Goal: Task Accomplishment & Management: Use online tool/utility

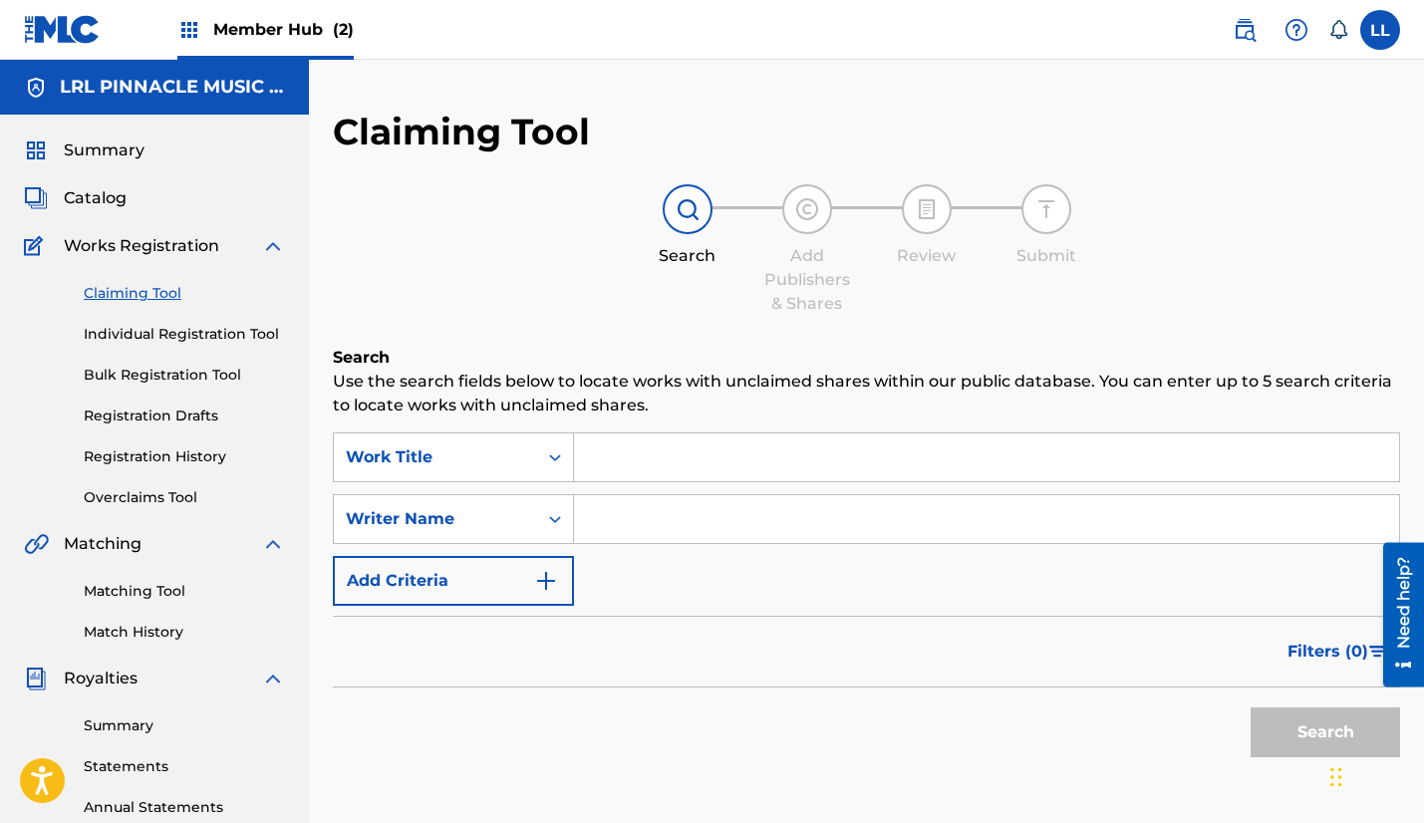
click at [638, 462] on input "Search Form" at bounding box center [986, 457] width 825 height 48
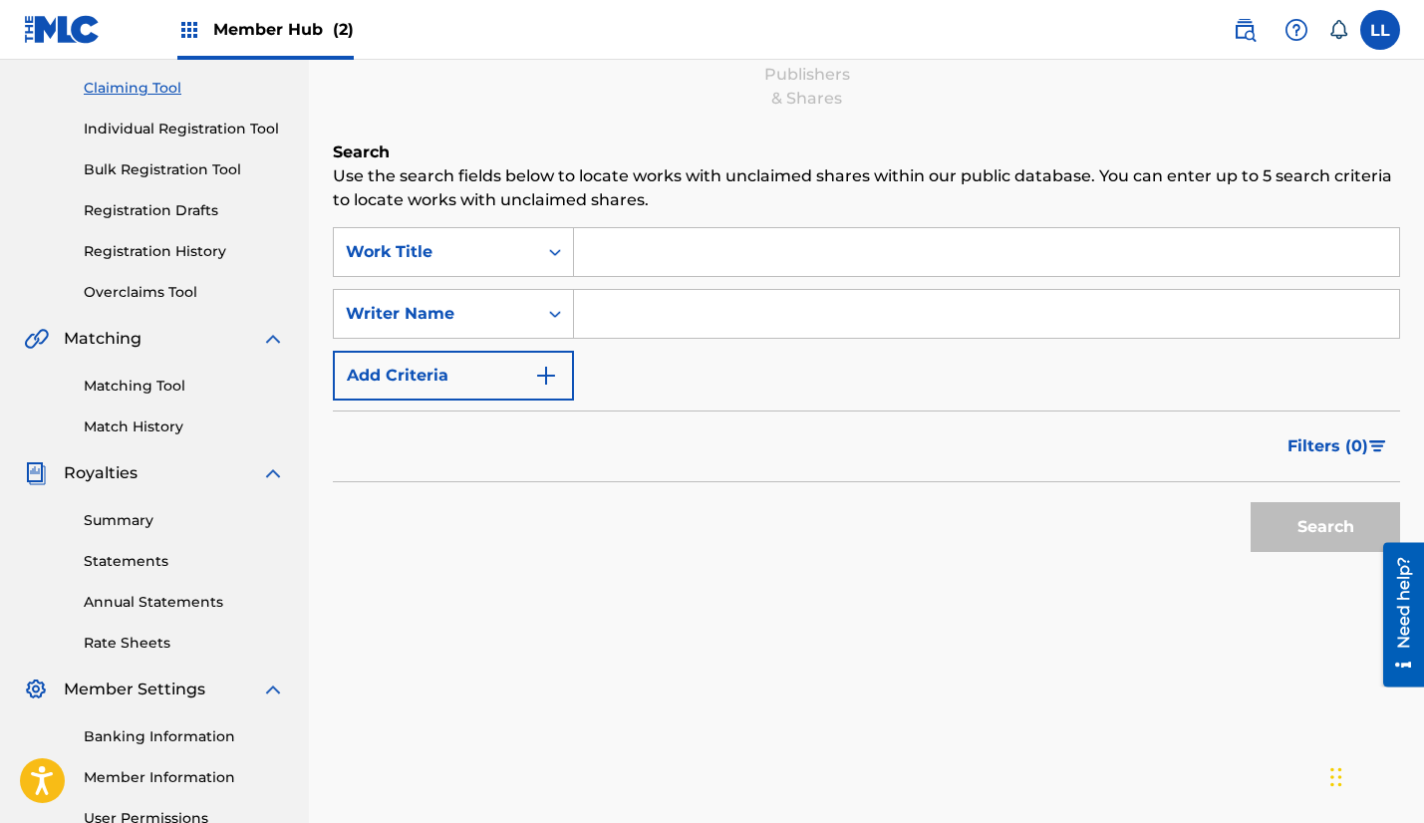
scroll to position [22, 0]
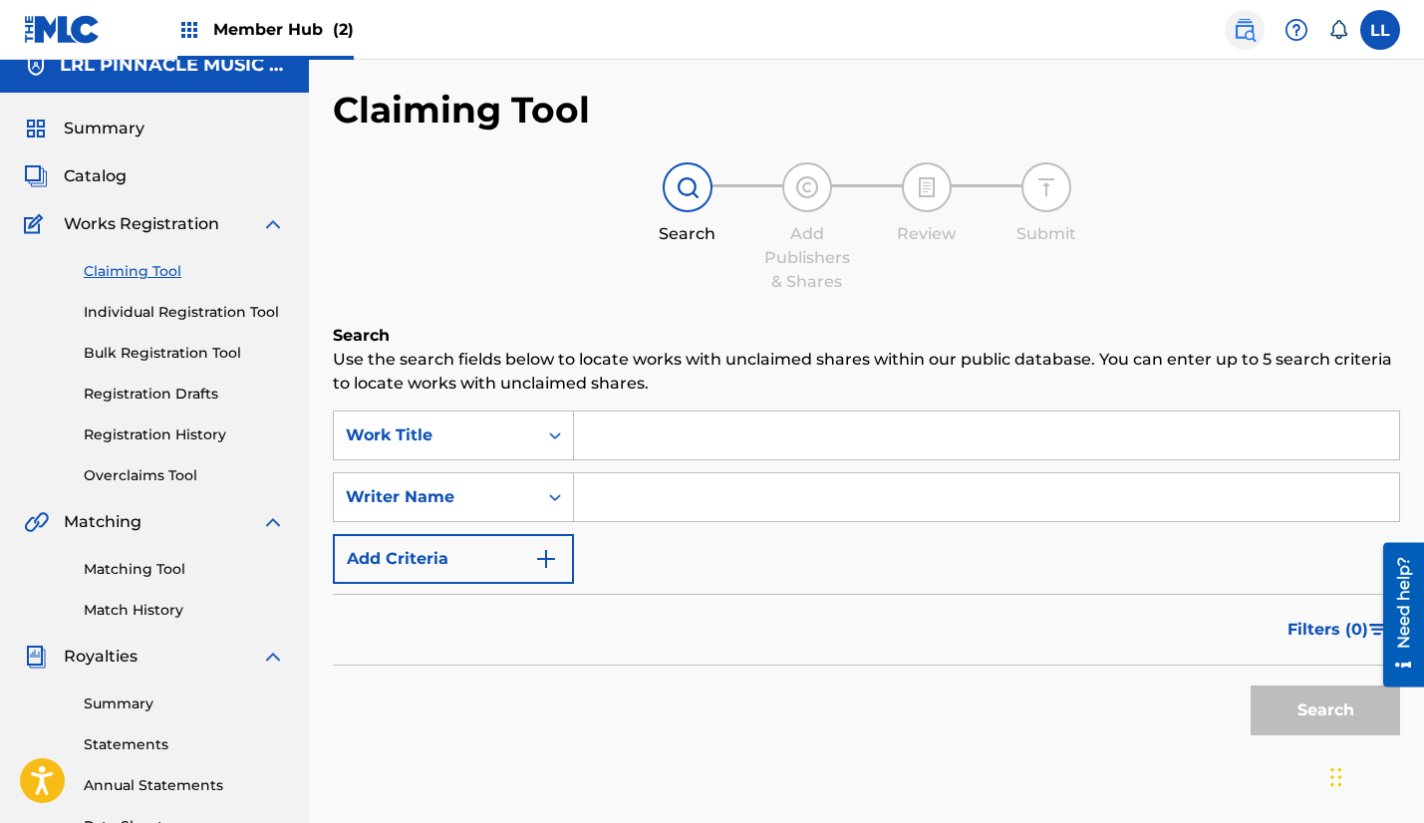
click at [1241, 32] on img at bounding box center [1245, 30] width 24 height 24
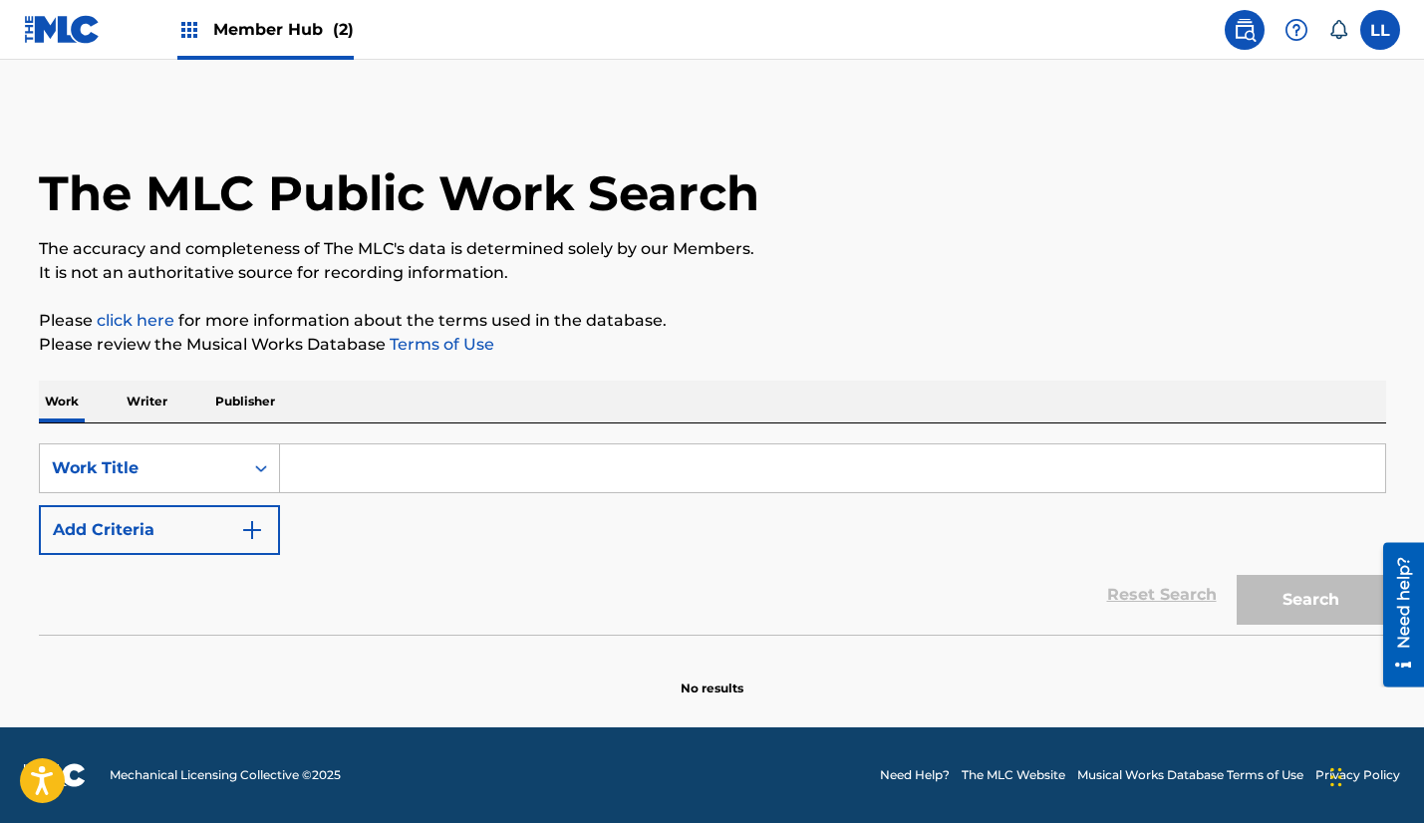
click at [312, 474] on input "Search Form" at bounding box center [832, 468] width 1105 height 48
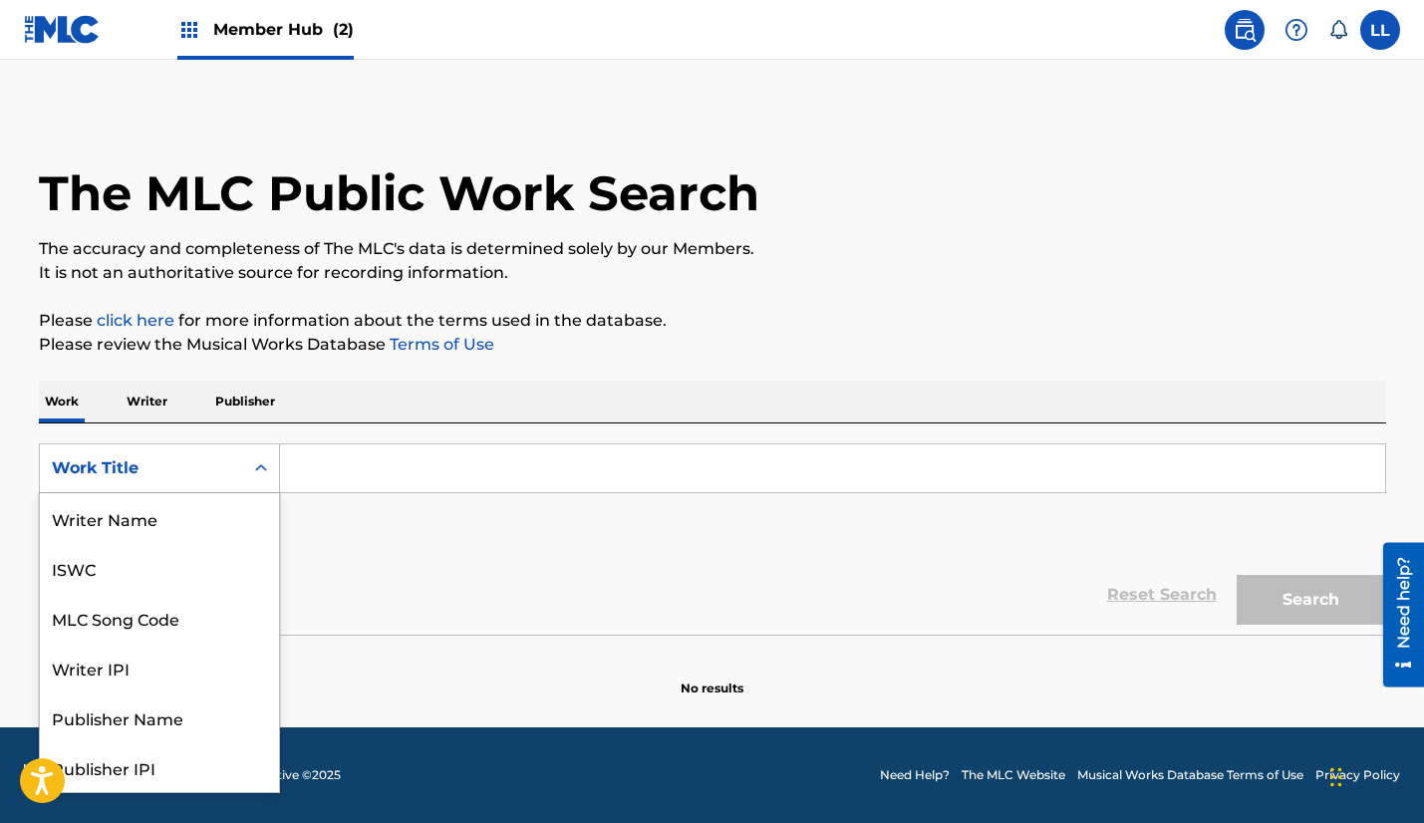
click at [236, 475] on div "Work Title" at bounding box center [141, 468] width 203 height 38
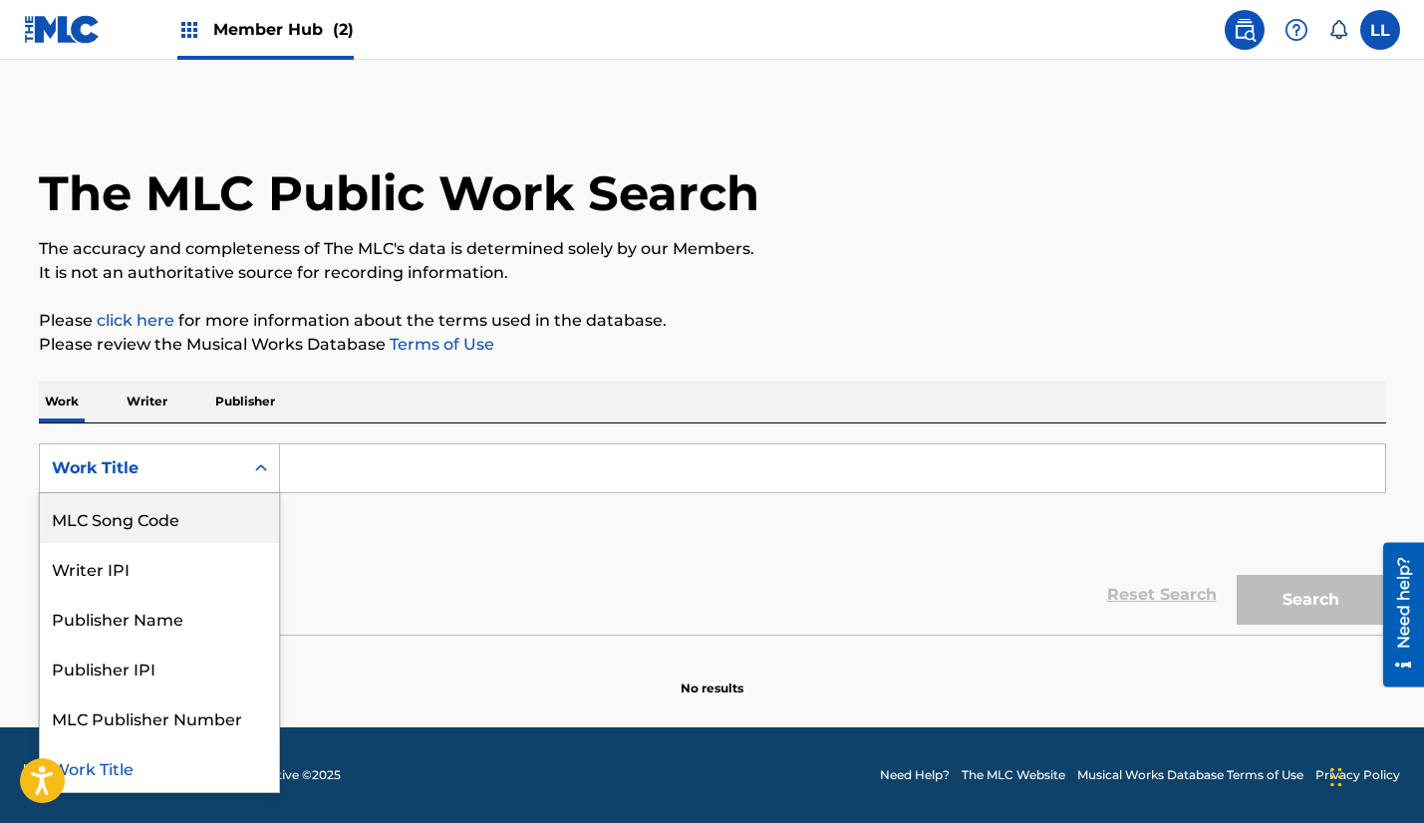
click at [331, 464] on input "Search Form" at bounding box center [832, 468] width 1105 height 48
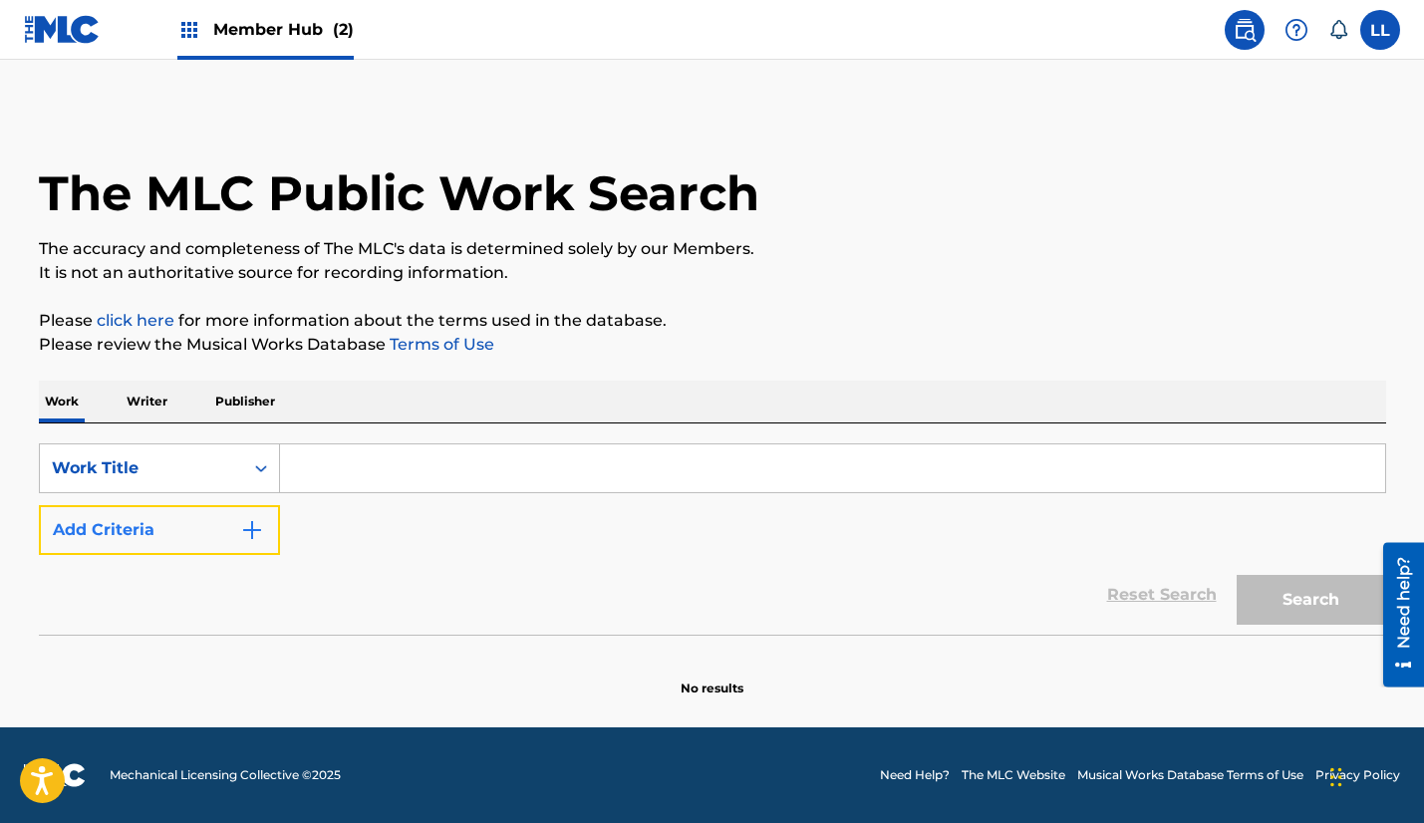
click at [259, 528] on img "Search Form" at bounding box center [252, 530] width 24 height 24
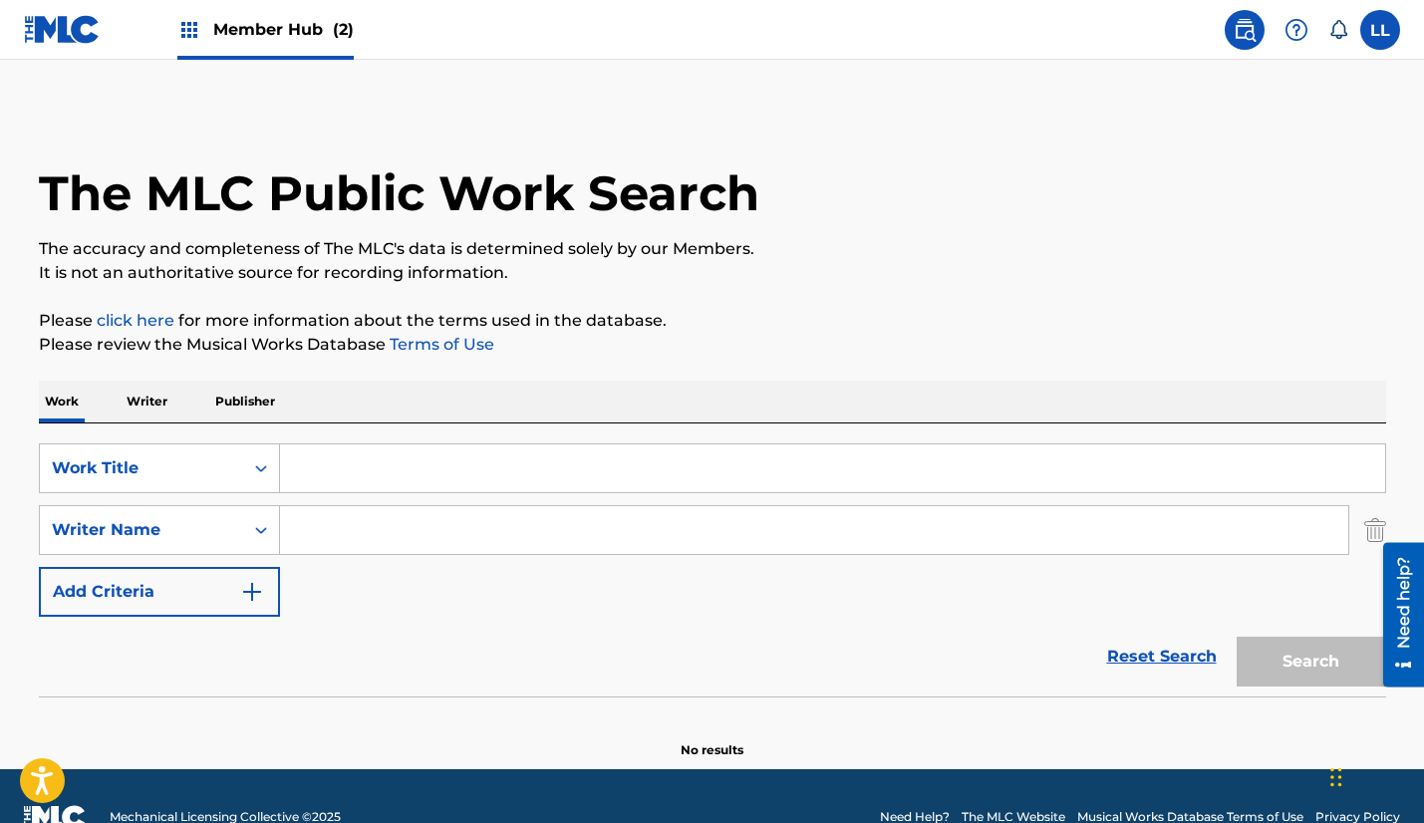
click at [363, 529] on input "Search Form" at bounding box center [814, 530] width 1068 height 48
type input "[PERSON_NAME]"
click at [355, 473] on input "Search Form" at bounding box center [832, 468] width 1105 height 48
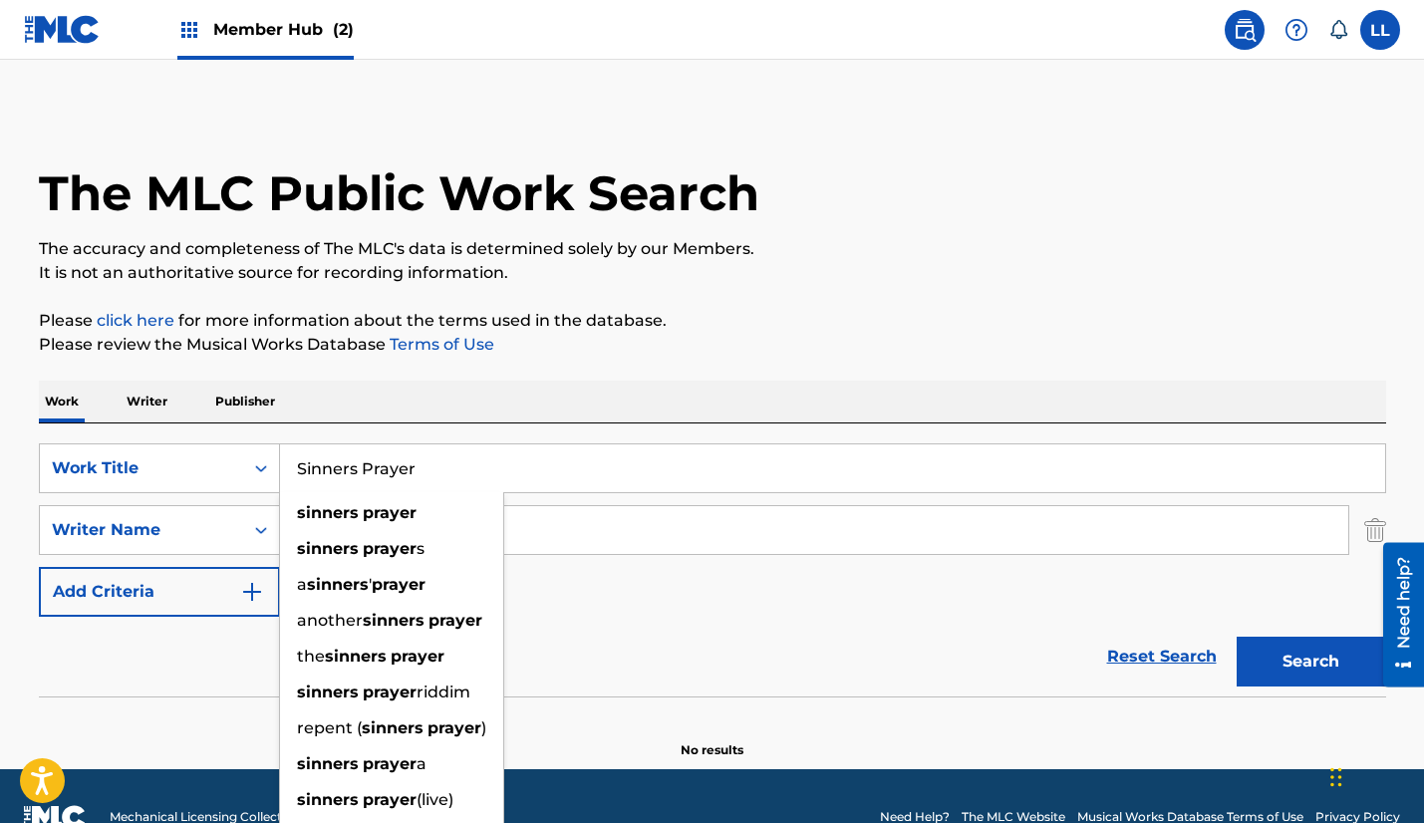
type input "Sinners Prayer"
click at [1237, 637] on button "Search" at bounding box center [1311, 662] width 149 height 50
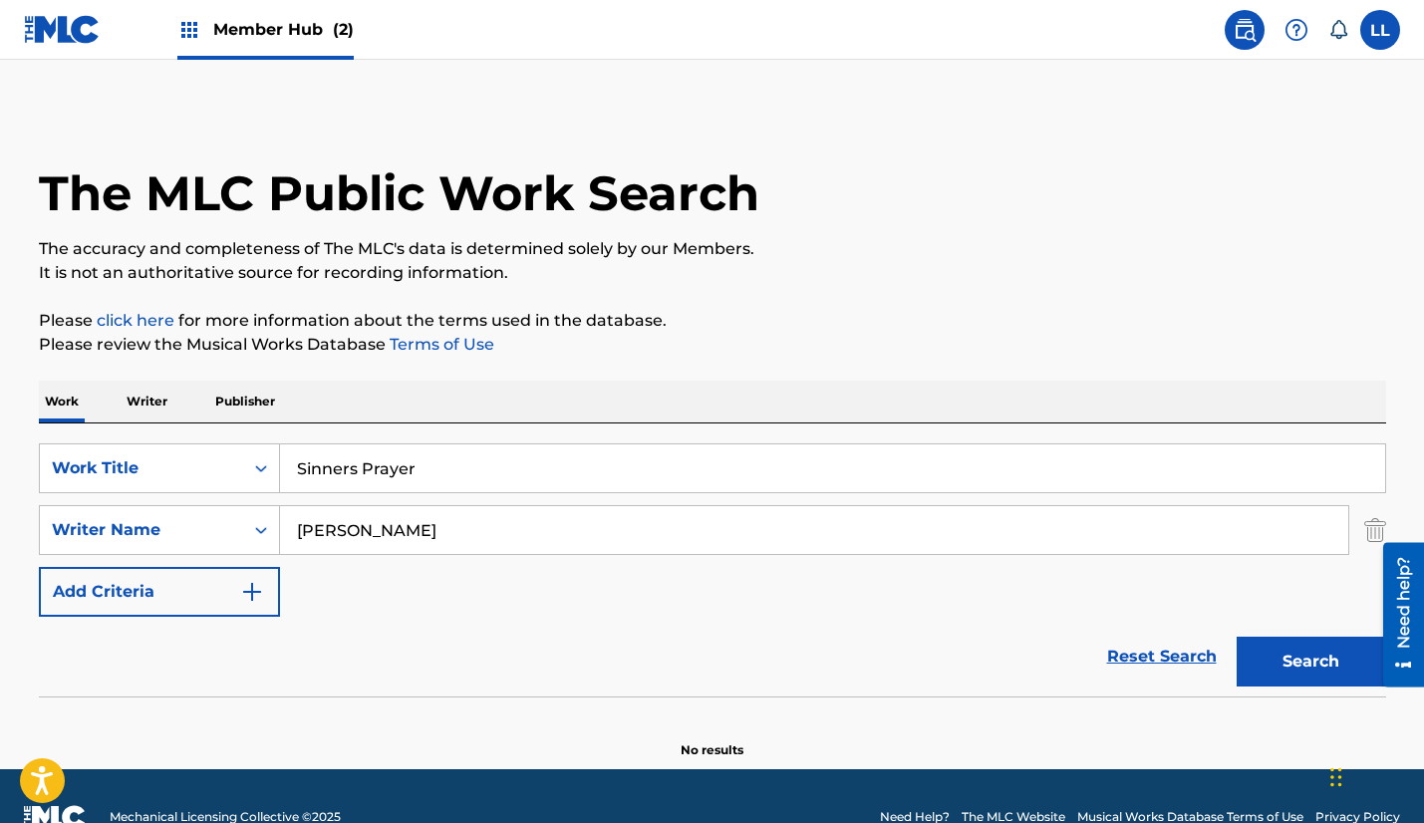
scroll to position [42, 0]
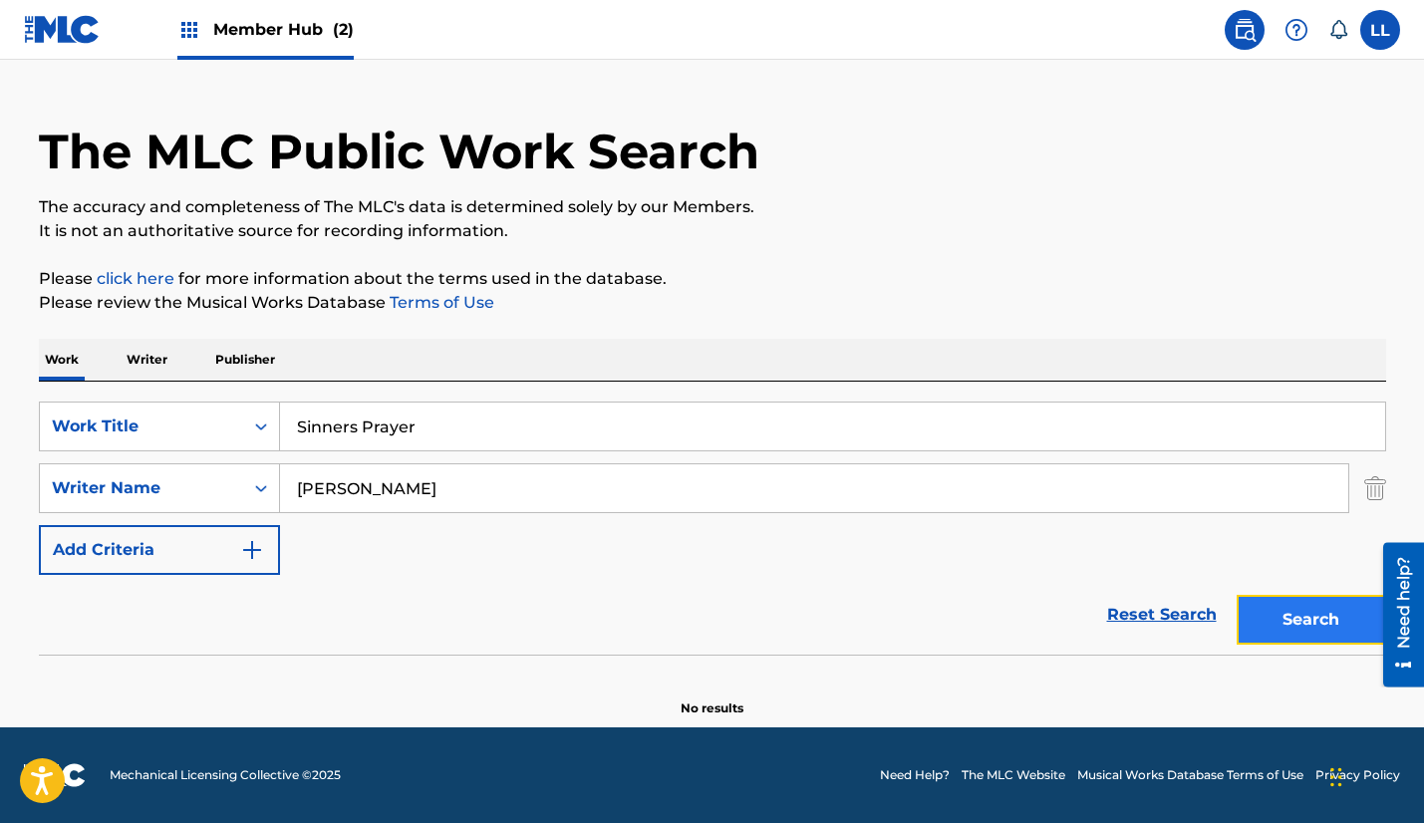
click at [1282, 632] on button "Search" at bounding box center [1311, 620] width 149 height 50
click at [348, 487] on input "[PERSON_NAME]" at bounding box center [814, 488] width 1068 height 48
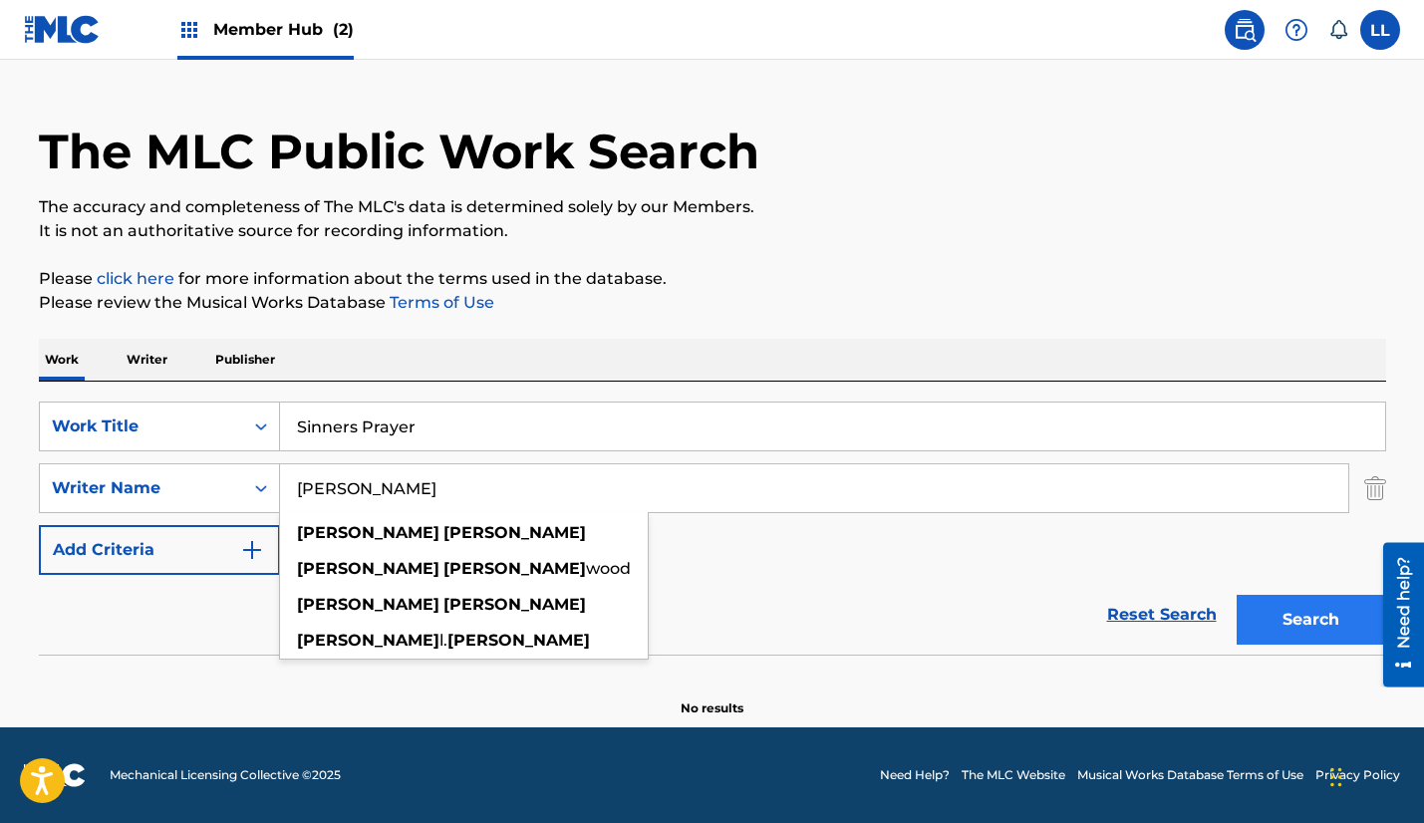
type input "Joe Beard"
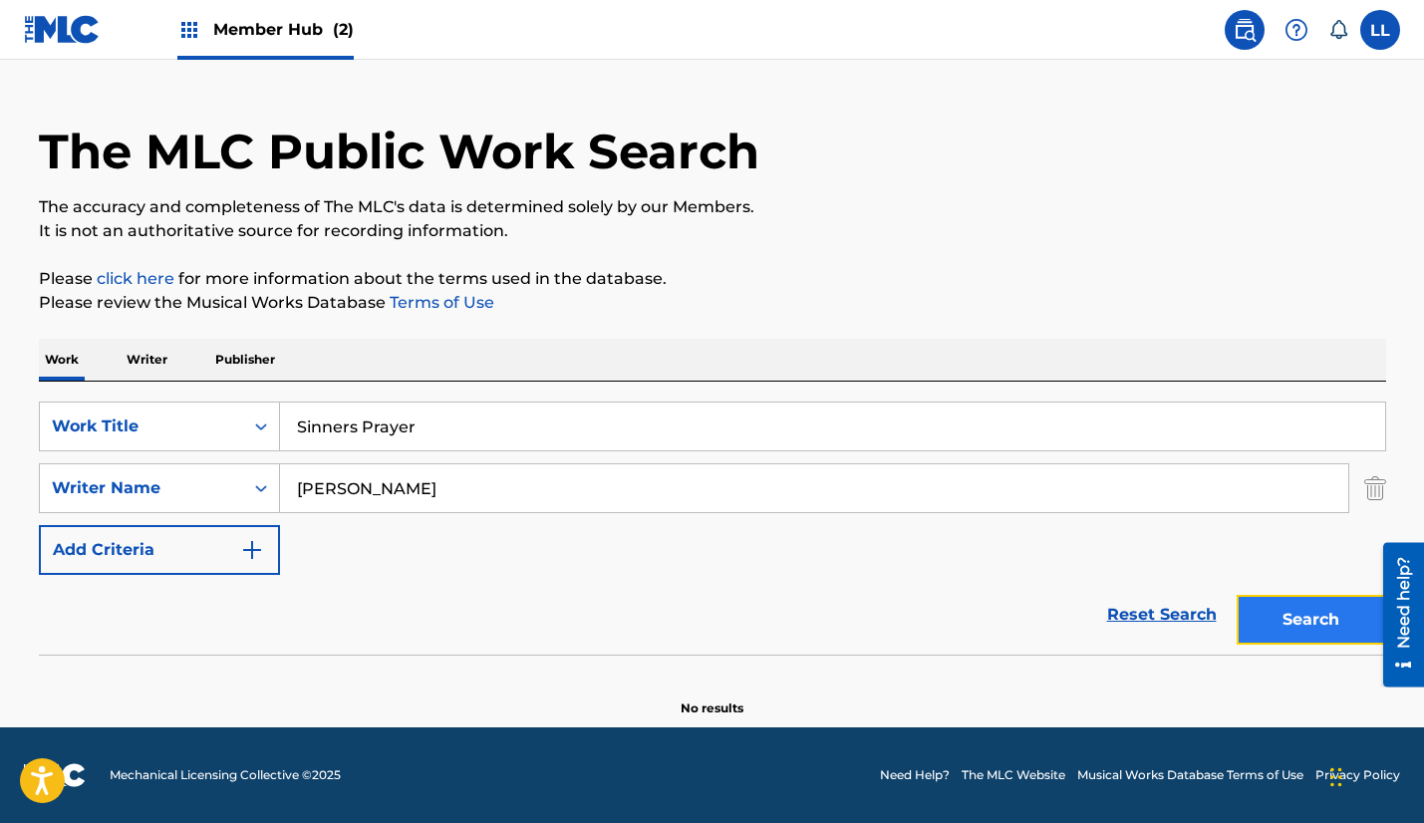
click at [1314, 620] on button "Search" at bounding box center [1311, 620] width 149 height 50
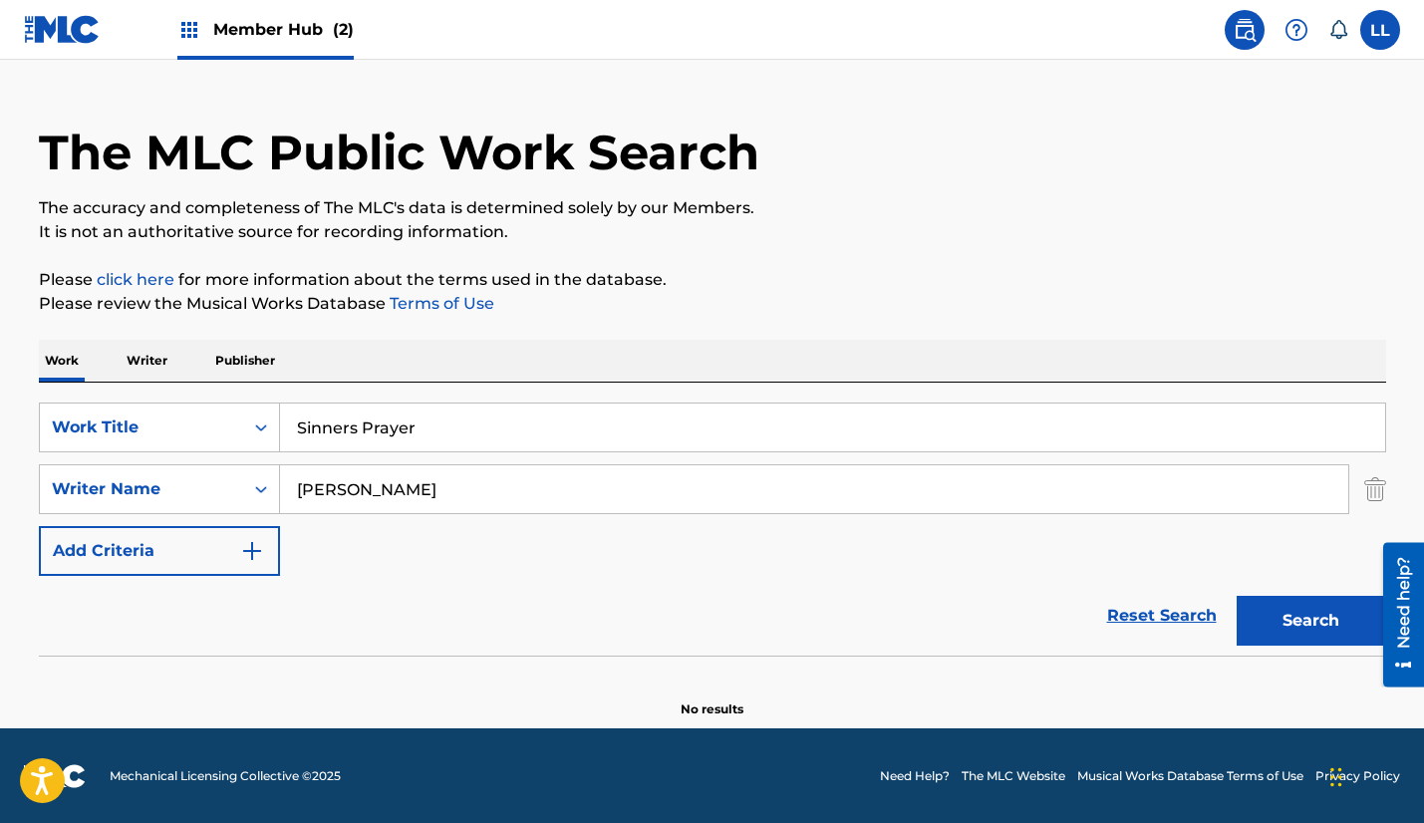
click at [446, 424] on input "Sinners Prayer" at bounding box center [832, 428] width 1105 height 48
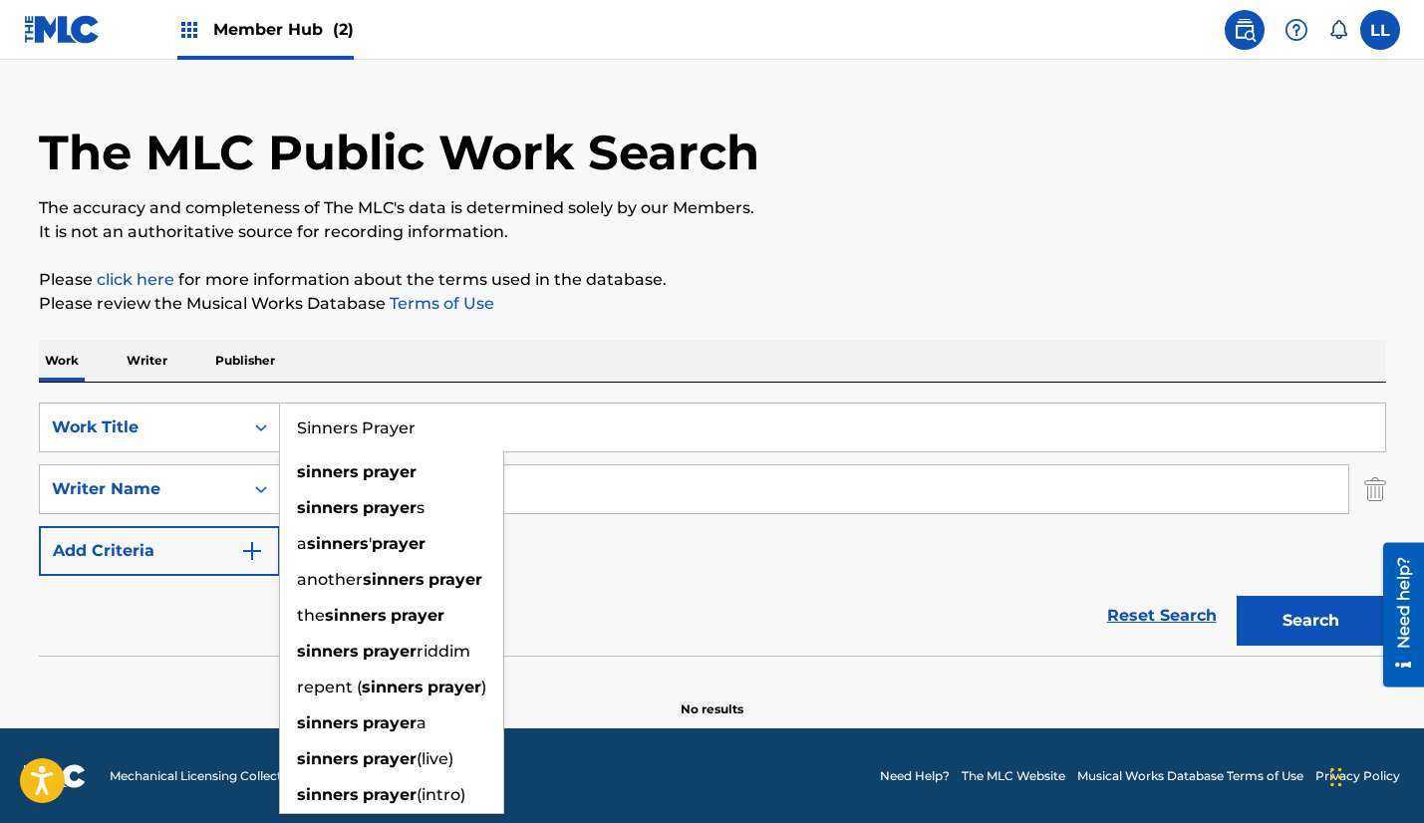
click at [446, 424] on input "Sinners Prayer" at bounding box center [832, 428] width 1105 height 48
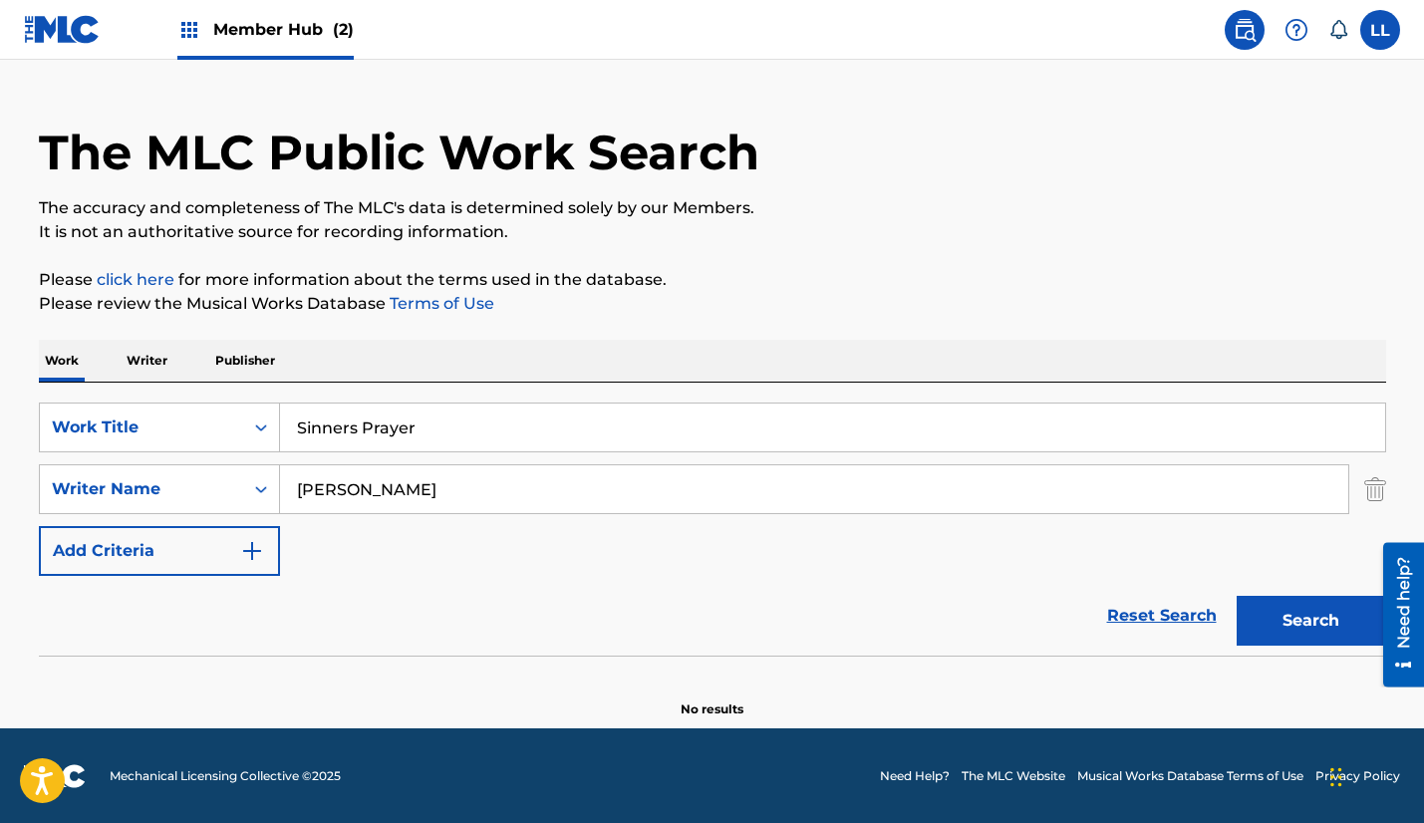
click at [639, 329] on div "The MLC Public Work Search The accuracy and completeness of The MLC's data is d…" at bounding box center [712, 394] width 1395 height 650
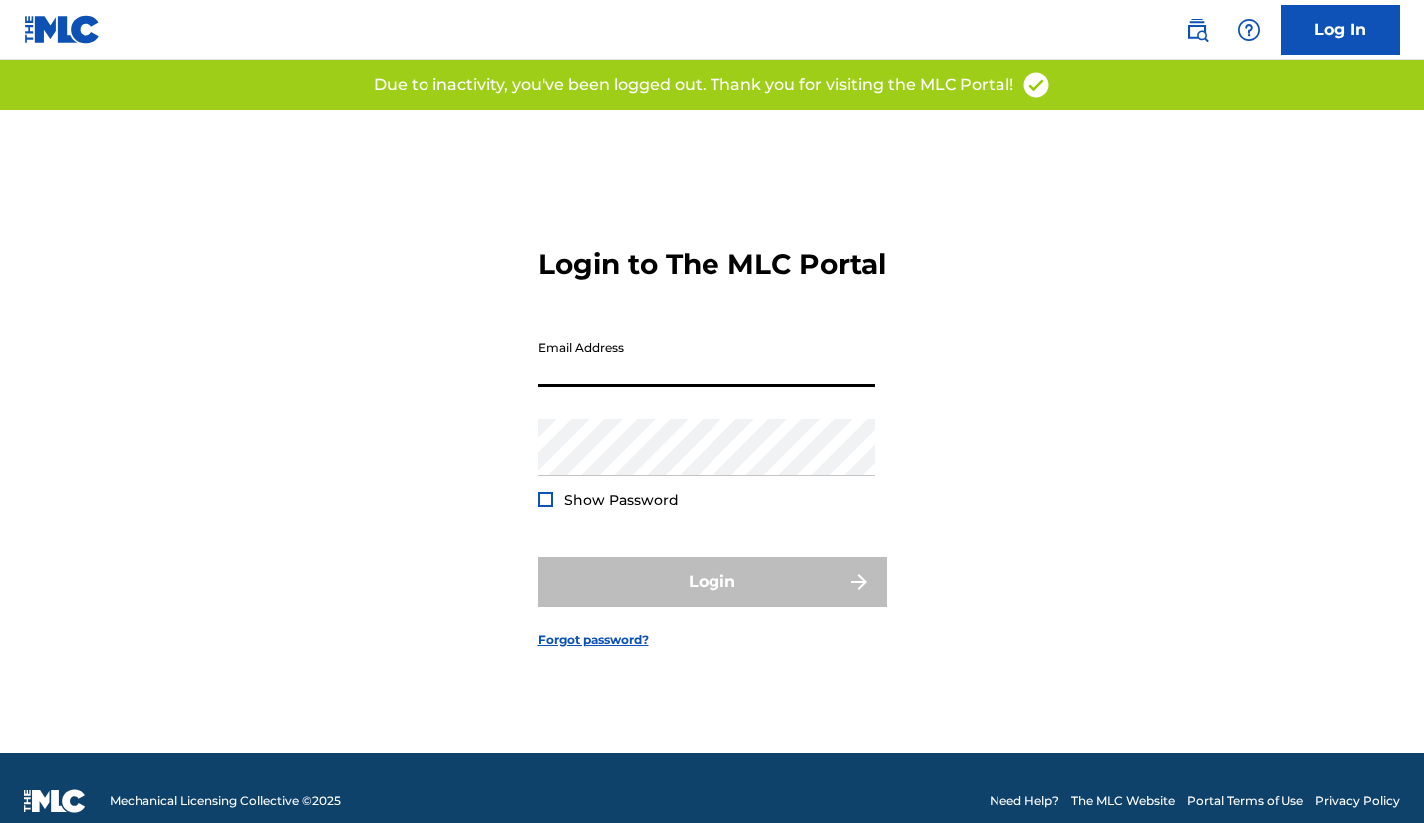
click at [586, 386] on input "Email Address" at bounding box center [706, 358] width 337 height 57
click at [594, 379] on input "Email Address" at bounding box center [706, 358] width 337 height 57
type input "[EMAIL_ADDRESS][DOMAIN_NAME]"
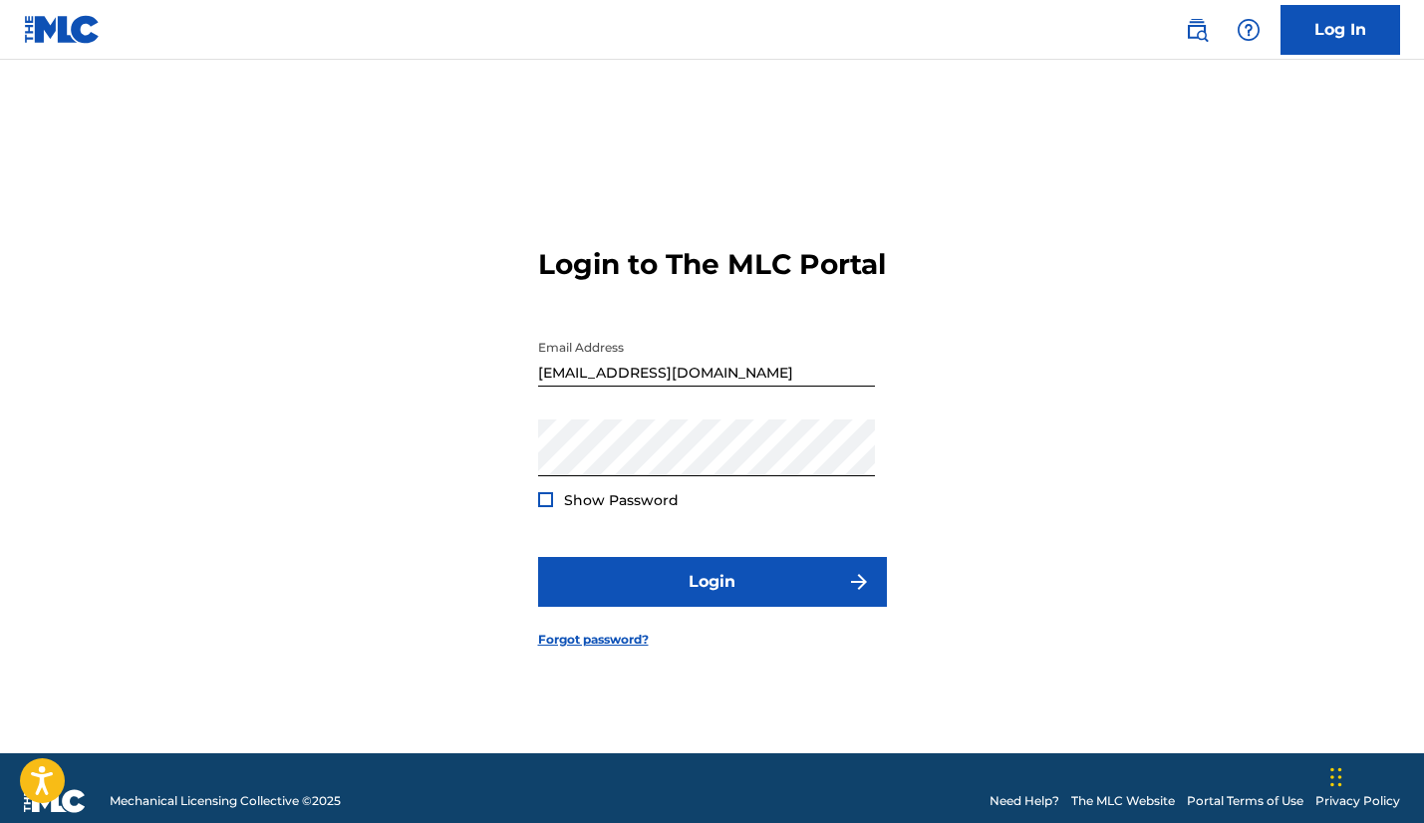
click at [549, 507] on div at bounding box center [545, 499] width 15 height 15
click at [551, 507] on div at bounding box center [545, 499] width 15 height 15
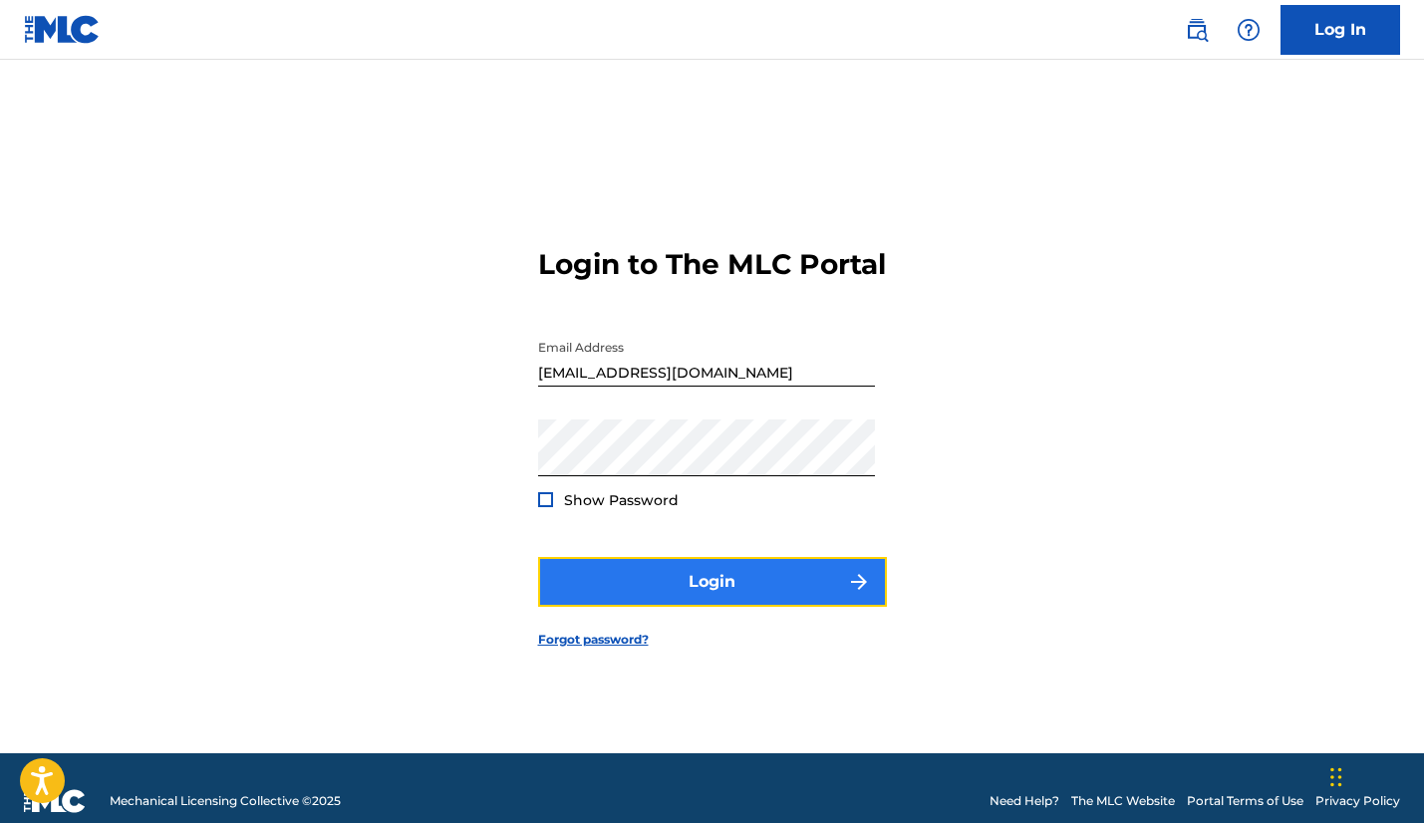
click at [750, 586] on button "Login" at bounding box center [712, 582] width 349 height 50
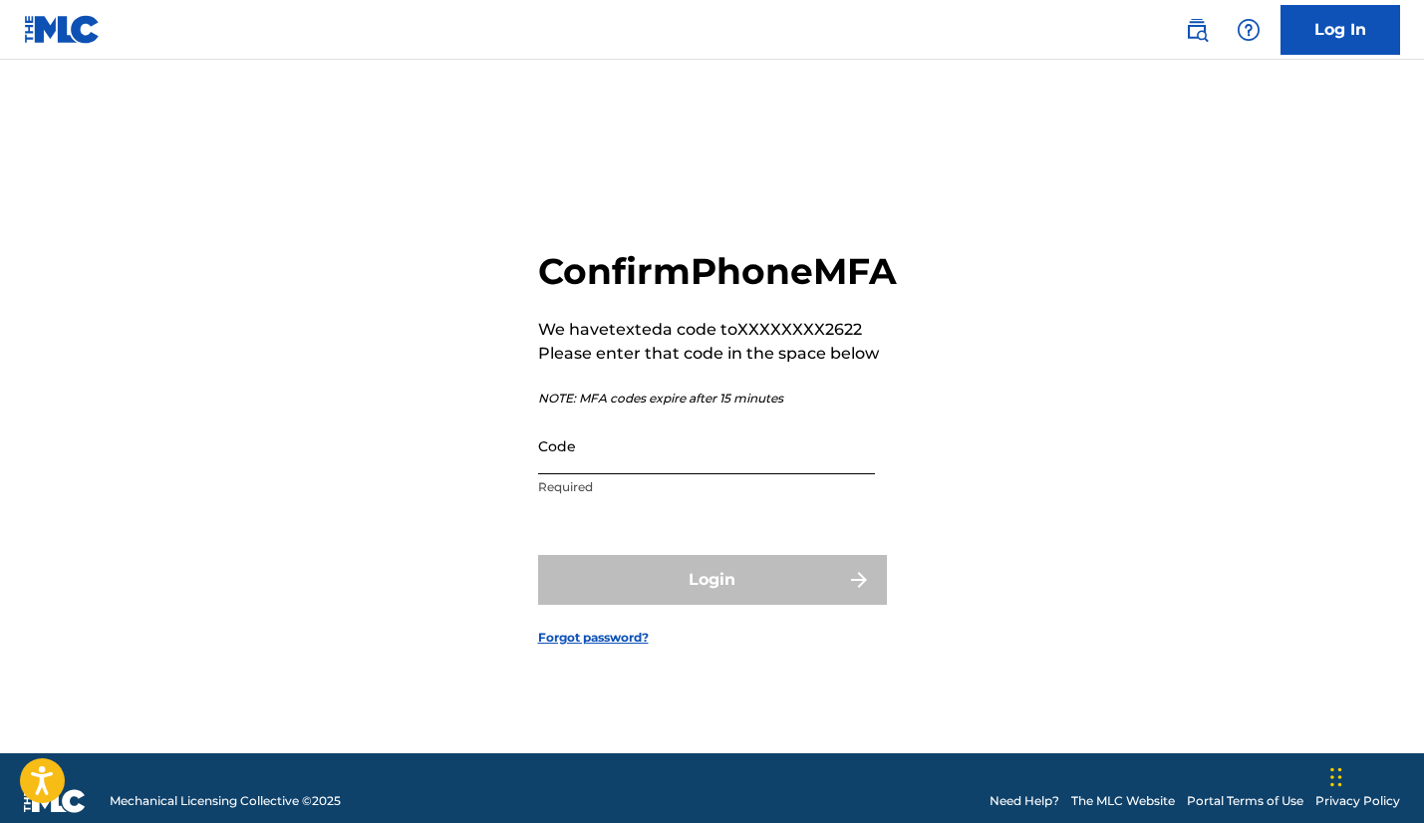
click at [606, 474] on input "Code" at bounding box center [706, 445] width 337 height 57
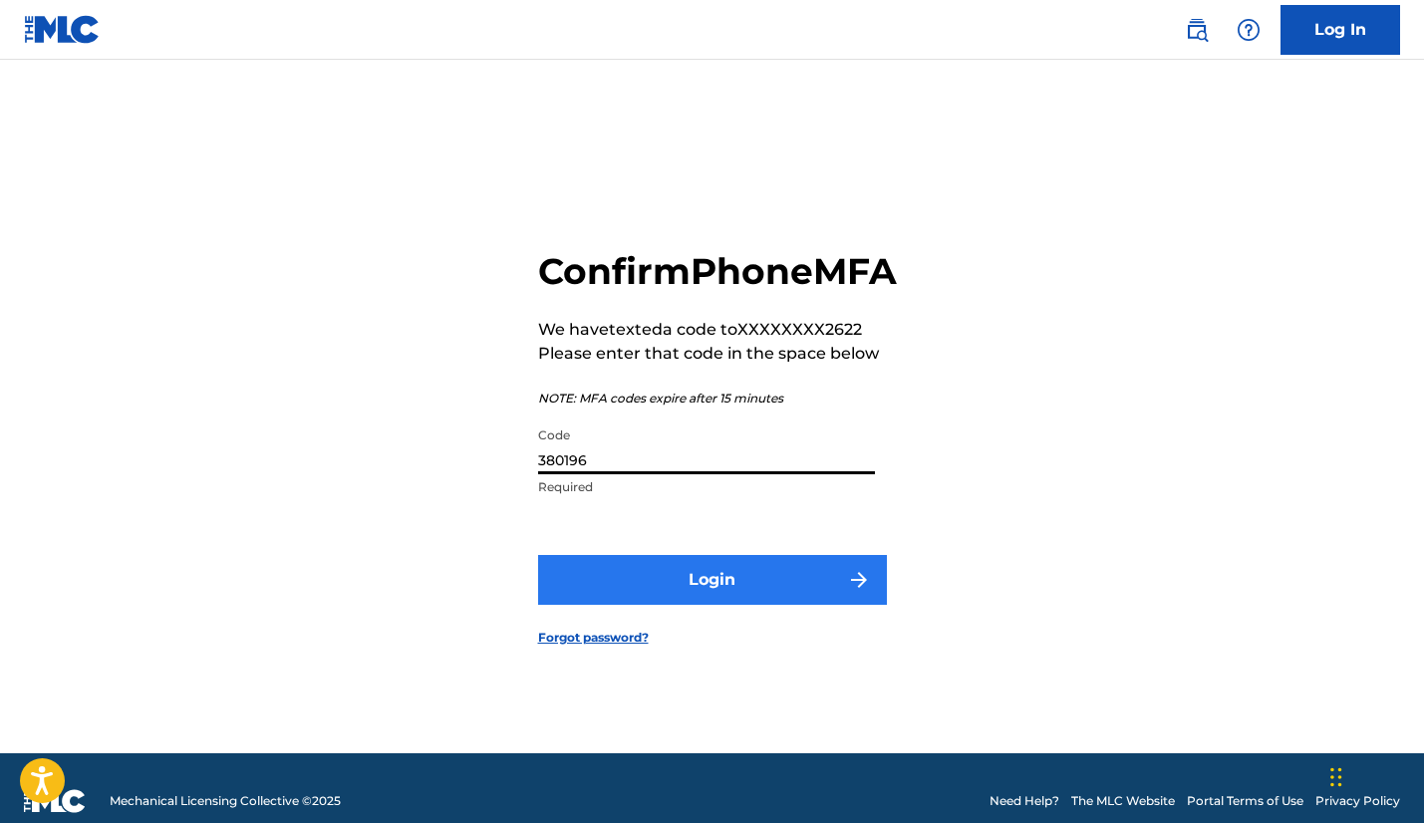
type input "380196"
click at [662, 605] on button "Login" at bounding box center [712, 580] width 349 height 50
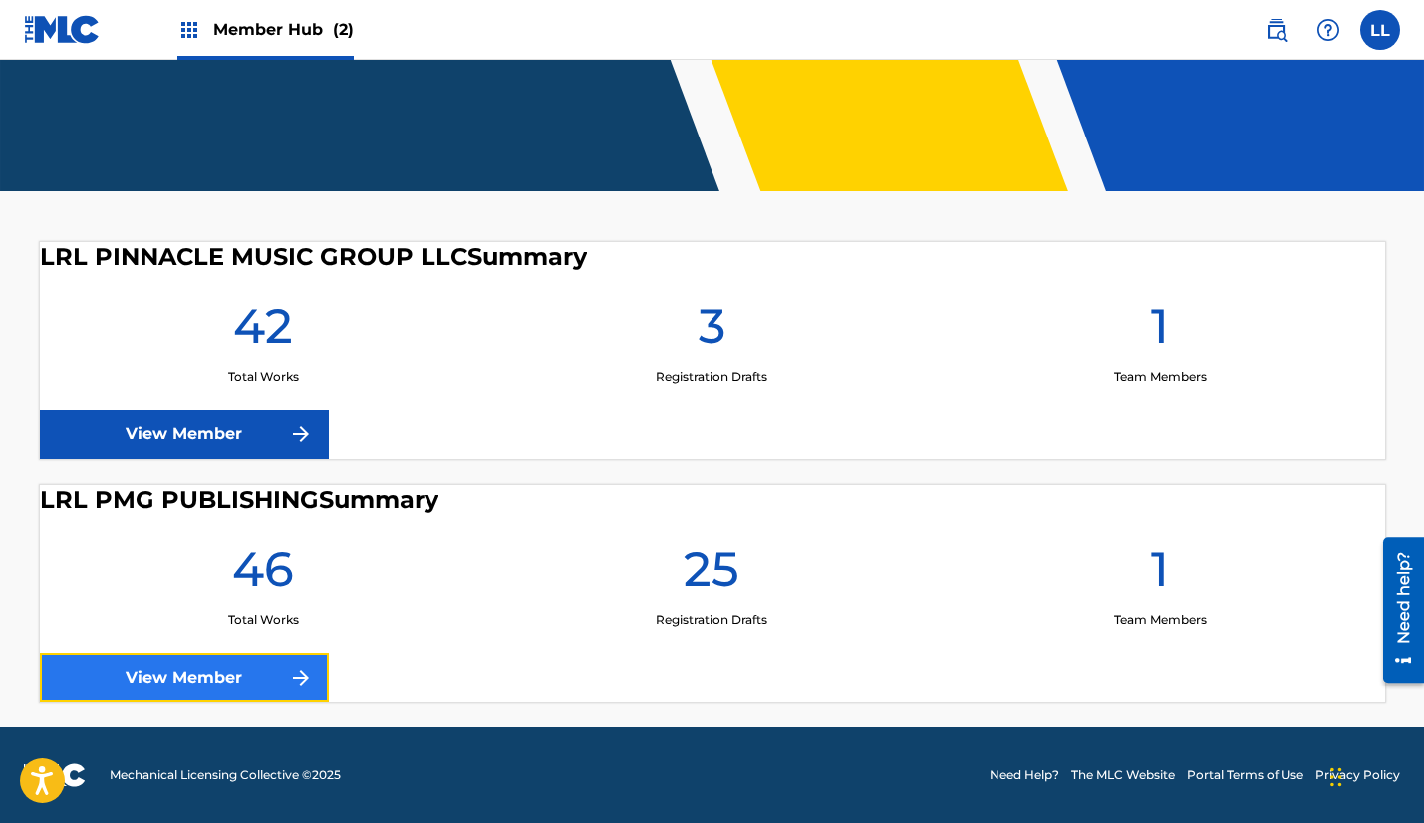
click at [235, 670] on link "View Member" at bounding box center [184, 678] width 289 height 50
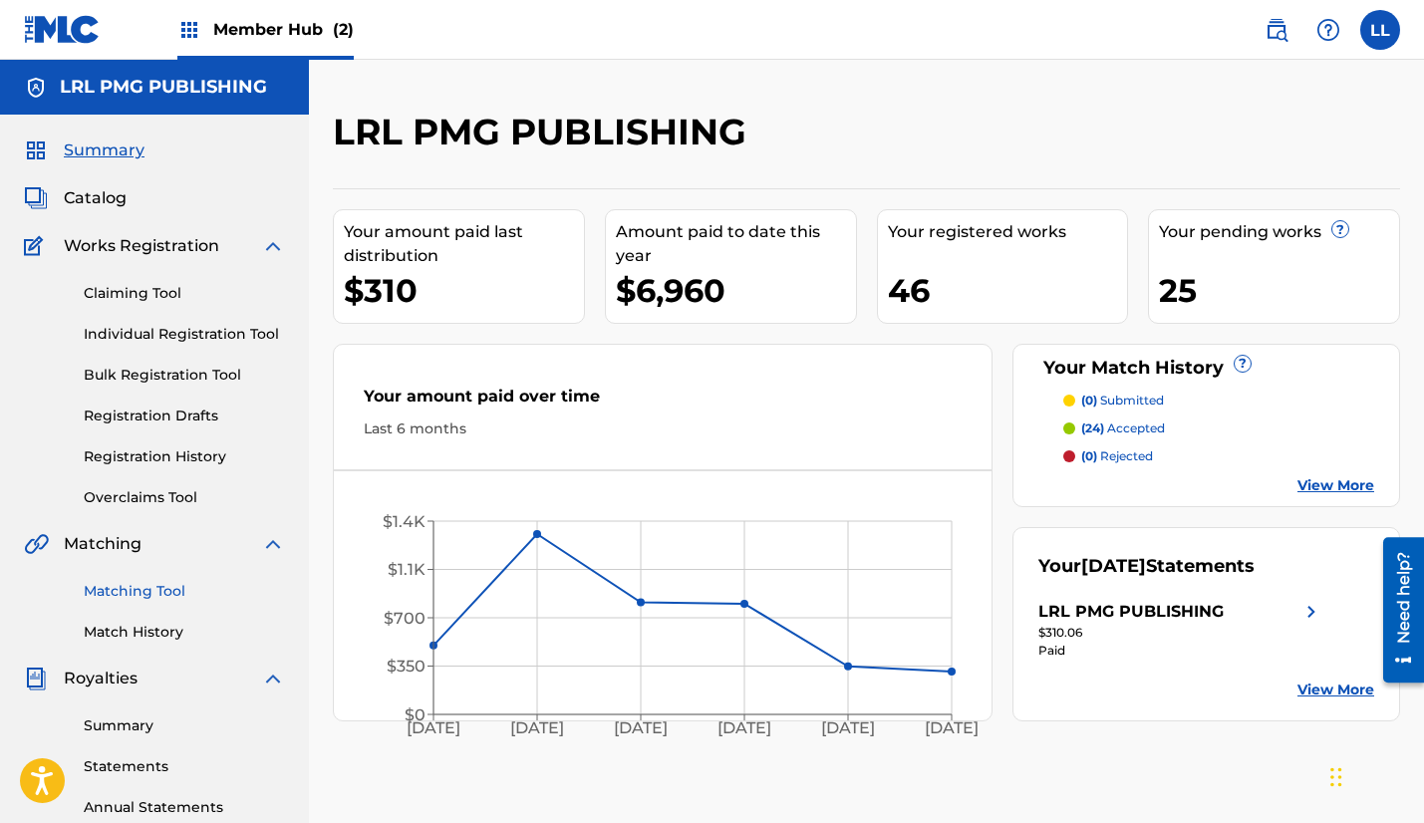
click at [141, 584] on link "Matching Tool" at bounding box center [184, 591] width 201 height 21
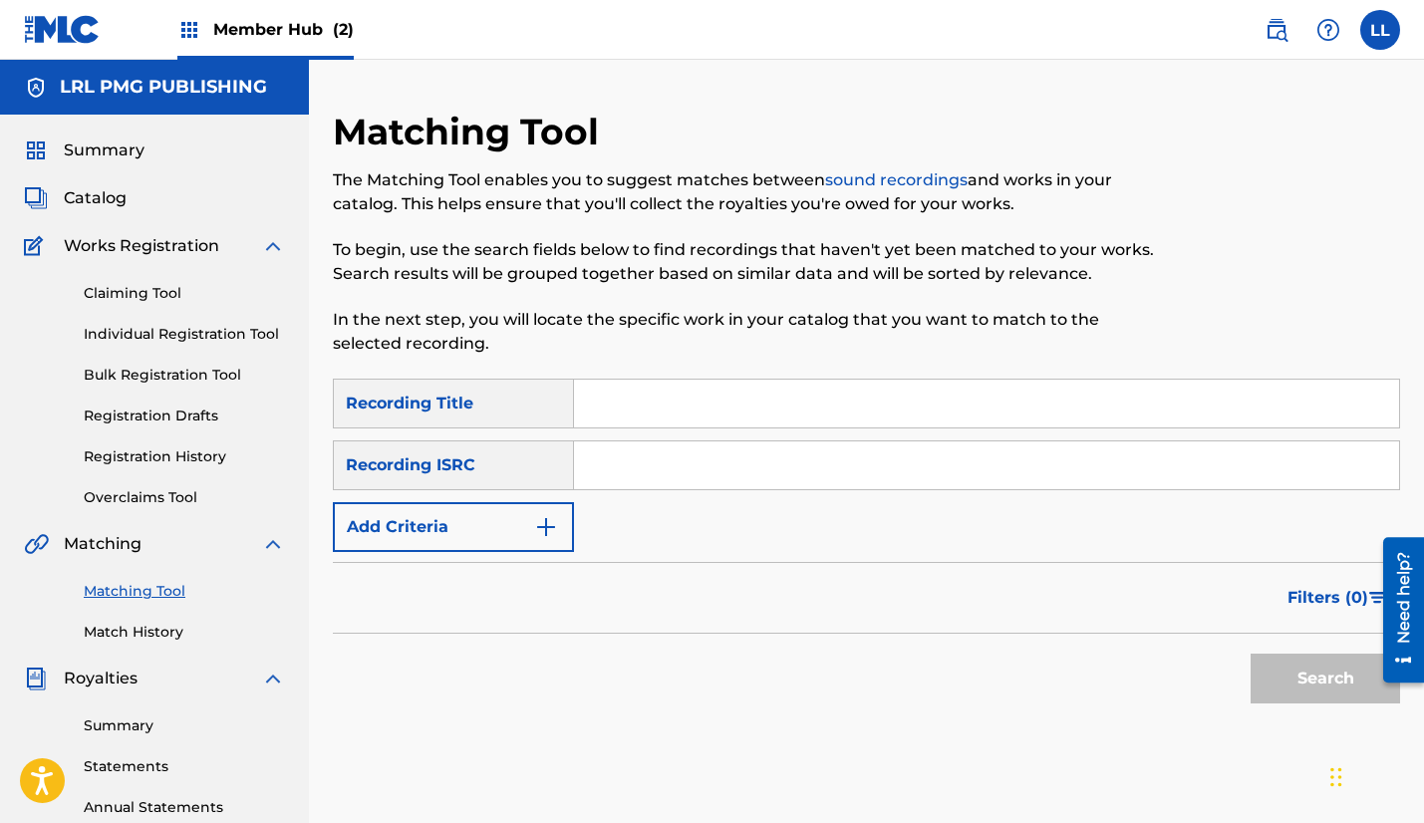
click at [608, 414] on input "Search Form" at bounding box center [986, 404] width 825 height 48
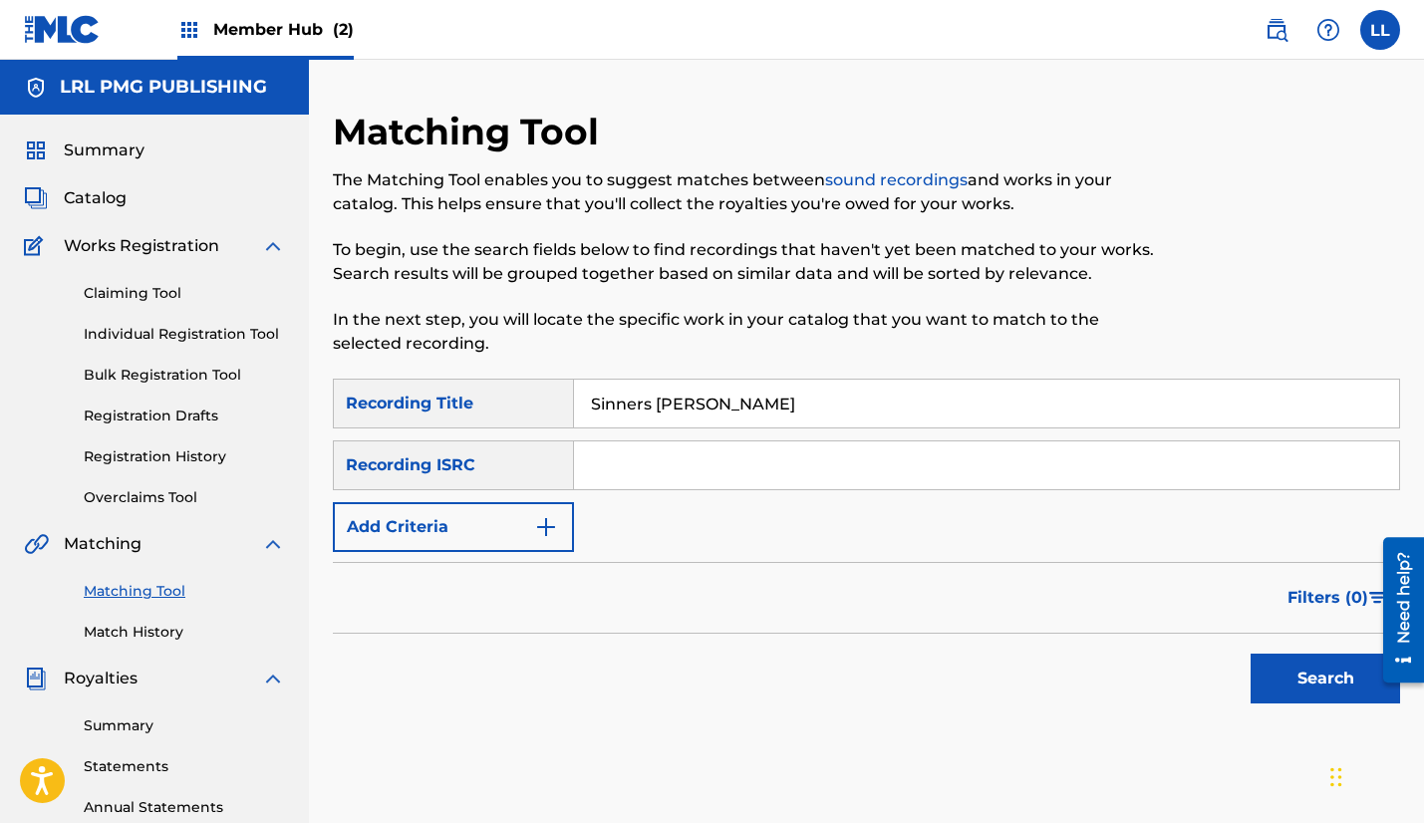
click at [654, 399] on input "Sinners [PERSON_NAME]" at bounding box center [986, 404] width 825 height 48
type input "Sinners Prayer"
click at [648, 464] on input "Search Form" at bounding box center [986, 465] width 825 height 48
click at [600, 464] on input "Search Form" at bounding box center [986, 465] width 825 height 48
paste input "USAKS0500725"
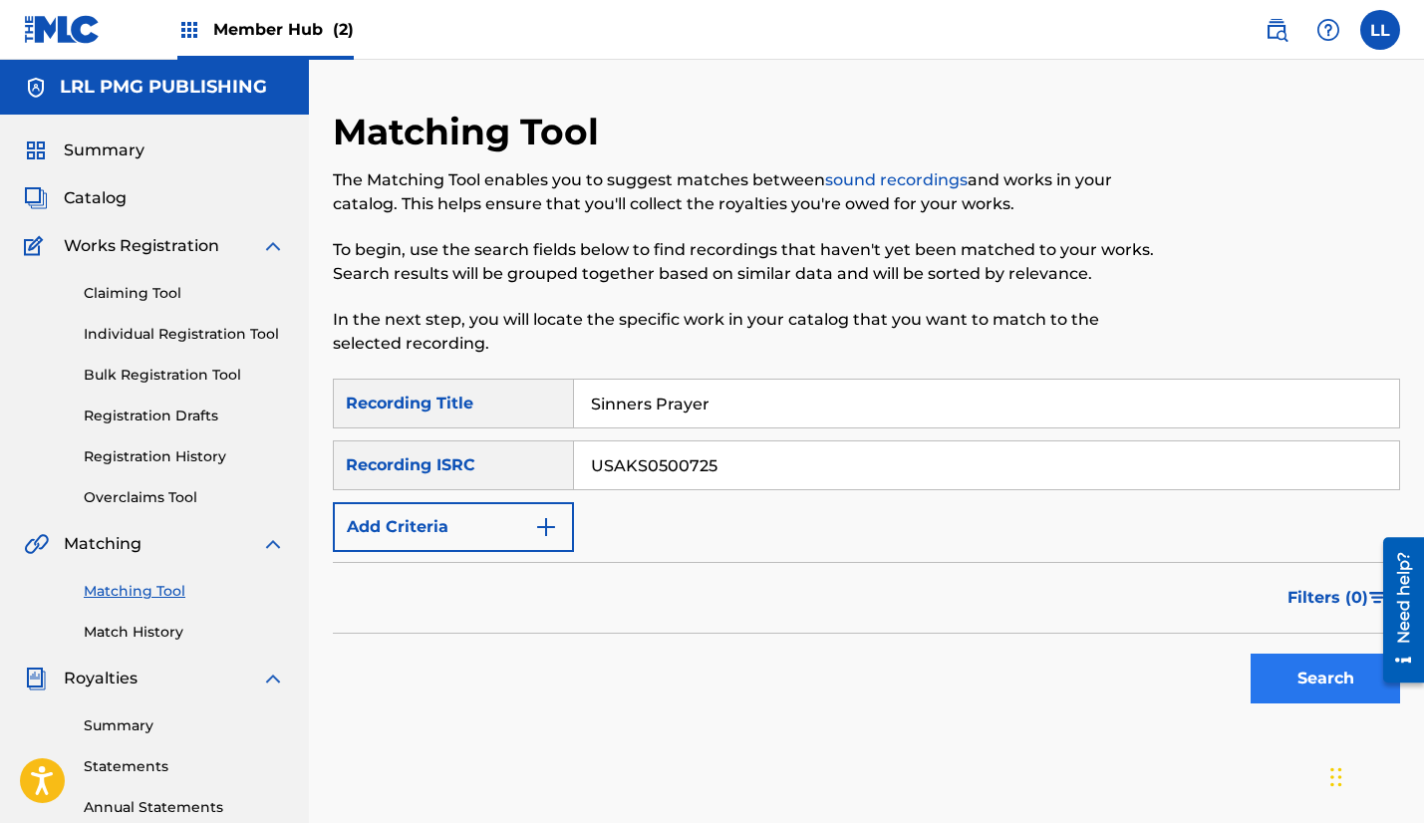
type input "USAKS0500725"
click at [1332, 679] on button "Search" at bounding box center [1325, 679] width 149 height 50
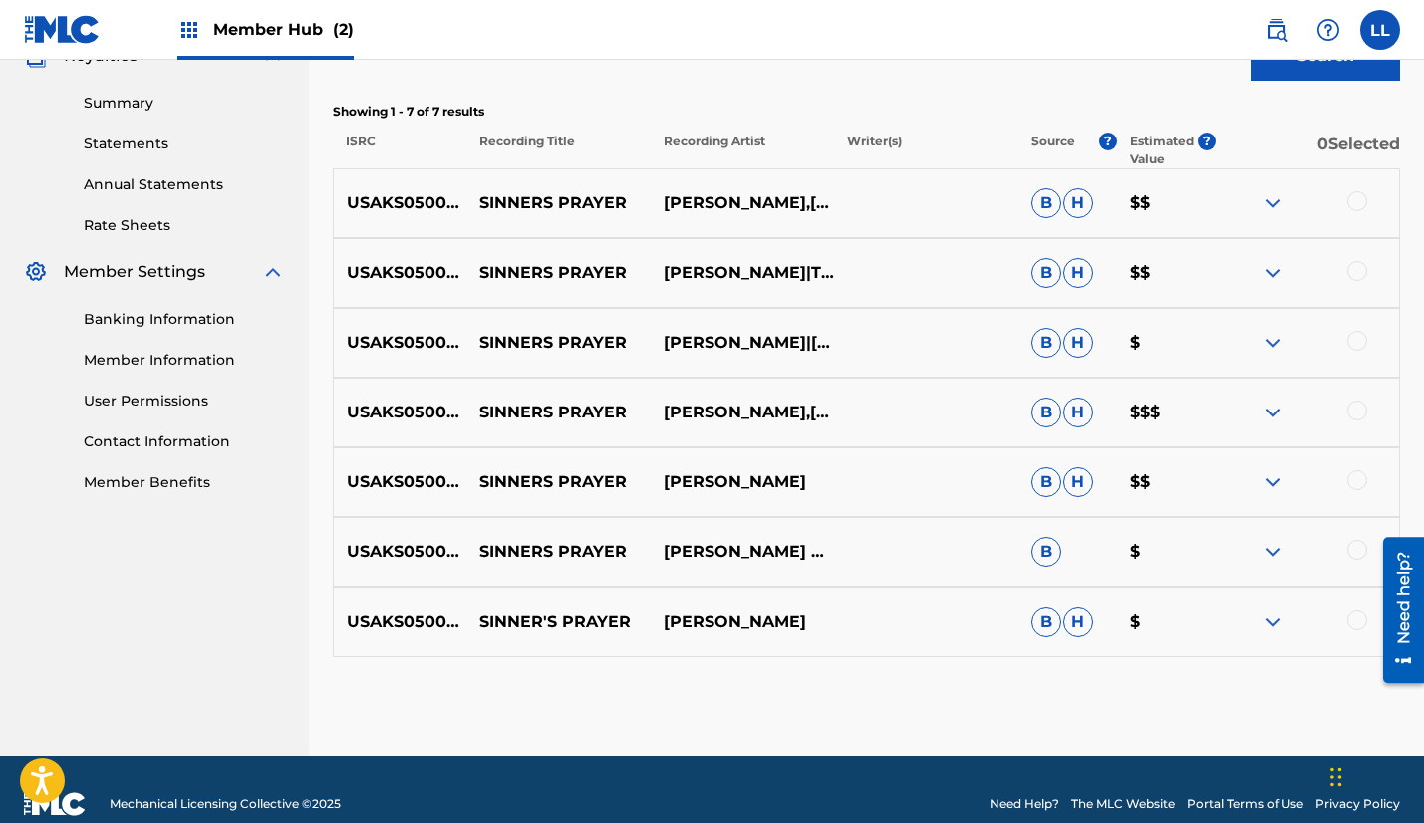
scroll to position [632, 0]
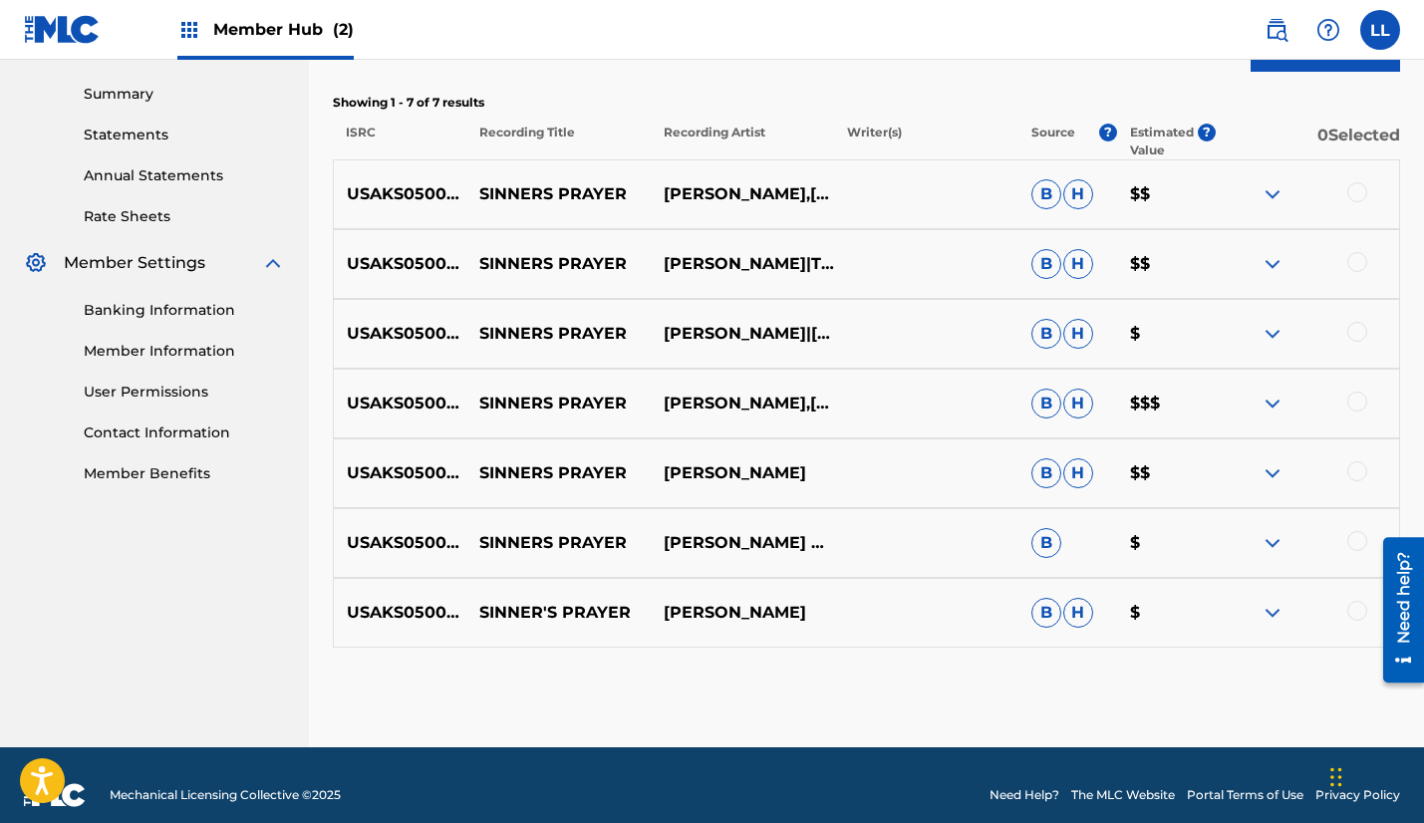
click at [1274, 192] on img at bounding box center [1272, 194] width 24 height 24
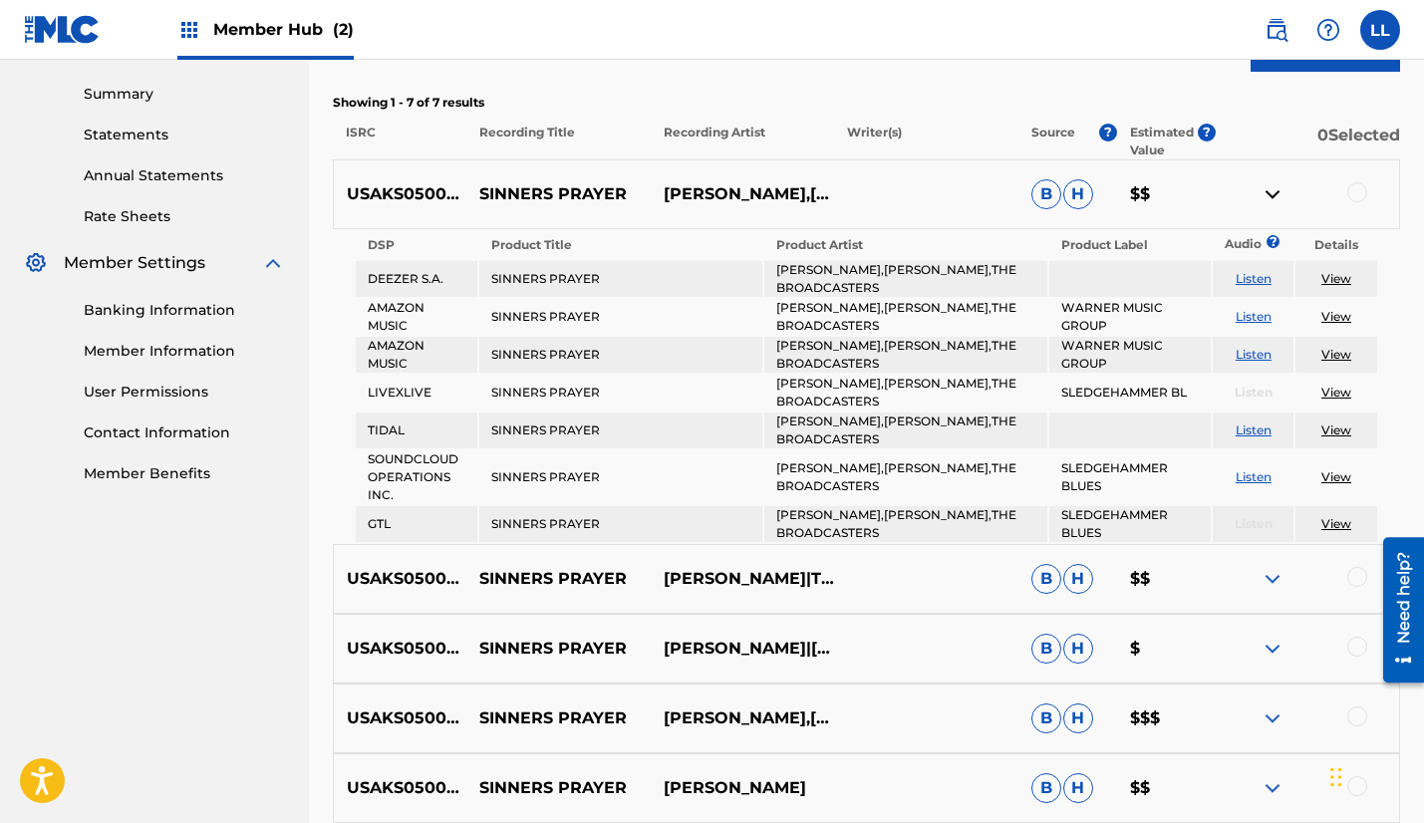
click at [1334, 281] on link "View" at bounding box center [1336, 278] width 30 height 15
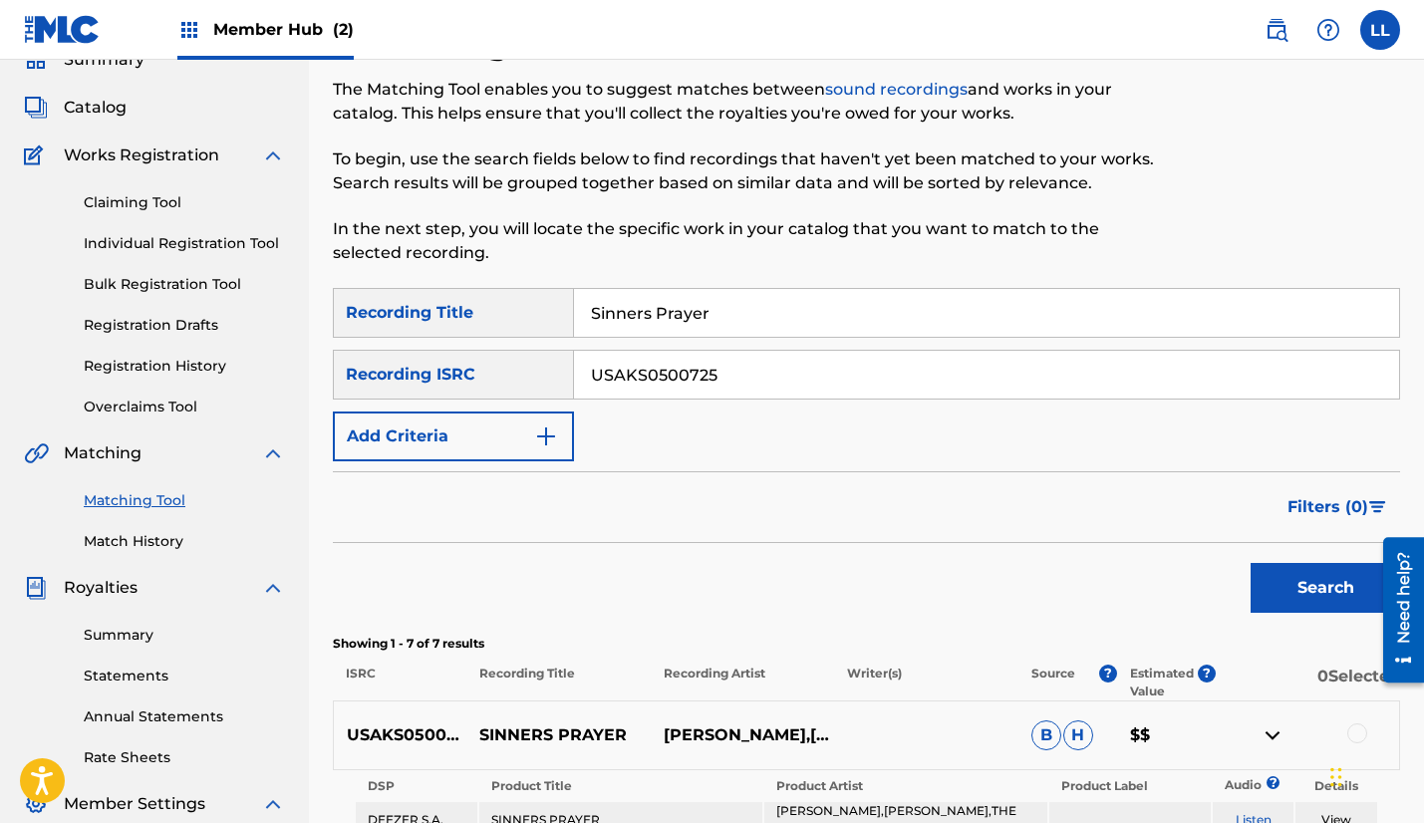
scroll to position [0, 0]
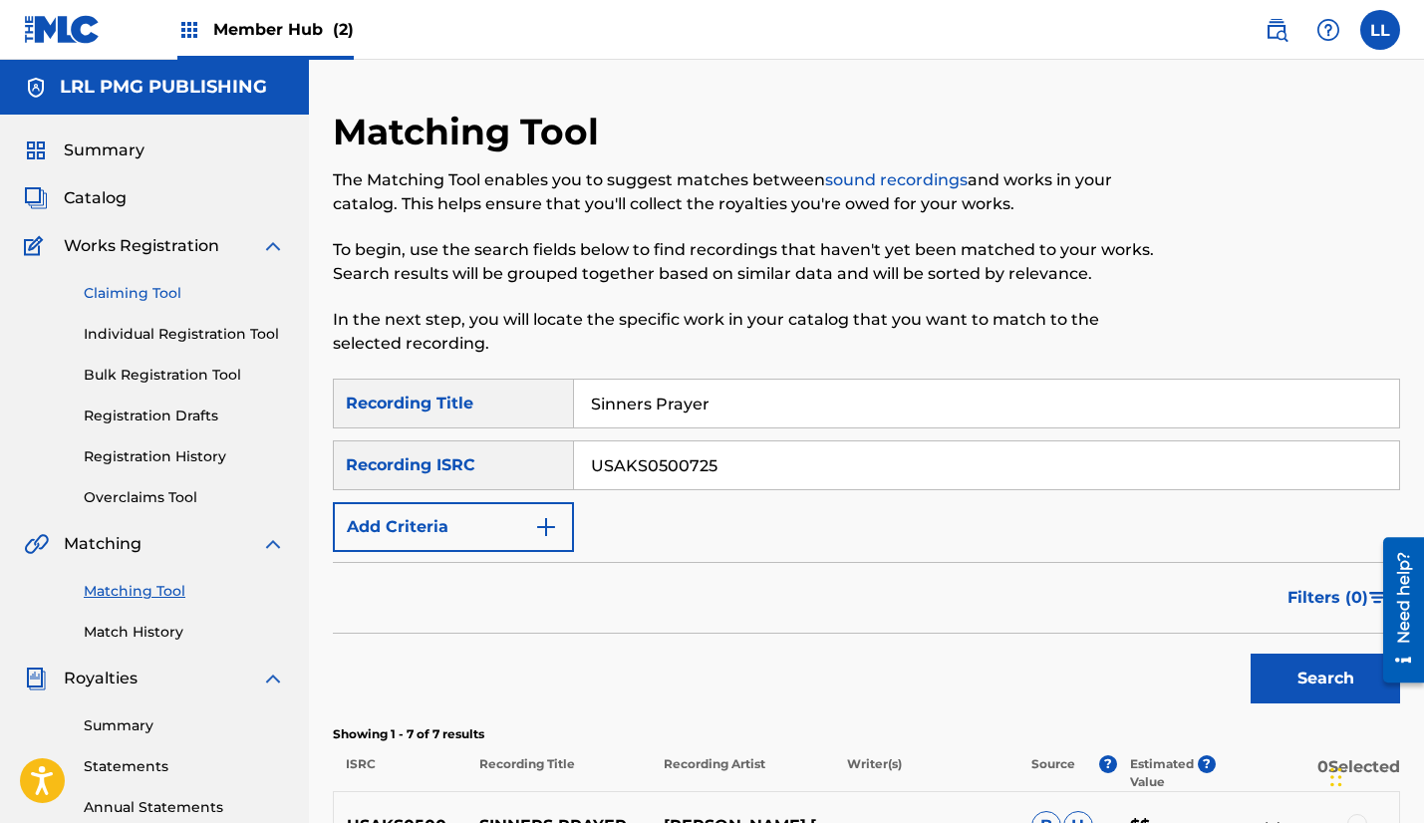
click at [155, 288] on link "Claiming Tool" at bounding box center [184, 293] width 201 height 21
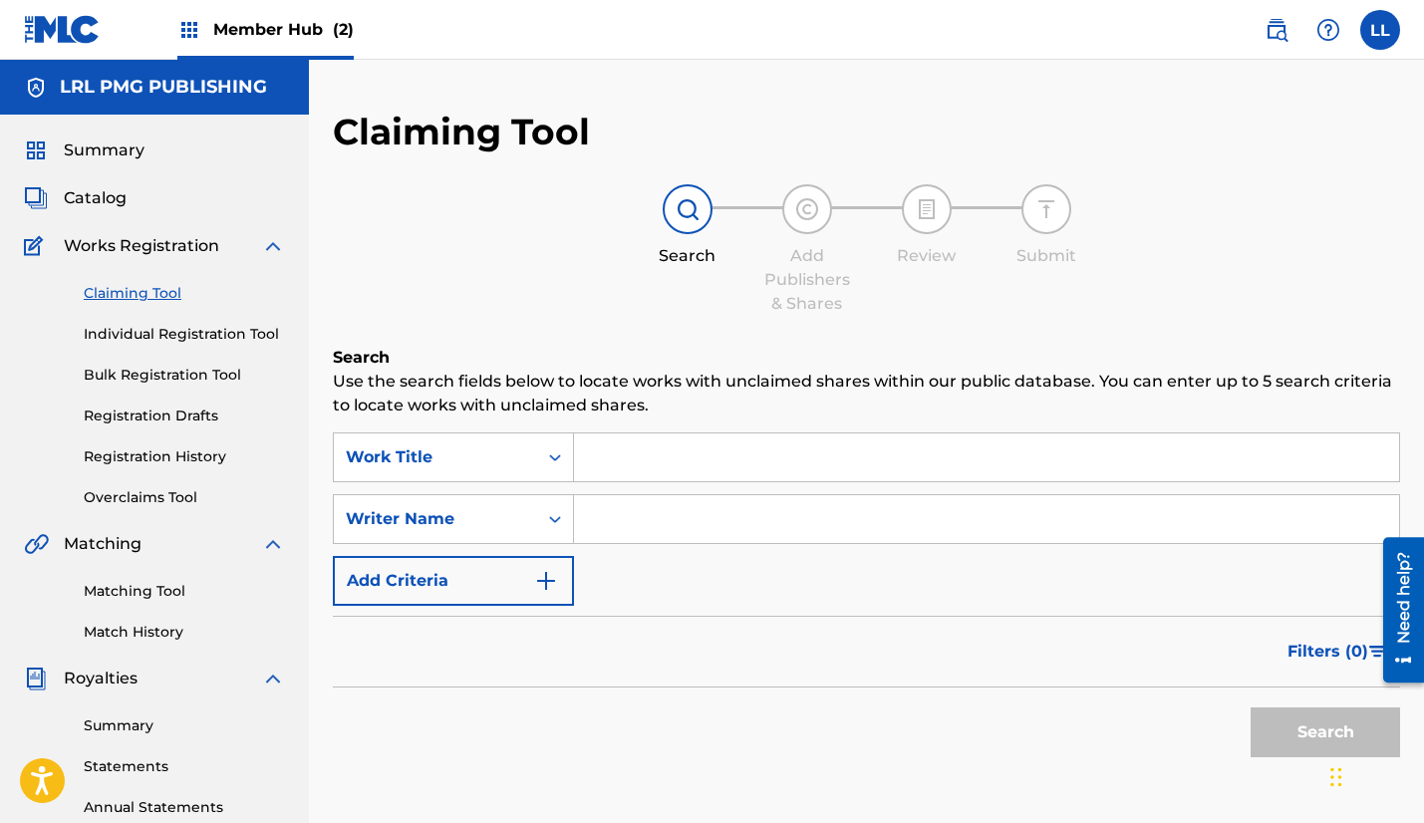
click at [611, 522] on input "Search Form" at bounding box center [986, 519] width 825 height 48
click at [600, 466] on input "Search Form" at bounding box center [986, 457] width 825 height 48
click at [1270, 35] on img at bounding box center [1276, 30] width 24 height 24
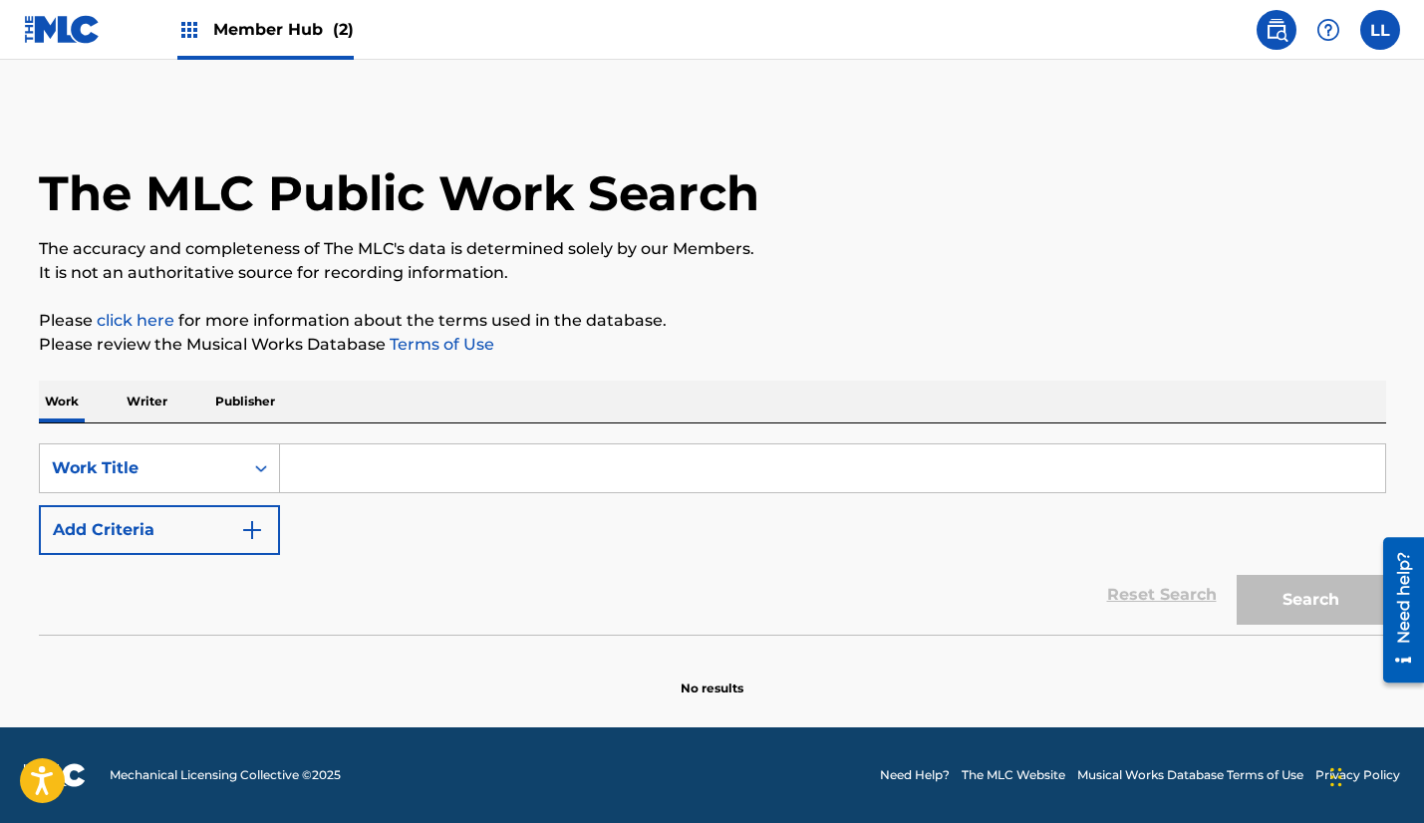
click at [143, 404] on p "Writer" at bounding box center [147, 402] width 53 height 42
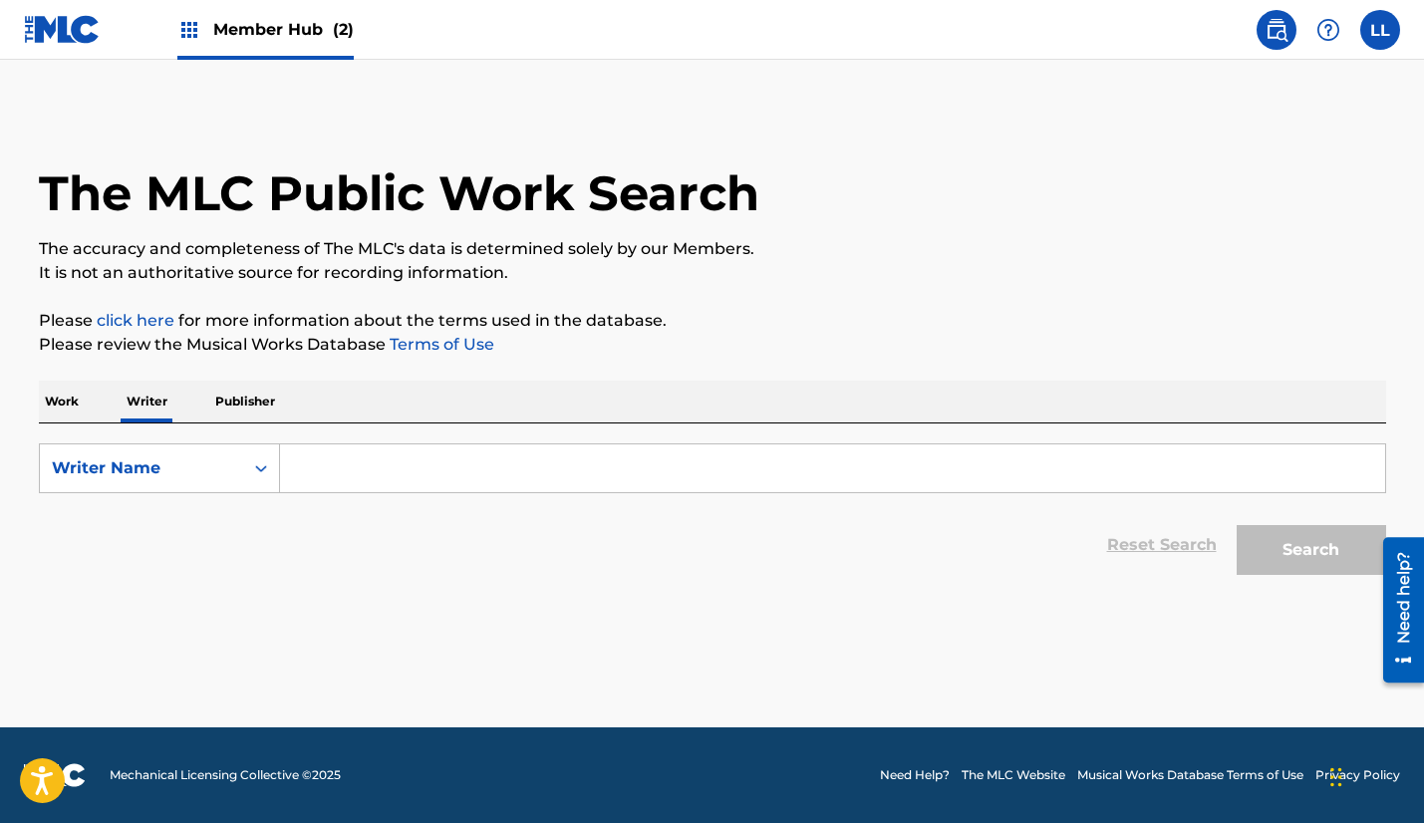
click at [355, 467] on input "Search Form" at bounding box center [832, 468] width 1105 height 48
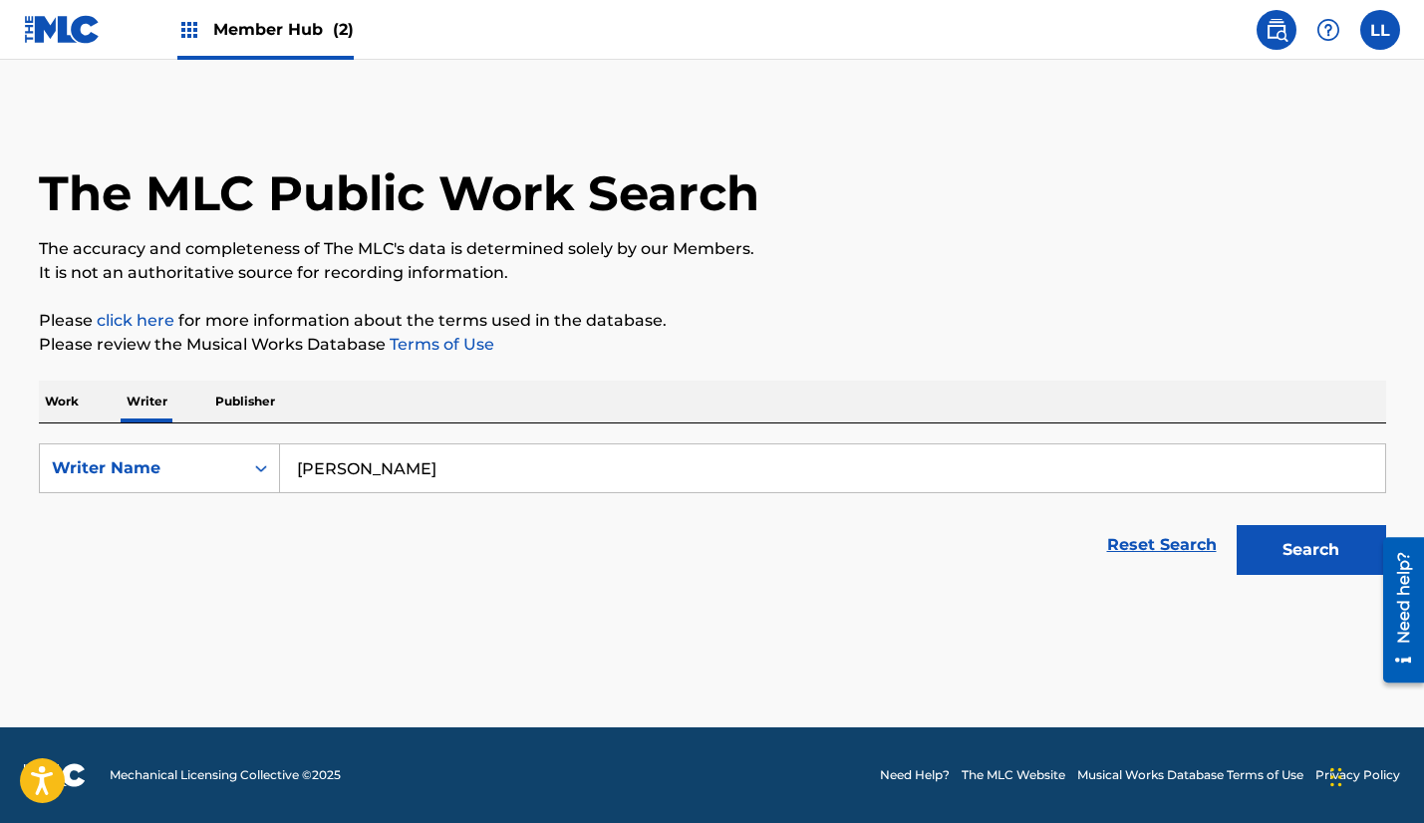
type input "[PERSON_NAME]"
click at [1237, 525] on button "Search" at bounding box center [1311, 550] width 149 height 50
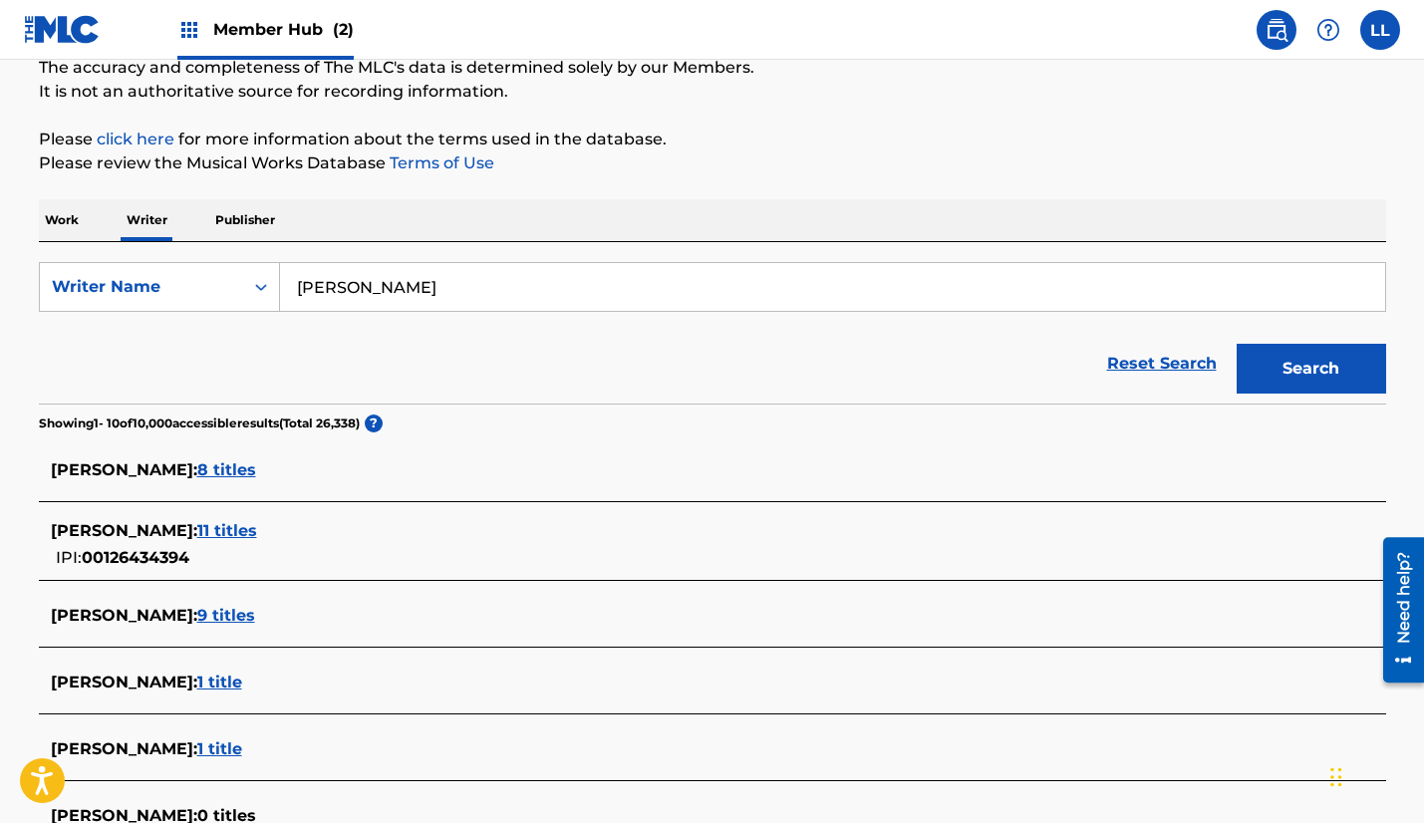
scroll to position [185, 0]
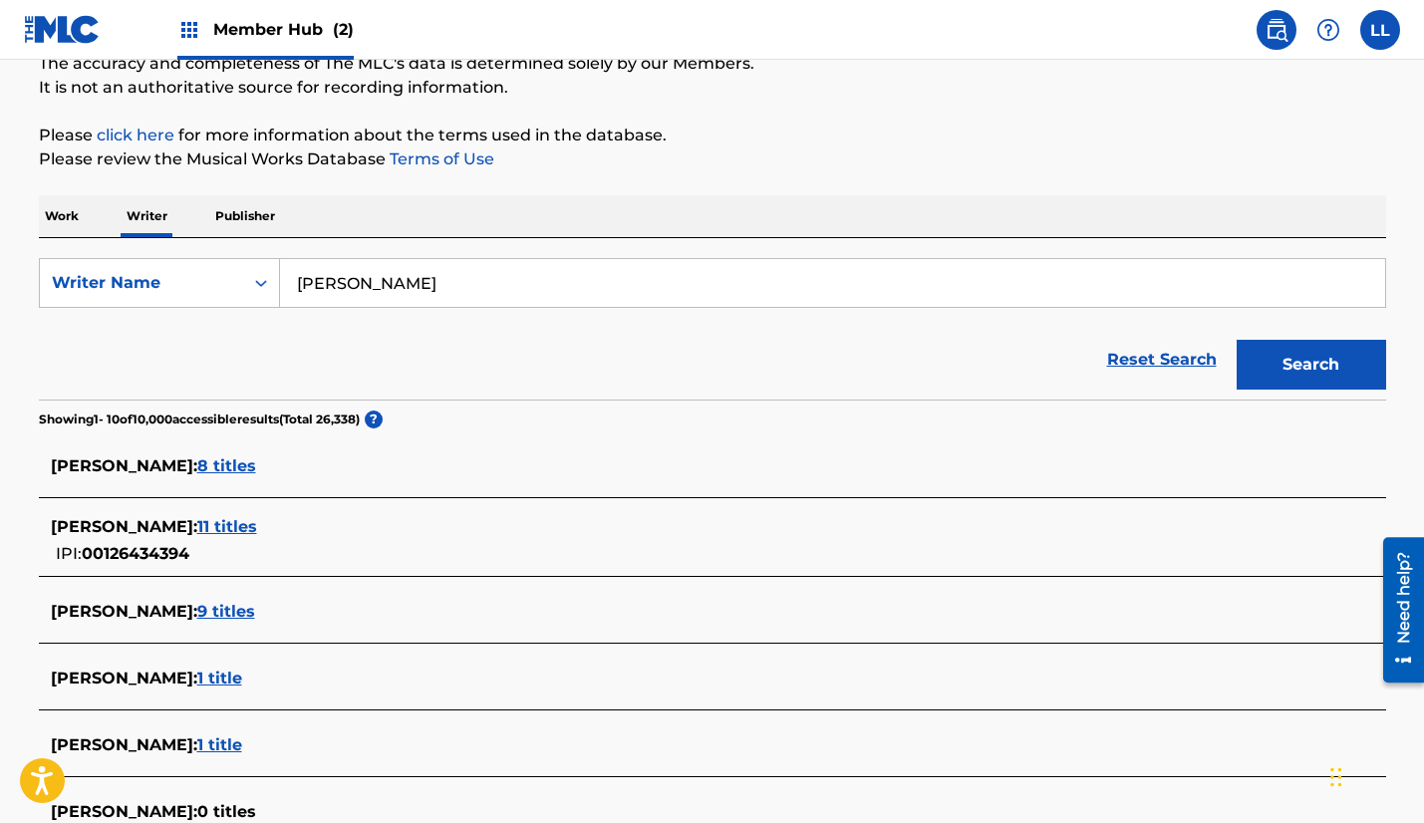
click at [202, 465] on span "8 titles" at bounding box center [226, 465] width 59 height 19
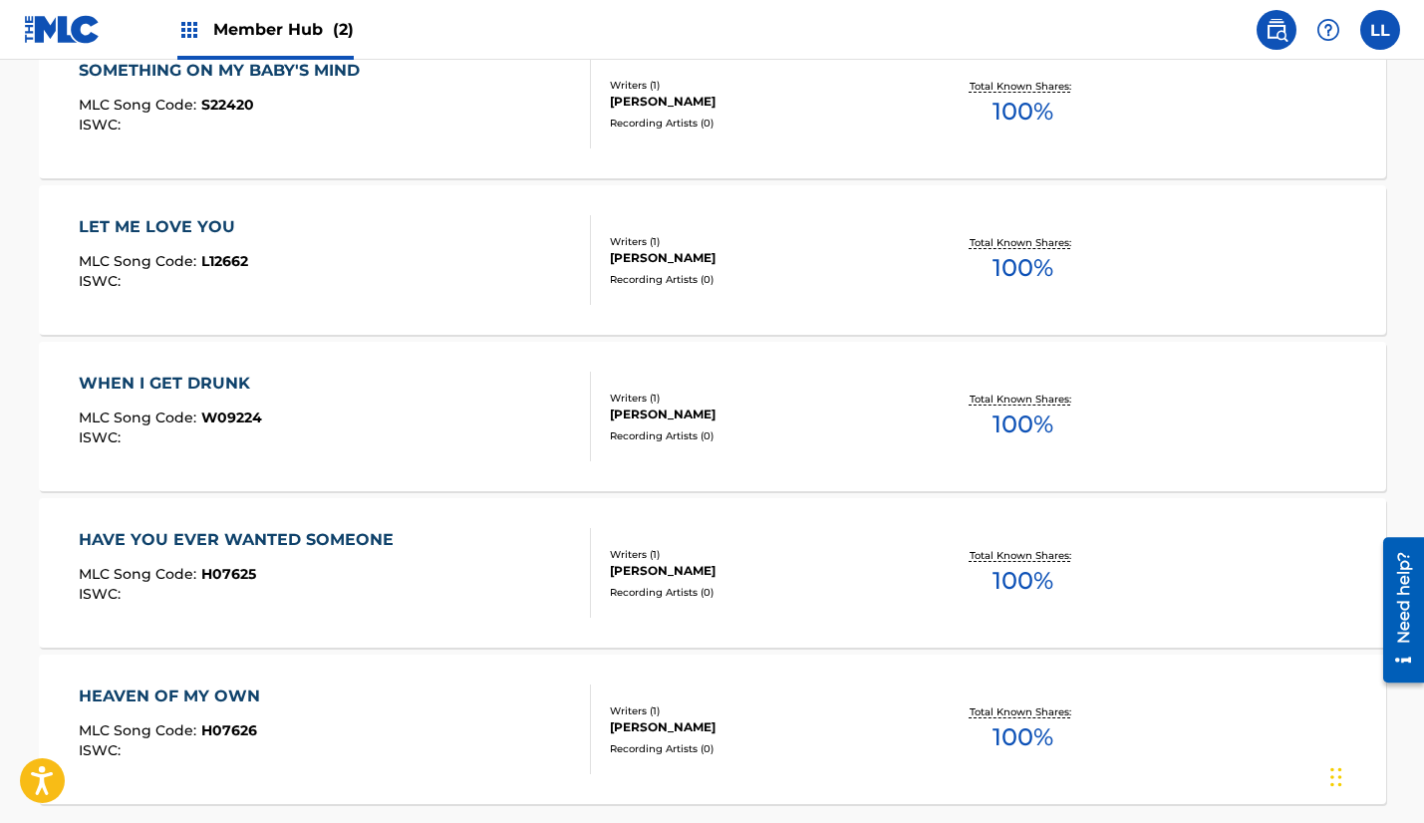
scroll to position [1294, 0]
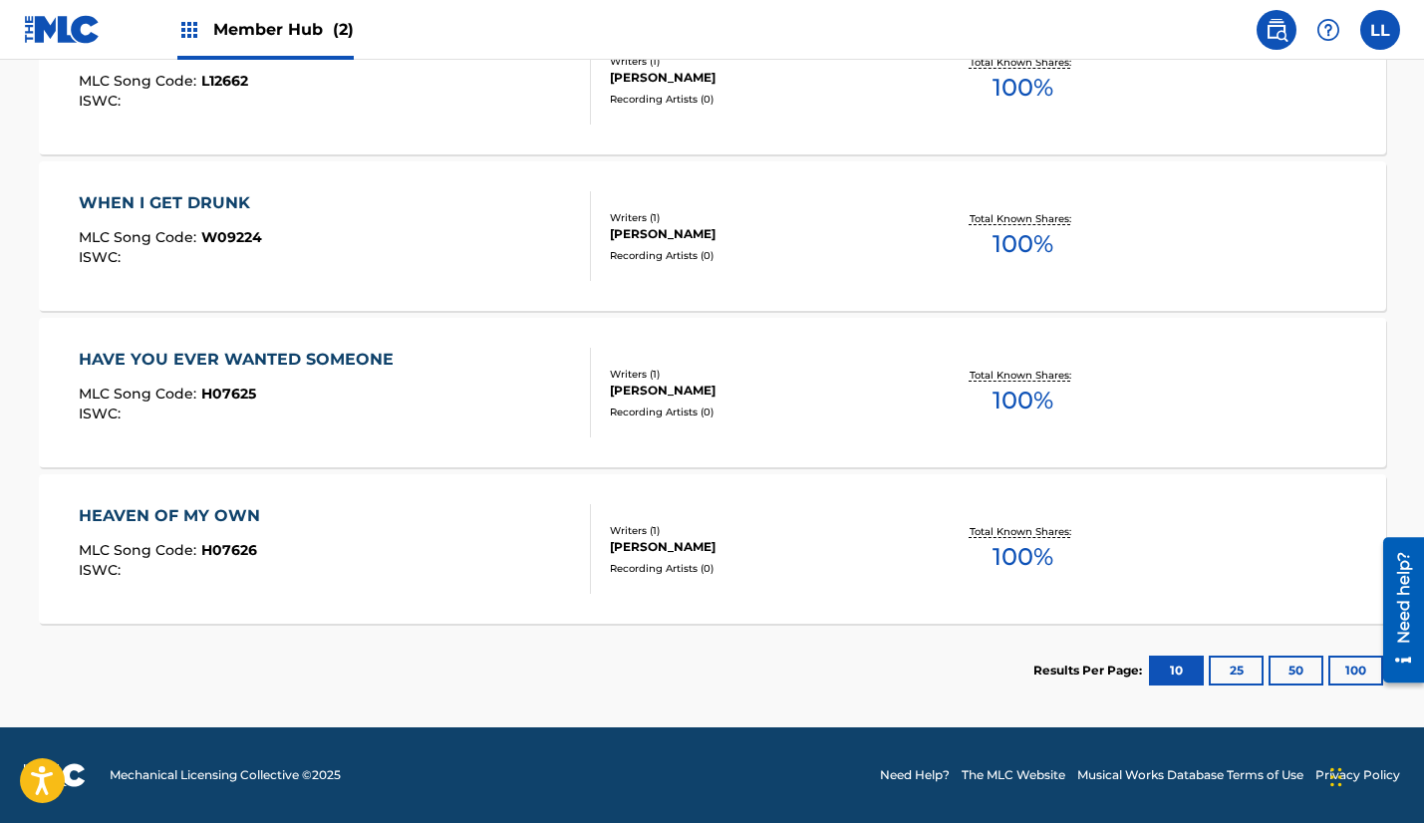
click at [189, 517] on div "HEAVEN OF MY OWN" at bounding box center [174, 516] width 191 height 24
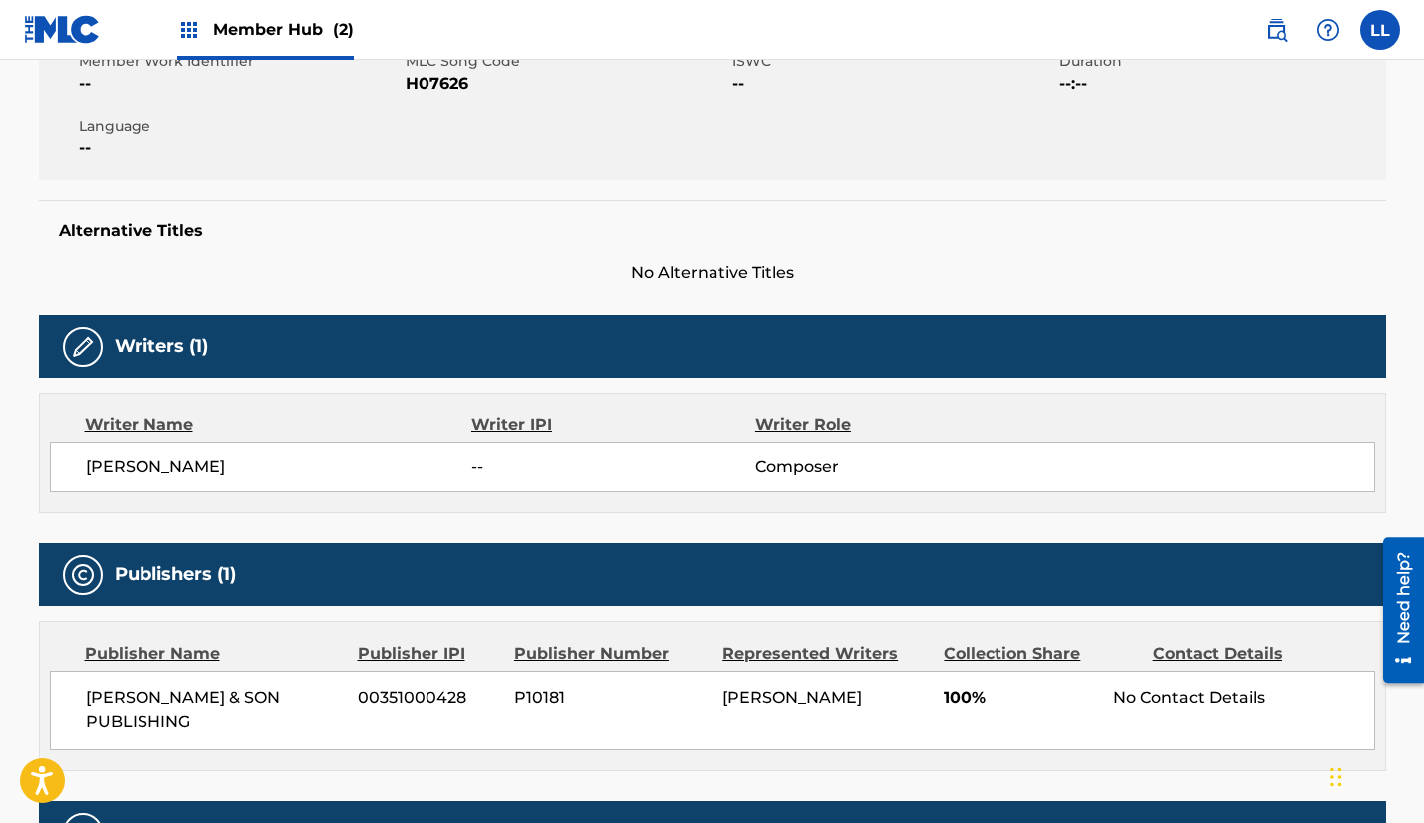
scroll to position [428, 0]
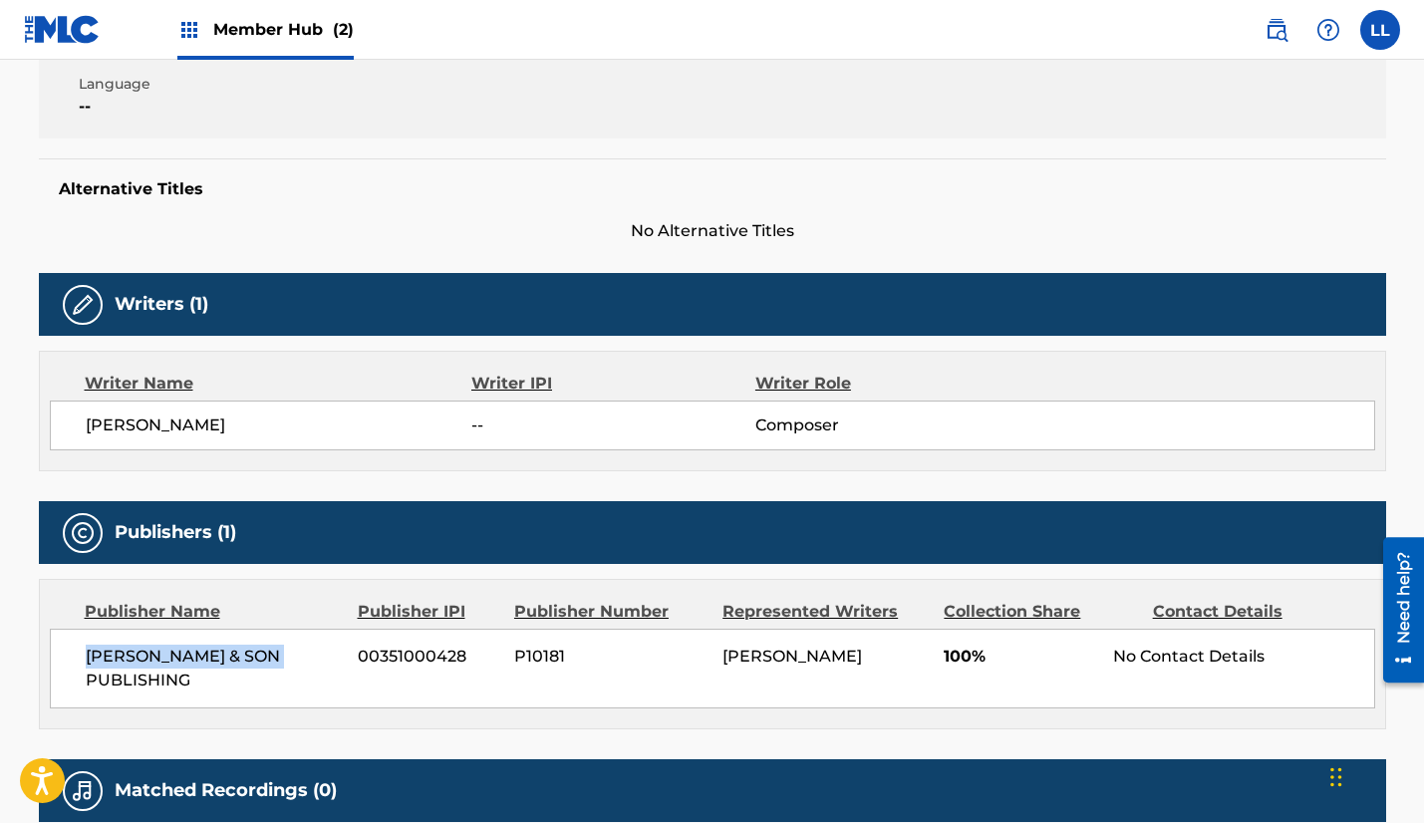
drag, startPoint x: 285, startPoint y: 656, endPoint x: 31, endPoint y: 649, distance: 254.2
click at [32, 649] on div "< Back to public search results Copy work link HEAVEN OF MY OWN Work Detail Mem…" at bounding box center [712, 283] width 1395 height 1205
copy span "[PERSON_NAME] & SON PUBLISHING"
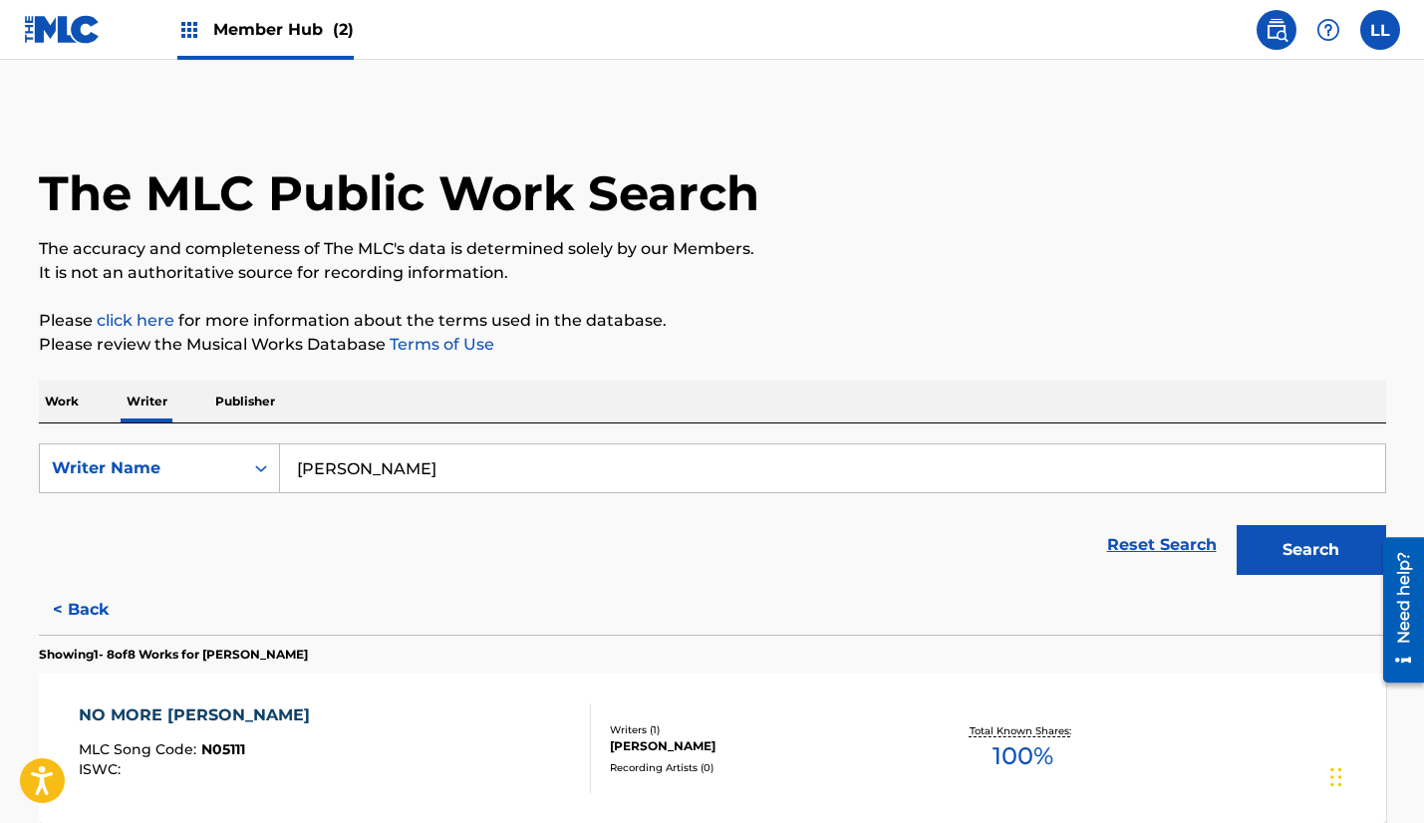
click at [234, 401] on p "Publisher" at bounding box center [245, 402] width 72 height 42
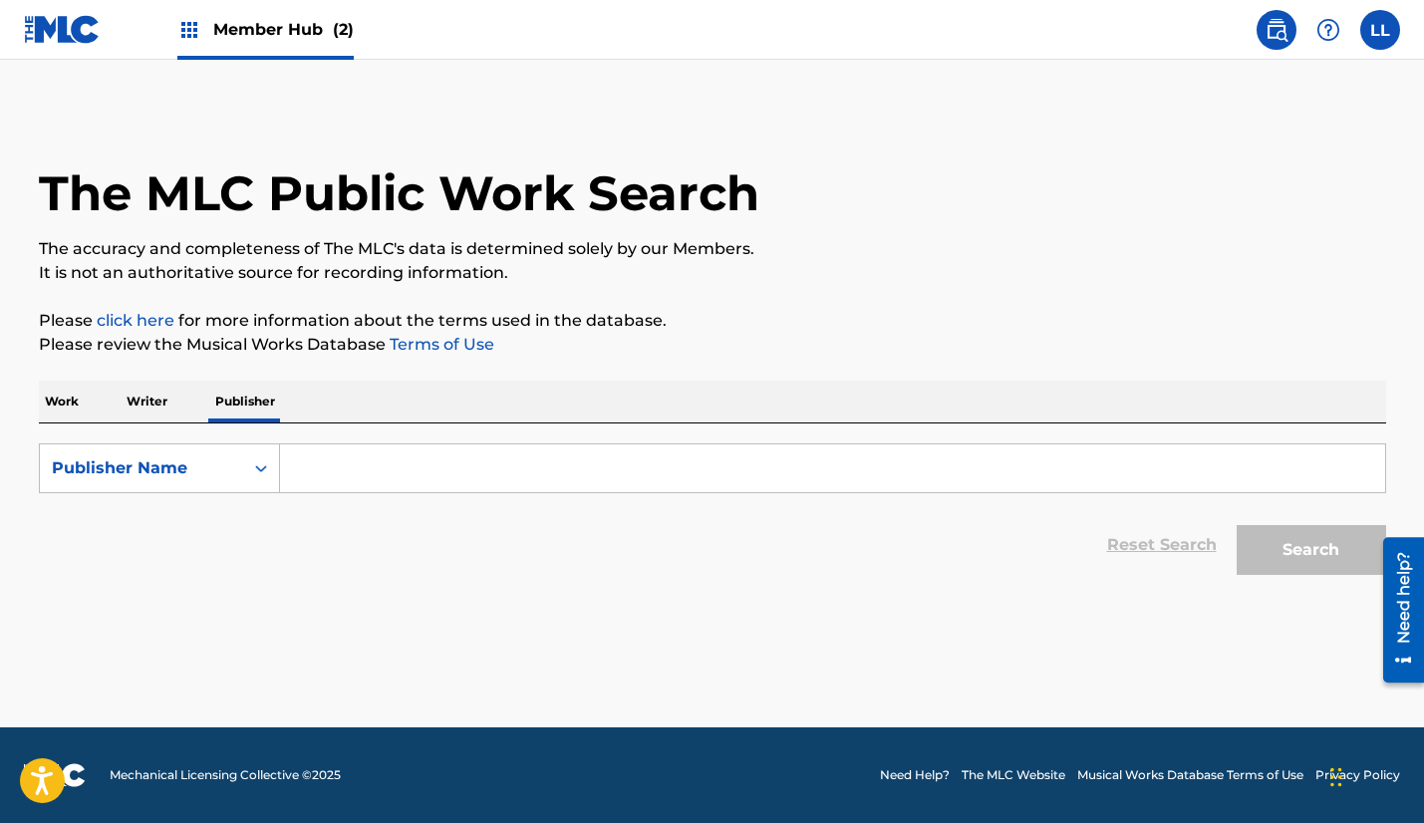
click at [314, 473] on input "Search Form" at bounding box center [832, 468] width 1105 height 48
paste input "[PERSON_NAME] & SON PUBLISHING"
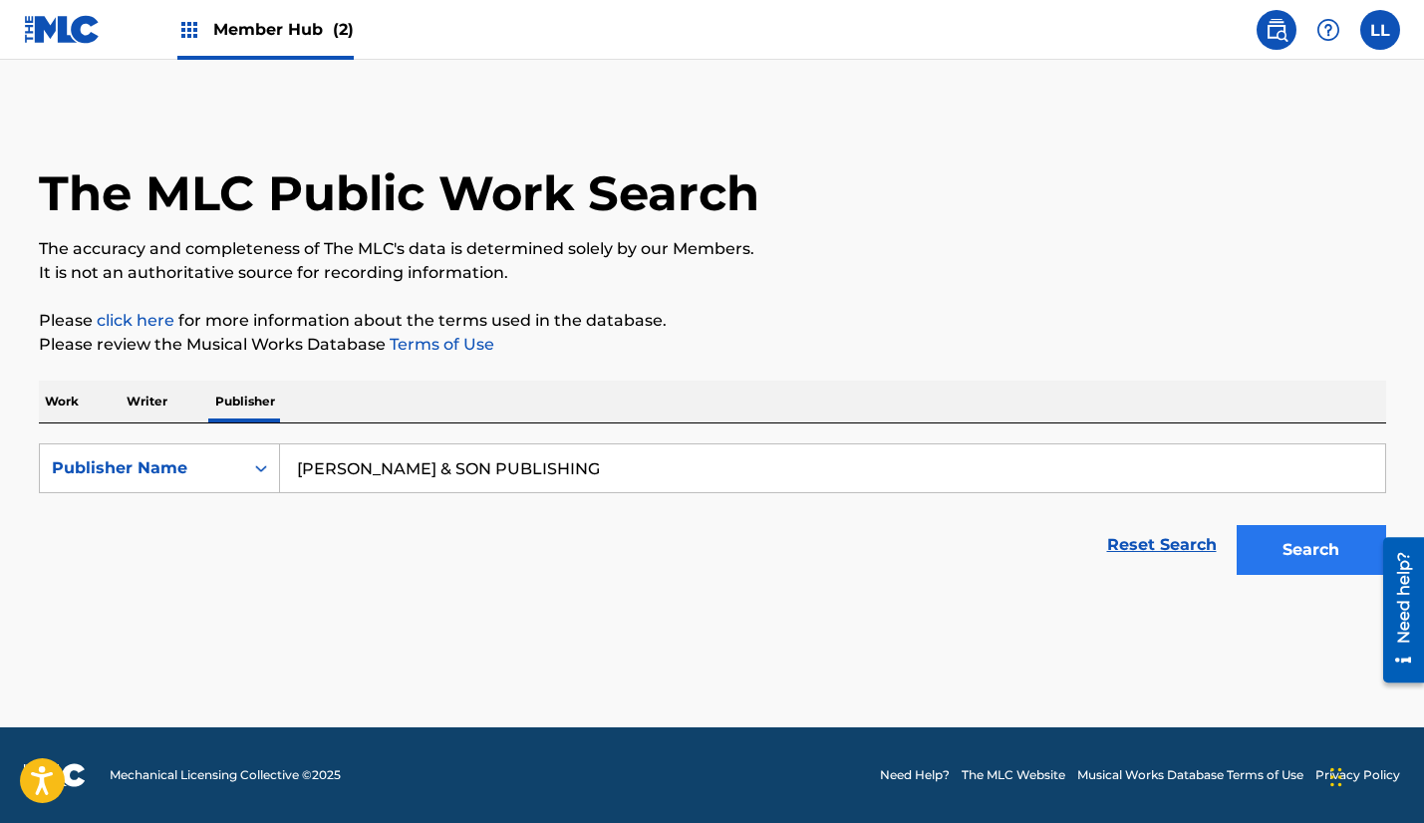
type input "[PERSON_NAME] & SON PUBLISHING"
click at [1301, 547] on button "Search" at bounding box center [1311, 550] width 149 height 50
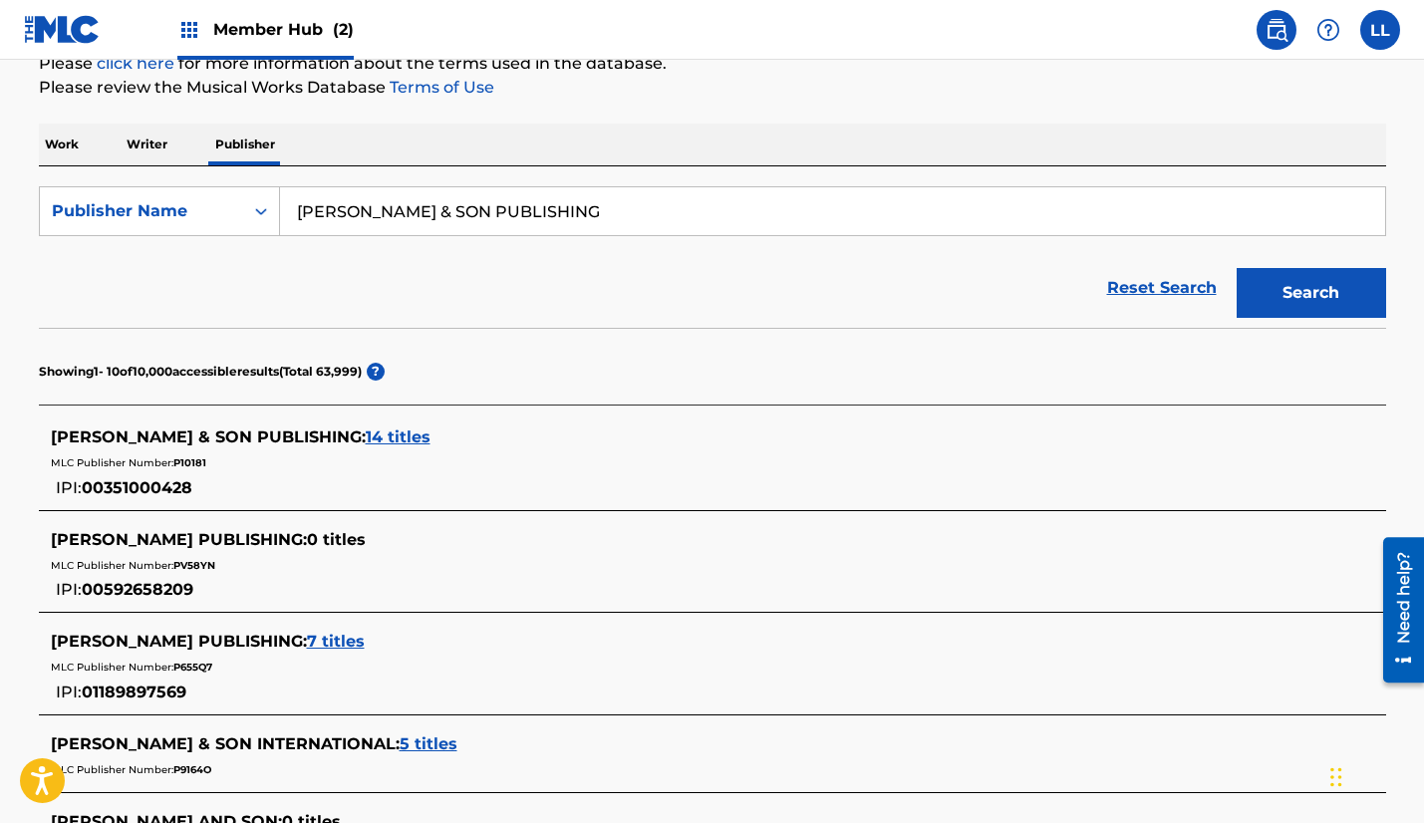
scroll to position [343, 0]
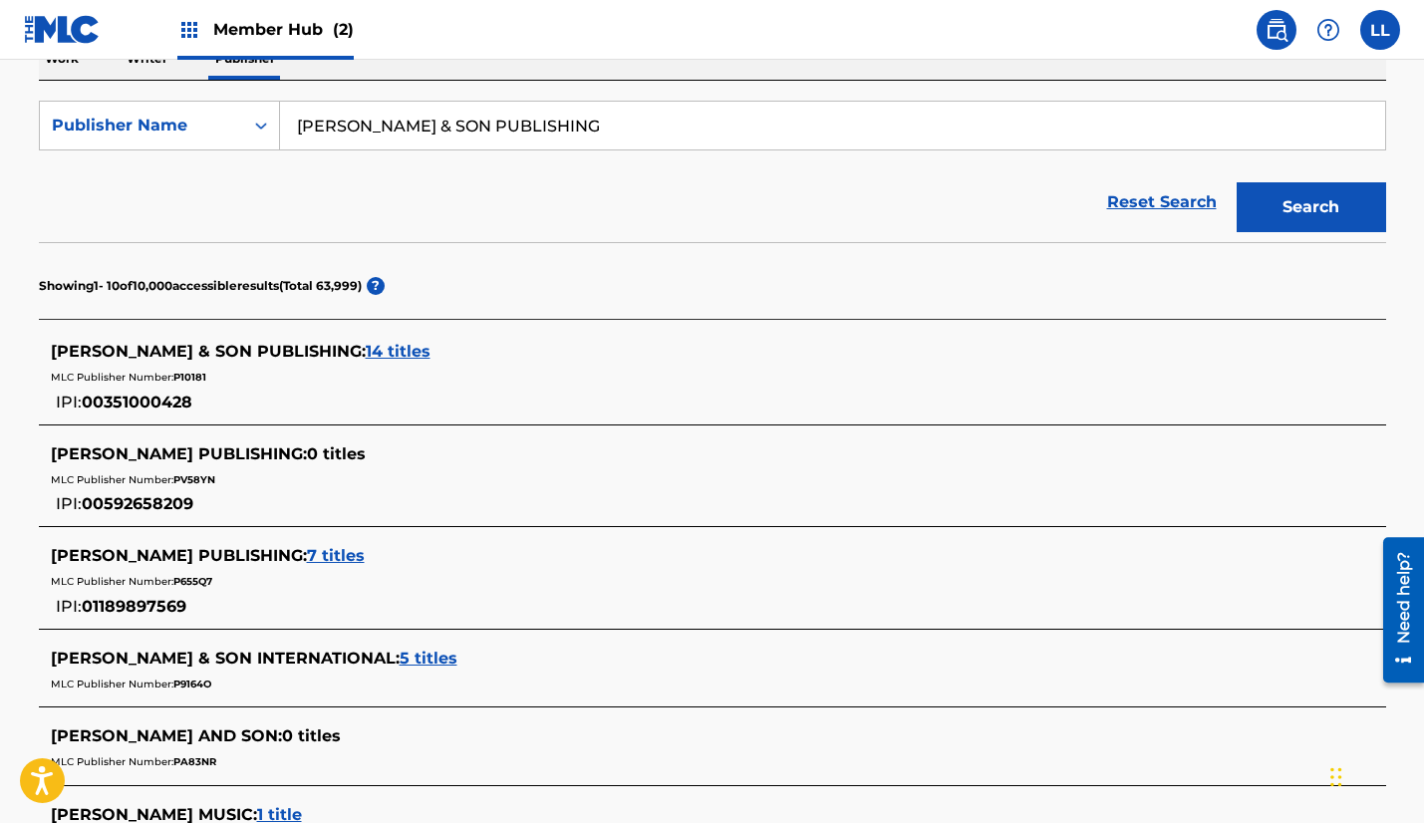
click at [366, 355] on span "14 titles" at bounding box center [398, 351] width 65 height 19
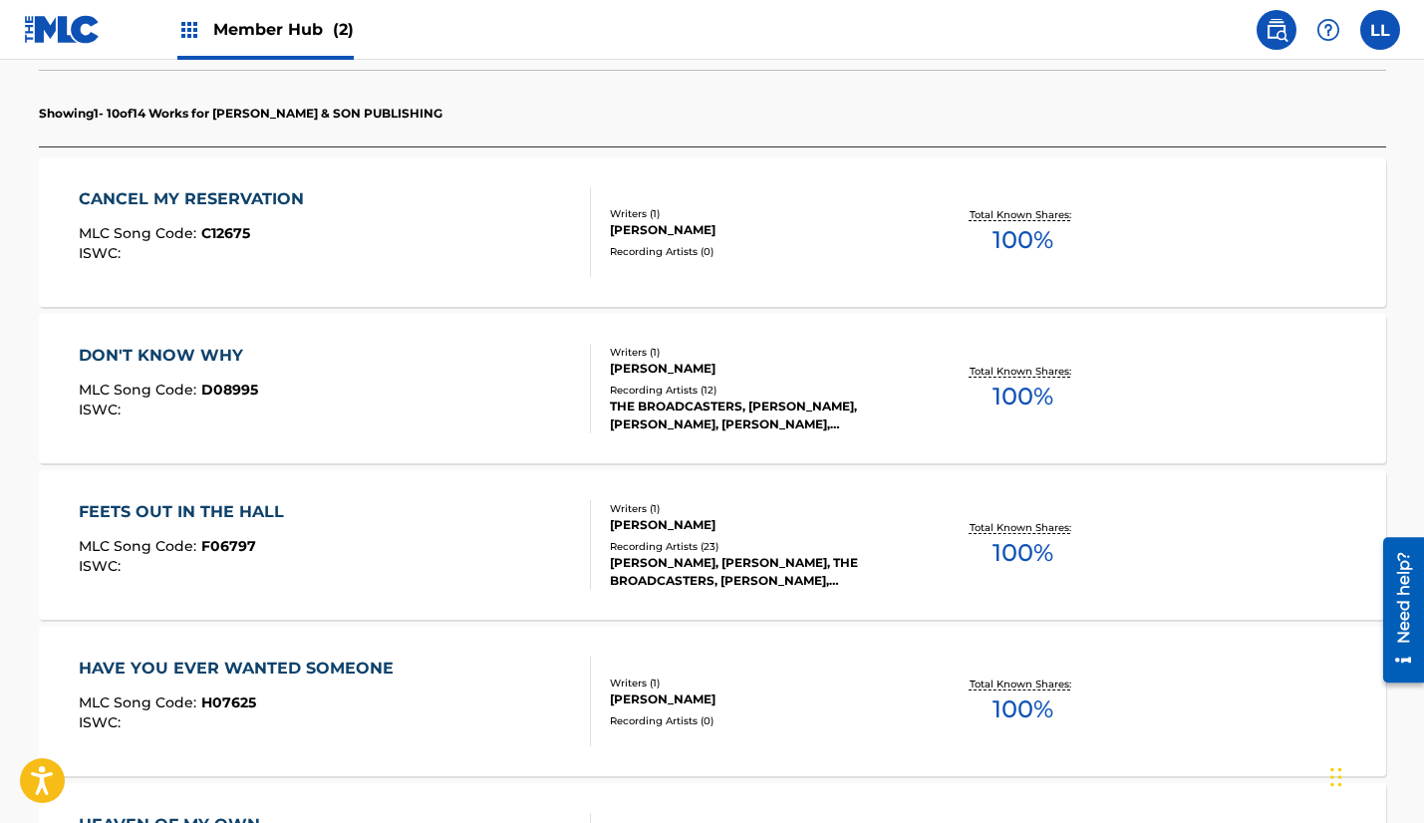
scroll to position [588, 0]
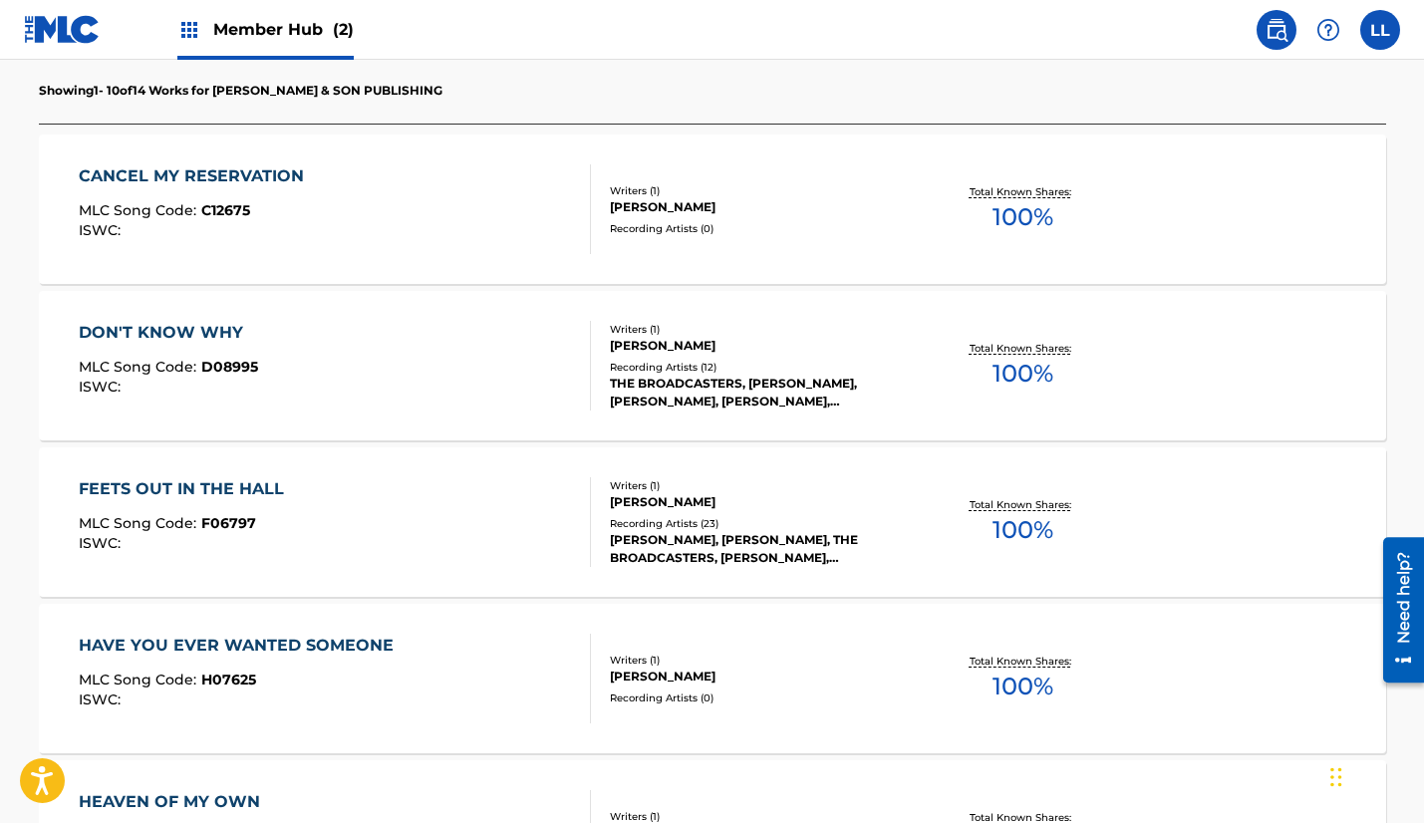
click at [235, 178] on div "CANCEL MY RESERVATION" at bounding box center [196, 176] width 235 height 24
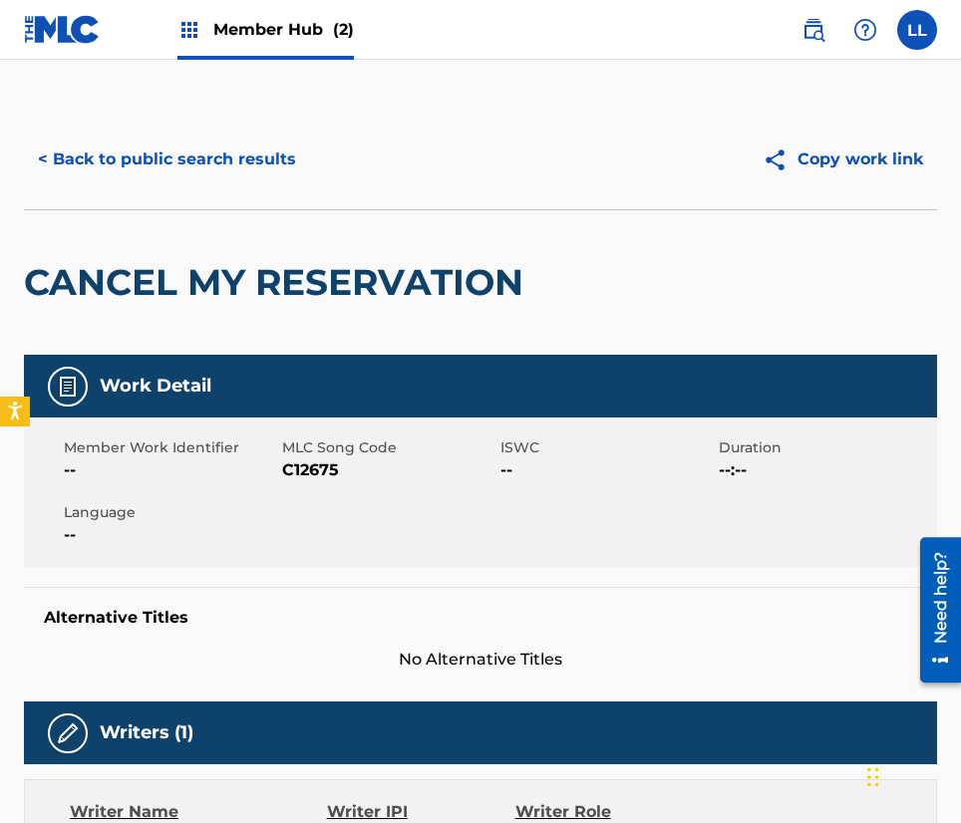
scroll to position [1, 0]
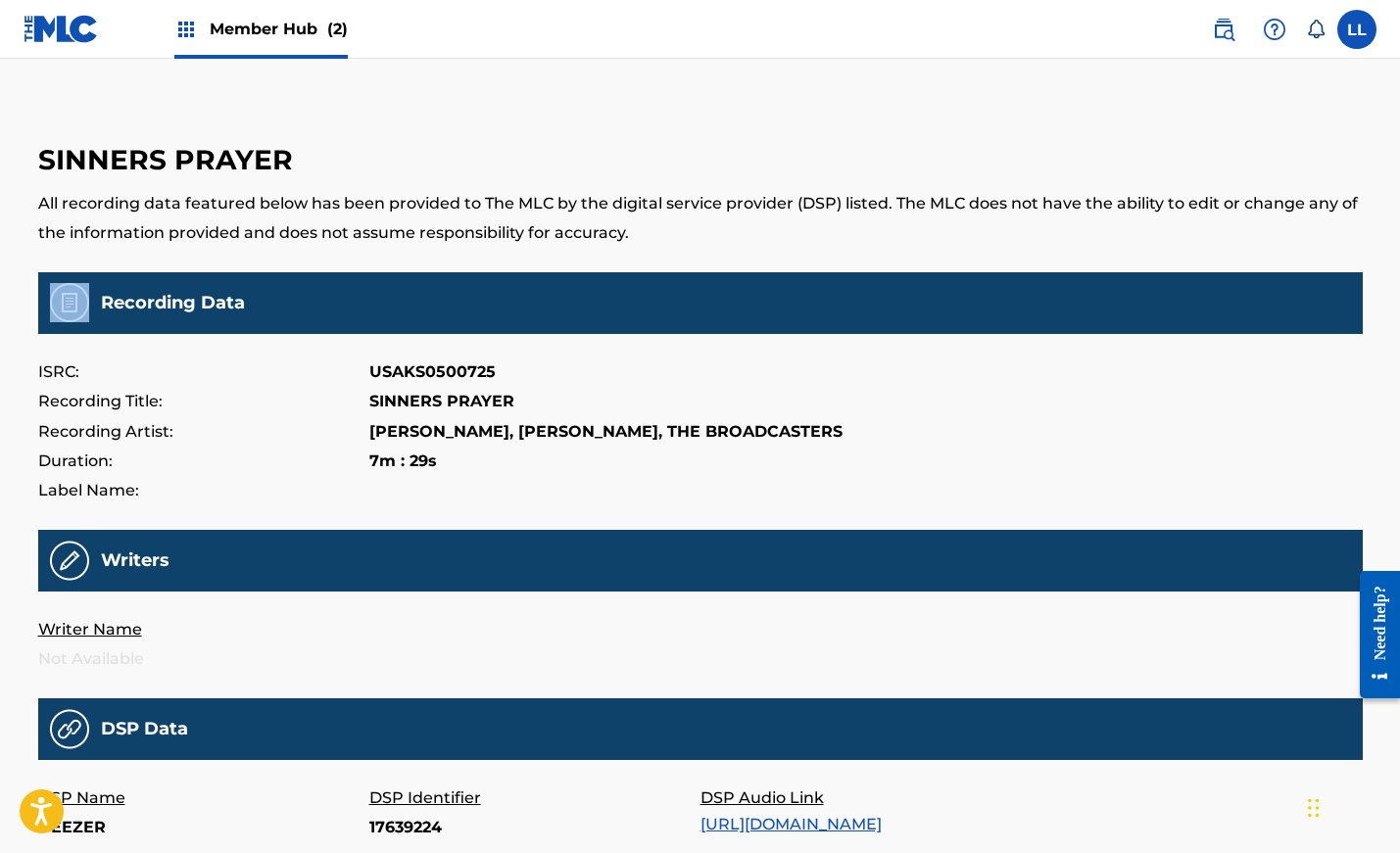
click at [585, 266] on main "SINNERS PRAYER All recording data featured below has been provided to The MLC b…" at bounding box center [700, 649] width 1324 height 1081
click at [1224, 31] on img at bounding box center [1224, 29] width 24 height 24
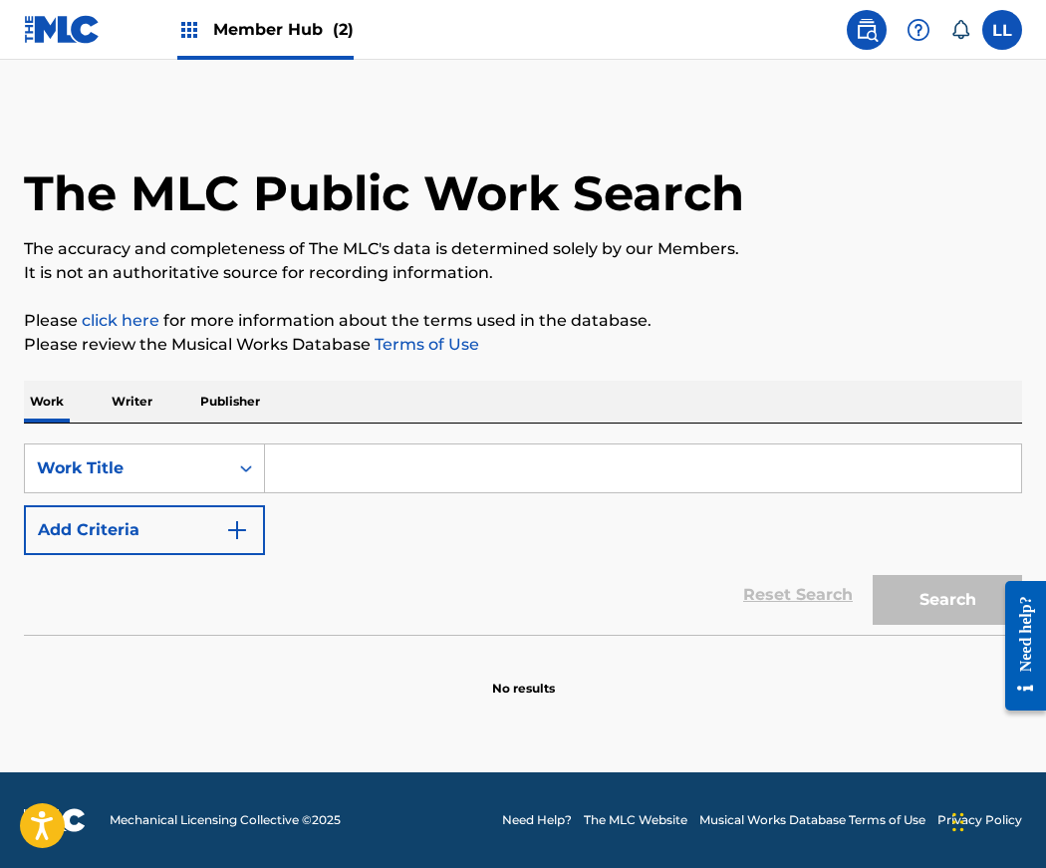
click at [277, 28] on span "Member Hub (2)" at bounding box center [283, 29] width 140 height 23
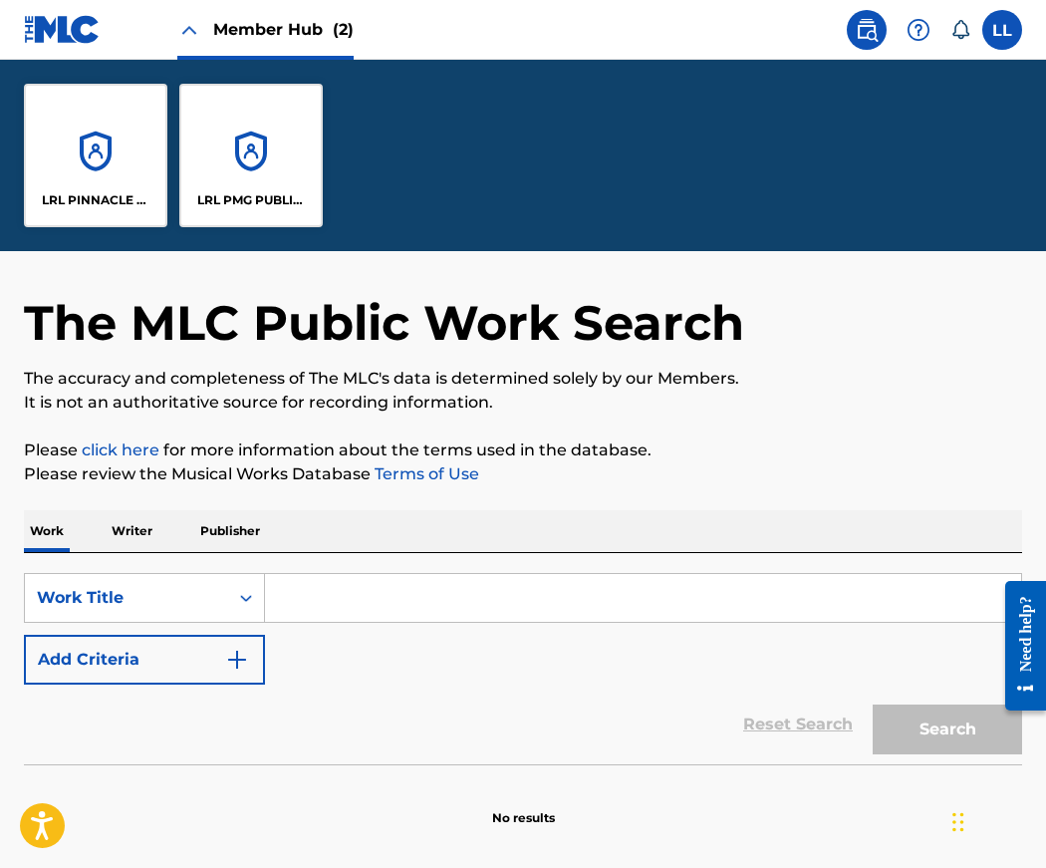
scroll to position [58, 0]
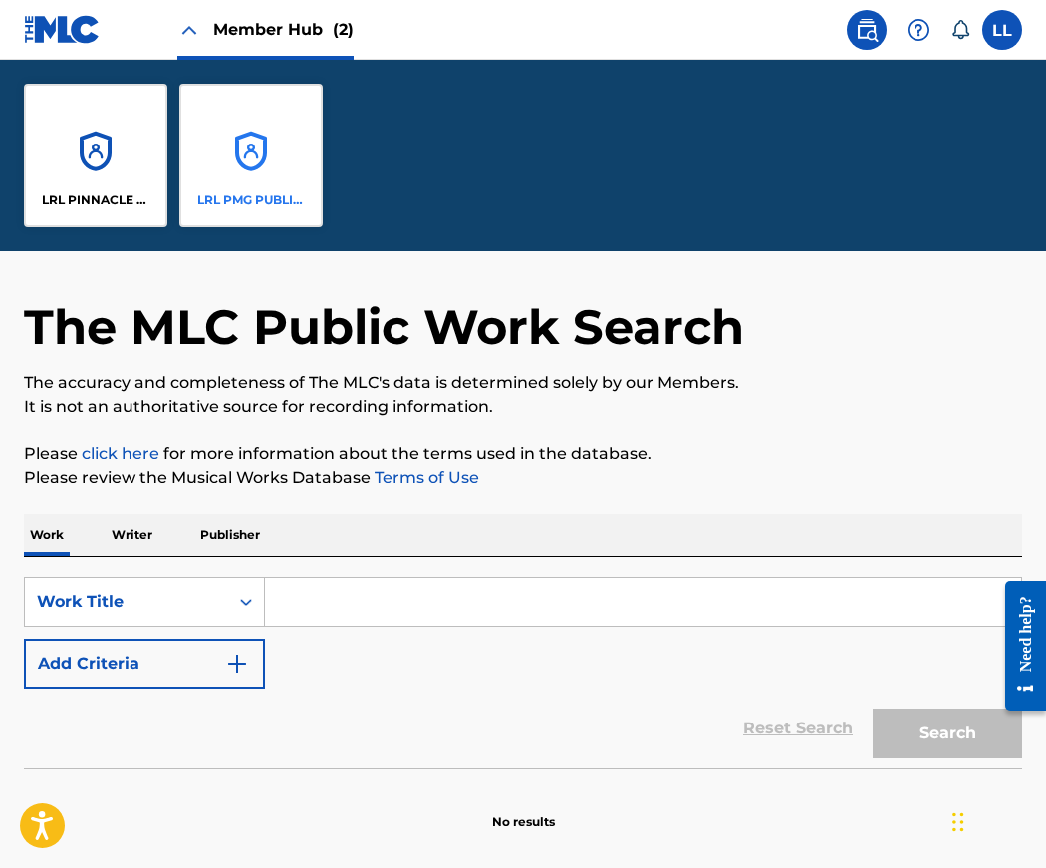
click at [240, 162] on div "LRL PMG PUBLISHING" at bounding box center [250, 155] width 143 height 143
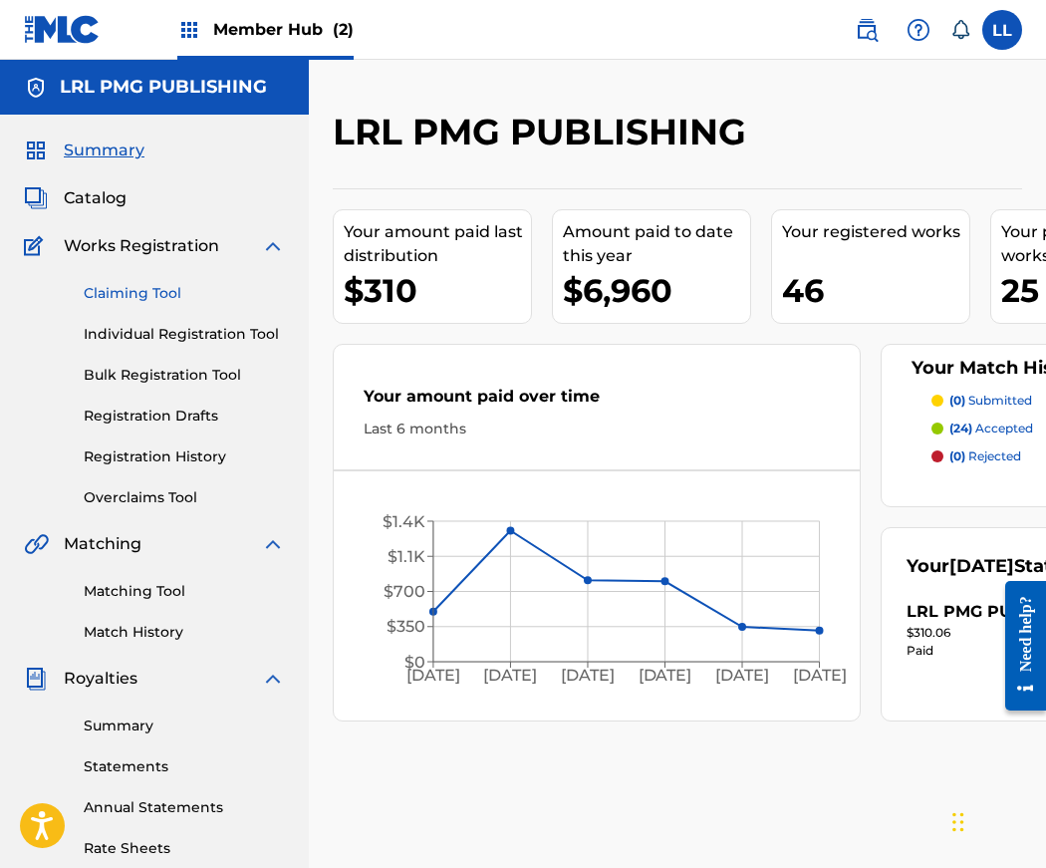
click at [156, 292] on link "Claiming Tool" at bounding box center [184, 293] width 201 height 21
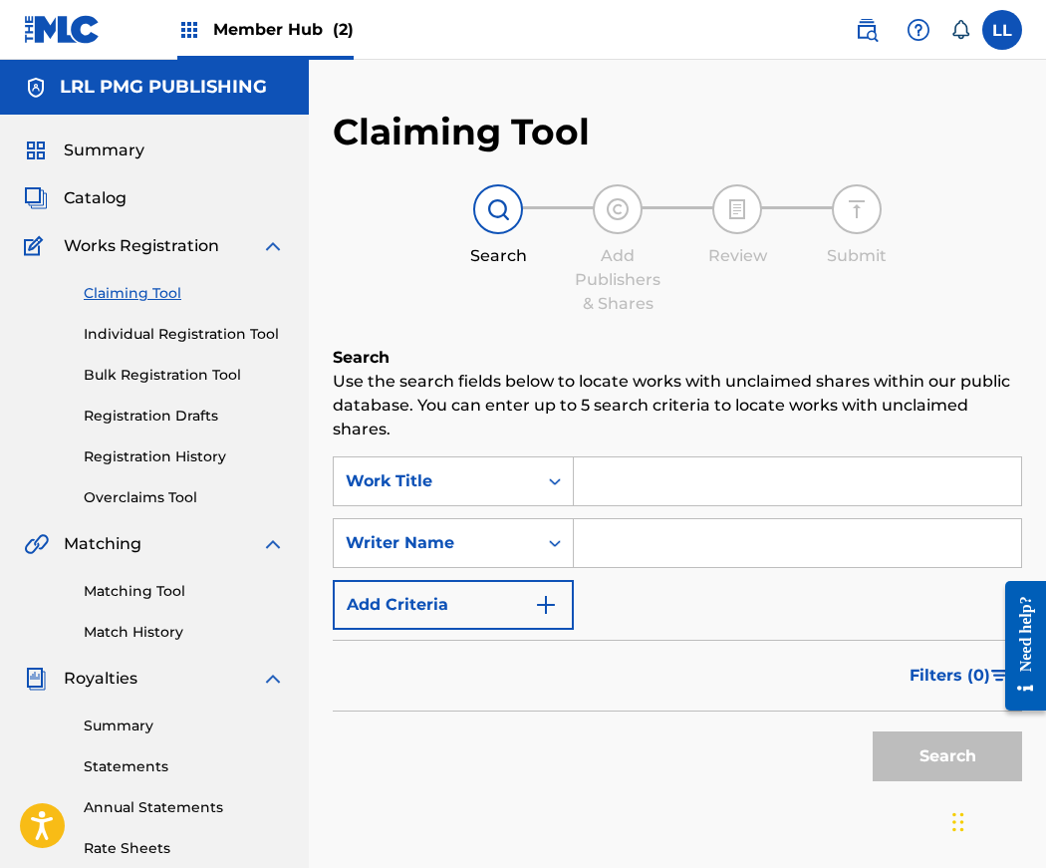
click at [623, 480] on input "Search Form" at bounding box center [797, 481] width 447 height 48
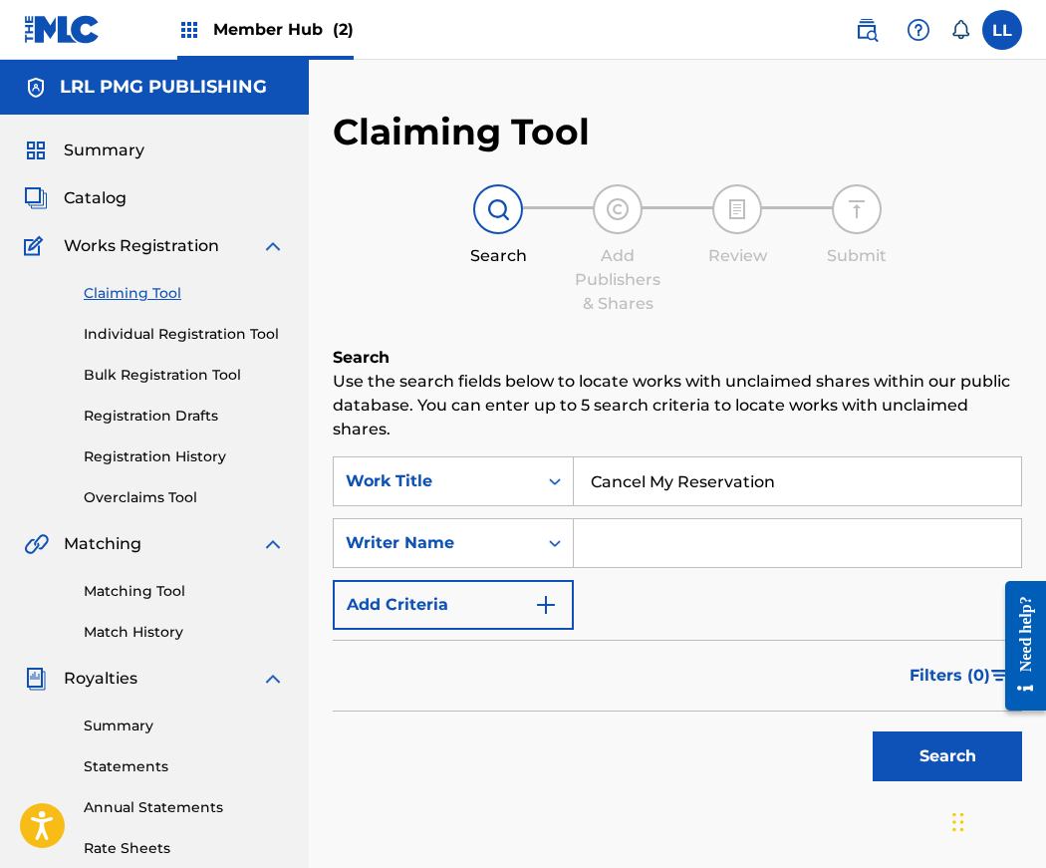
type input "Cancel My Reservation"
click at [593, 541] on input "Search Form" at bounding box center [797, 543] width 447 height 48
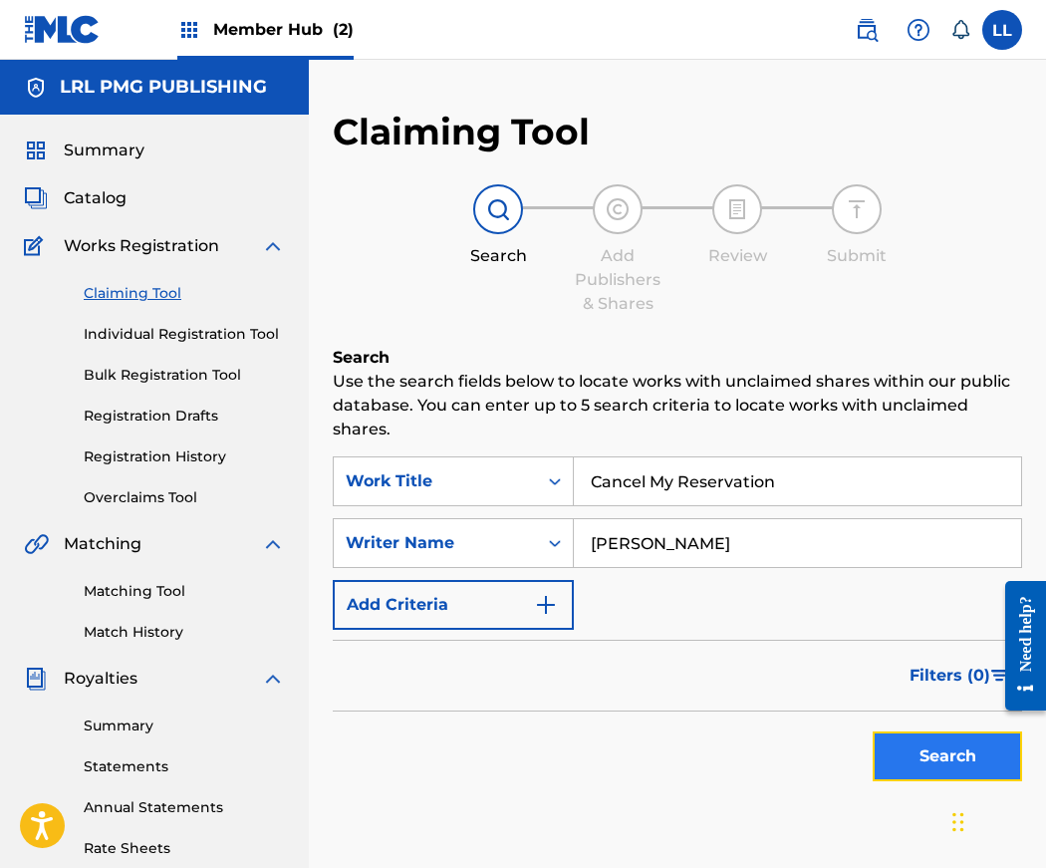
click at [943, 745] on button "Search" at bounding box center [947, 756] width 149 height 50
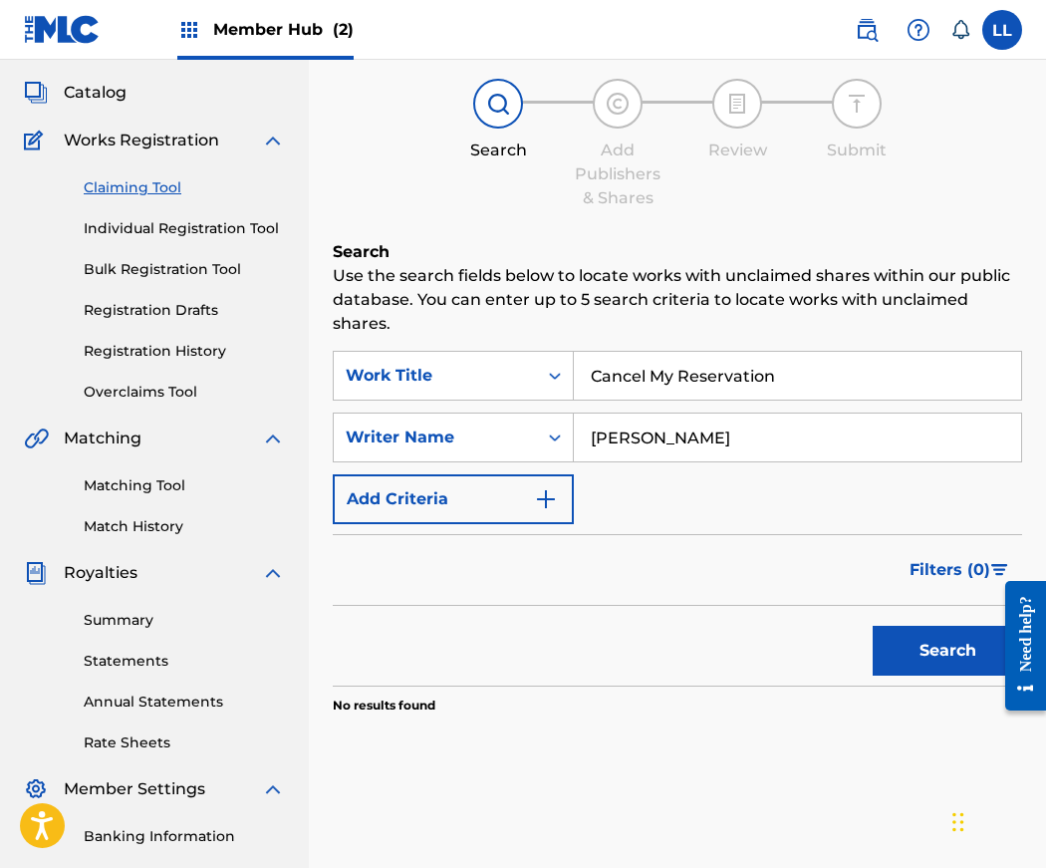
click at [645, 440] on input "[PERSON_NAME]" at bounding box center [797, 438] width 447 height 48
drag, startPoint x: 700, startPoint y: 437, endPoint x: 553, endPoint y: 434, distance: 147.5
click at [553, 434] on div "SearchWithCriteria7330d9a2-9677-4899-ba5d-3d6262c516f5 Writer Name JoeBeard" at bounding box center [678, 438] width 690 height 50
paste input "-B & SON PUBLISHING"
type input "[PERSON_NAME] & SON PUBLISHING"
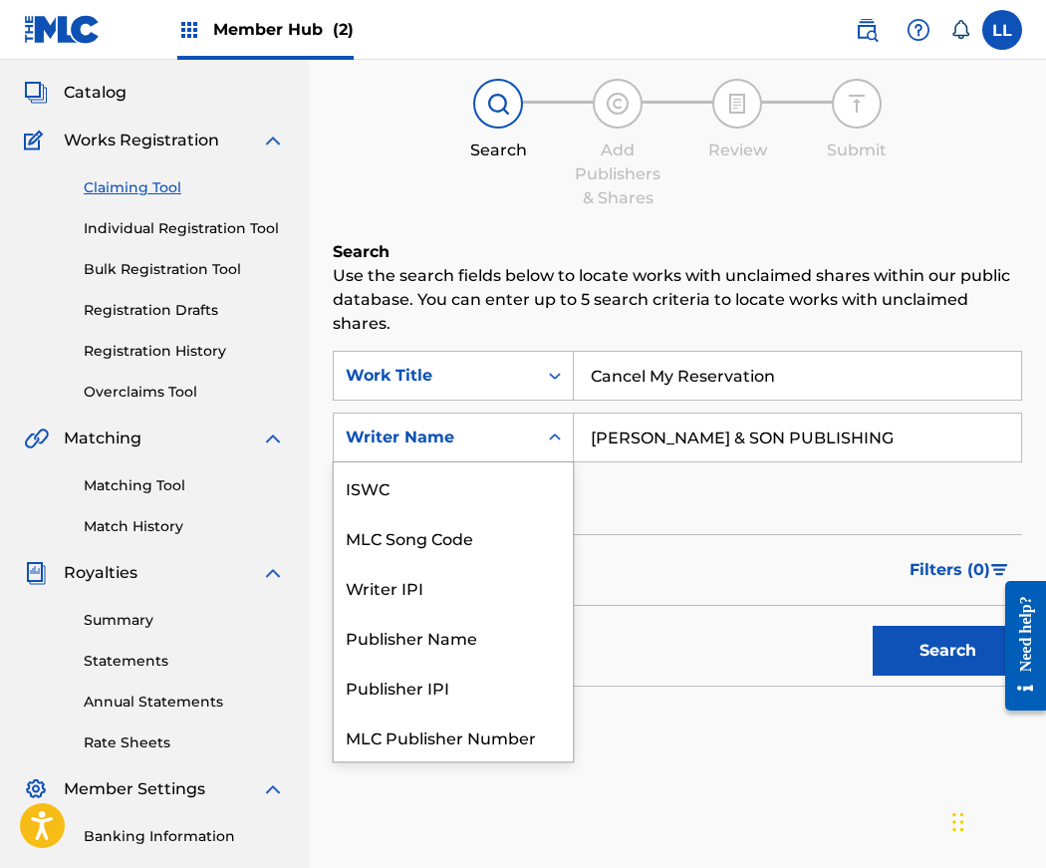
click at [547, 434] on icon "Search Form" at bounding box center [555, 437] width 20 height 20
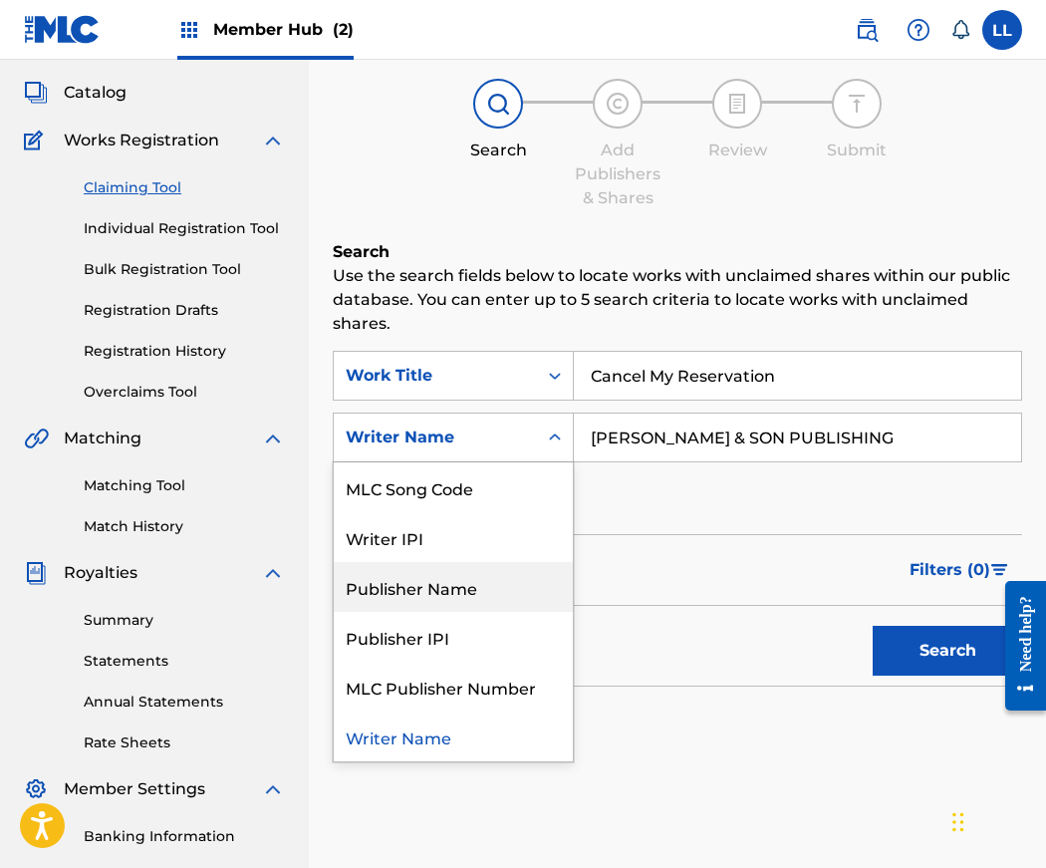
click at [453, 599] on div "Publisher Name" at bounding box center [453, 587] width 239 height 50
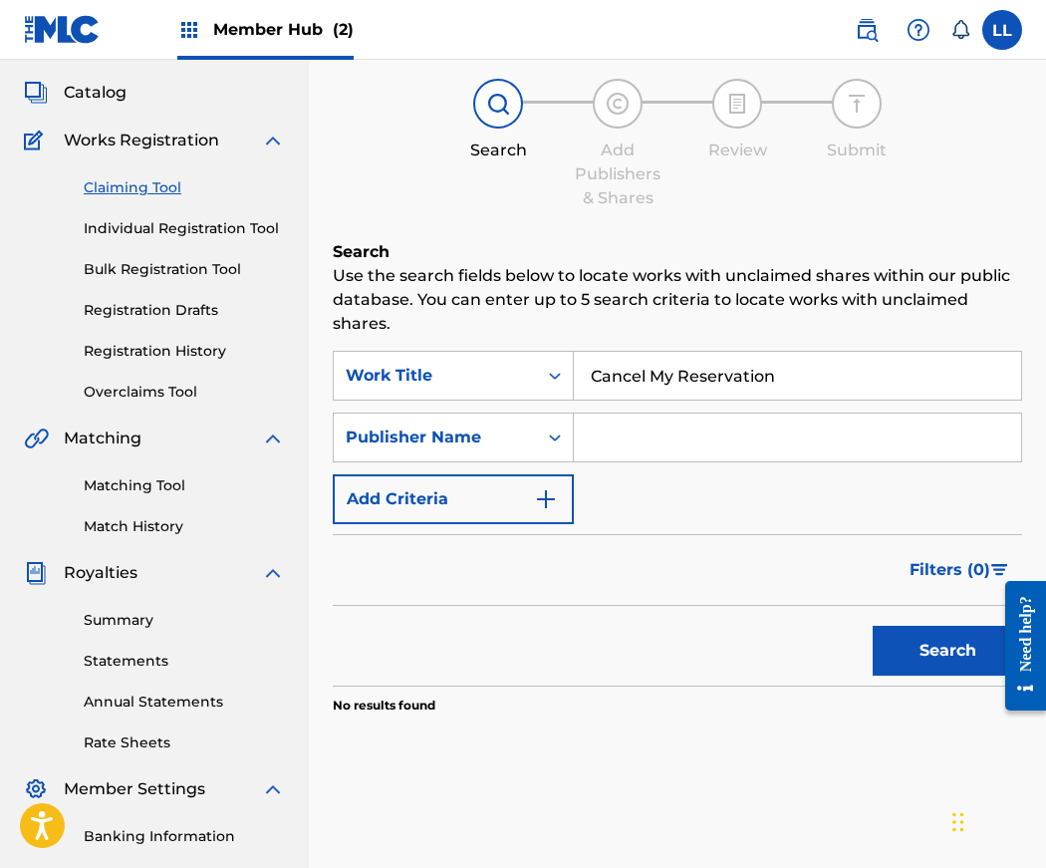
click at [599, 430] on input "Search Form" at bounding box center [797, 438] width 447 height 48
paste input "[PERSON_NAME] & SON PUBLISHING"
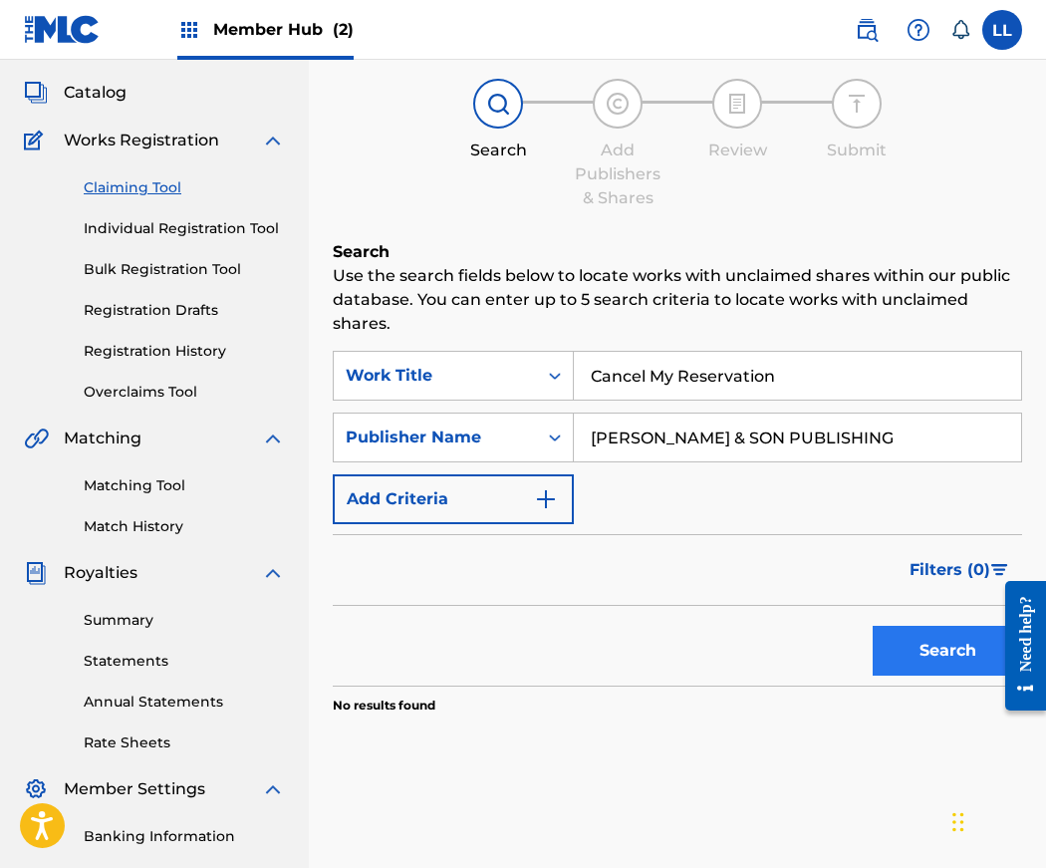
type input "[PERSON_NAME] & SON PUBLISHING"
click at [914, 654] on button "Search" at bounding box center [947, 651] width 149 height 50
drag, startPoint x: 790, startPoint y: 438, endPoint x: 580, endPoint y: 431, distance: 210.4
click at [580, 431] on input "[PERSON_NAME] & SON PUBLISHING" at bounding box center [797, 438] width 447 height 48
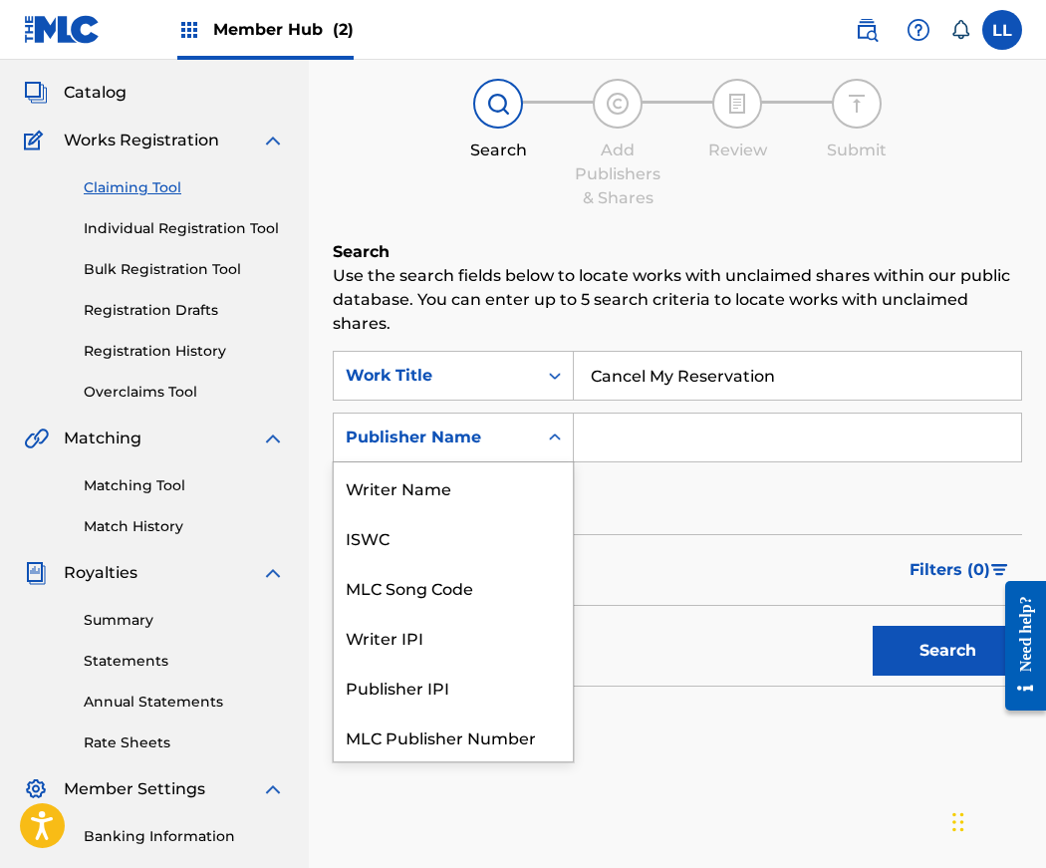
click at [552, 441] on icon "Search Form" at bounding box center [555, 437] width 20 height 20
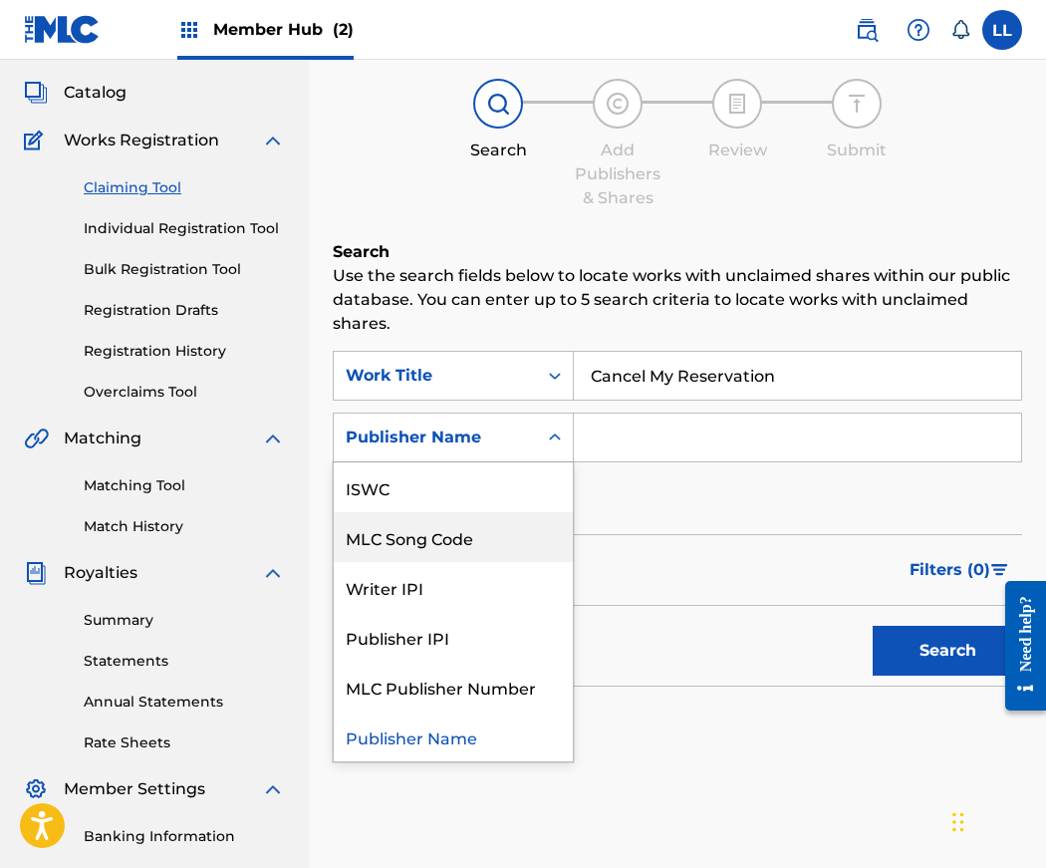
click at [420, 540] on div "MLC Song Code" at bounding box center [453, 537] width 239 height 50
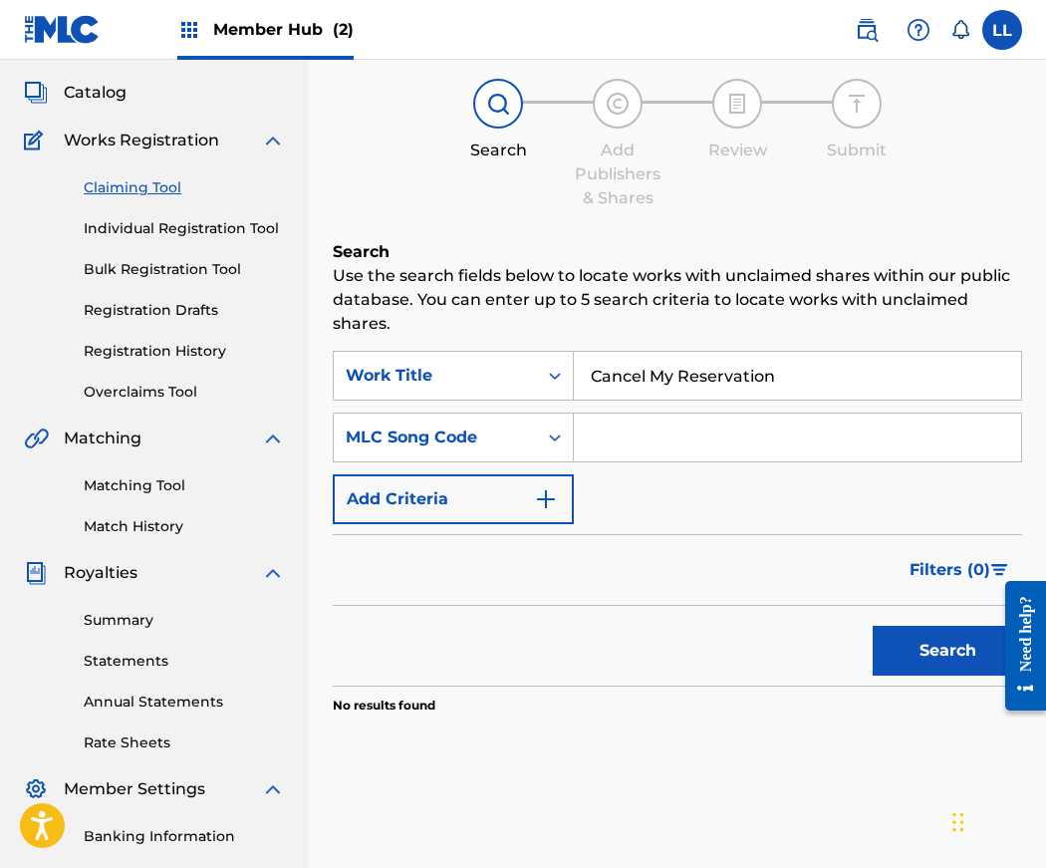
click at [633, 438] on input "Search Form" at bounding box center [797, 438] width 447 height 48
type input "C12675"
click at [873, 626] on button "Search" at bounding box center [947, 651] width 149 height 50
drag, startPoint x: 778, startPoint y: 374, endPoint x: 576, endPoint y: 364, distance: 202.5
click at [576, 364] on input "Cancel My Reservation" at bounding box center [797, 376] width 447 height 48
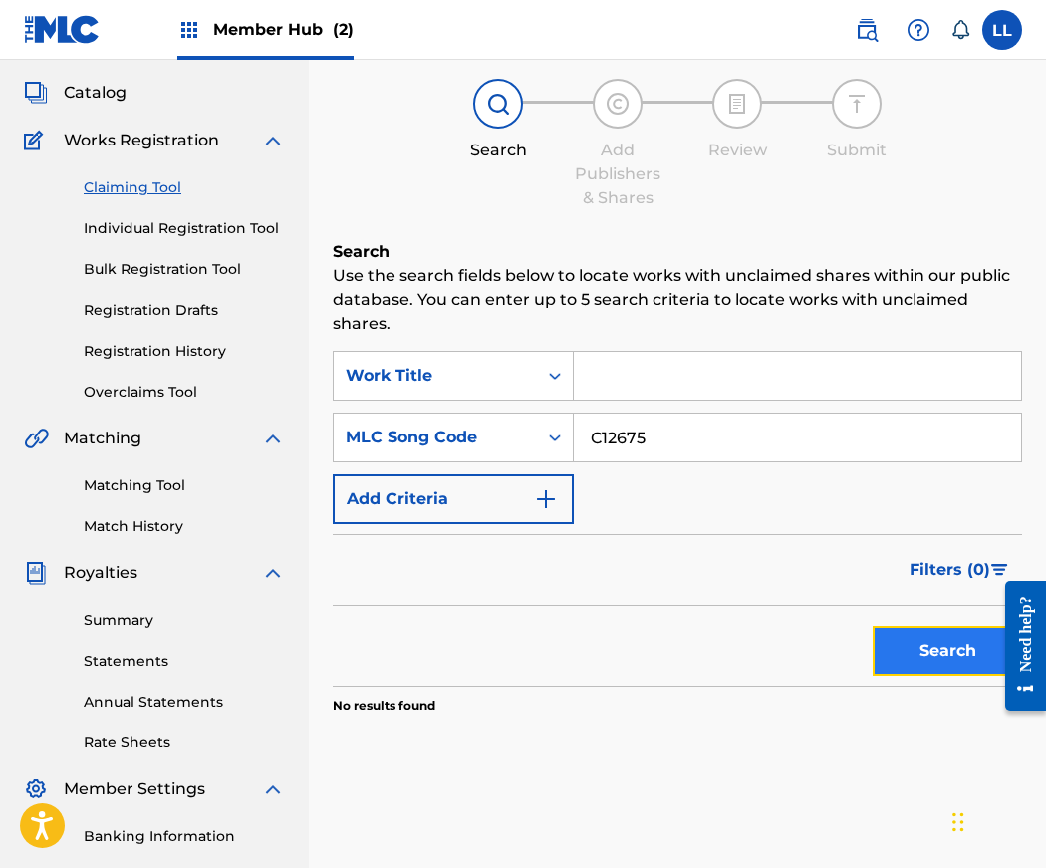
click at [921, 655] on button "Search" at bounding box center [947, 651] width 149 height 50
click at [662, 441] on input "C12675" at bounding box center [797, 438] width 447 height 48
drag, startPoint x: 662, startPoint y: 441, endPoint x: 578, endPoint y: 438, distance: 83.8
click at [578, 438] on input "C12675" at bounding box center [797, 438] width 447 height 48
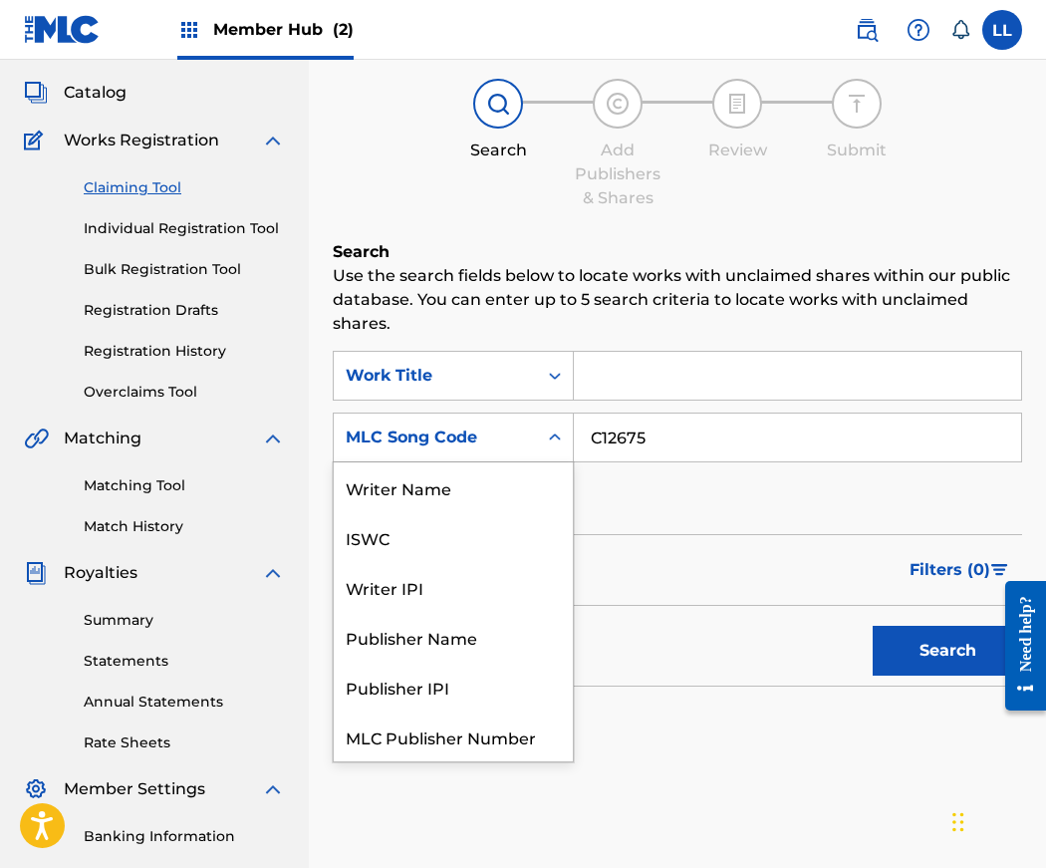
click at [537, 443] on div "Search Form" at bounding box center [555, 437] width 36 height 36
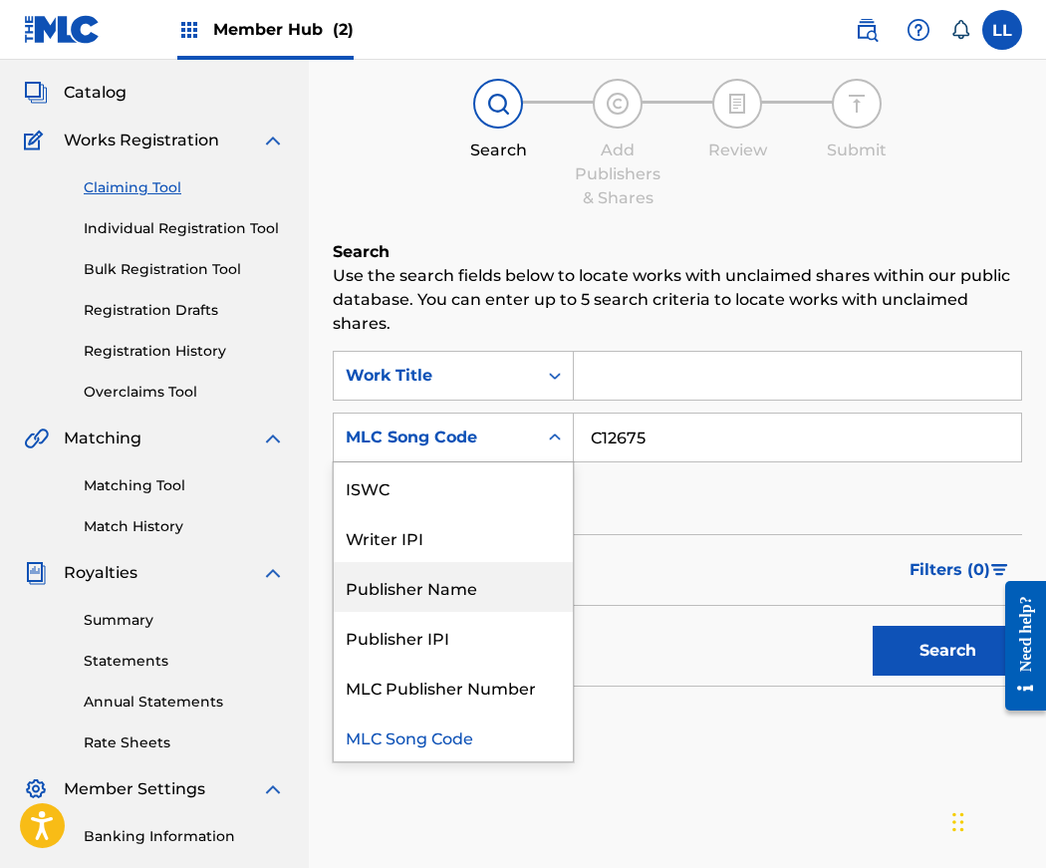
drag, startPoint x: 429, startPoint y: 597, endPoint x: 440, endPoint y: 593, distance: 11.7
click at [431, 597] on div "Publisher Name" at bounding box center [453, 587] width 239 height 50
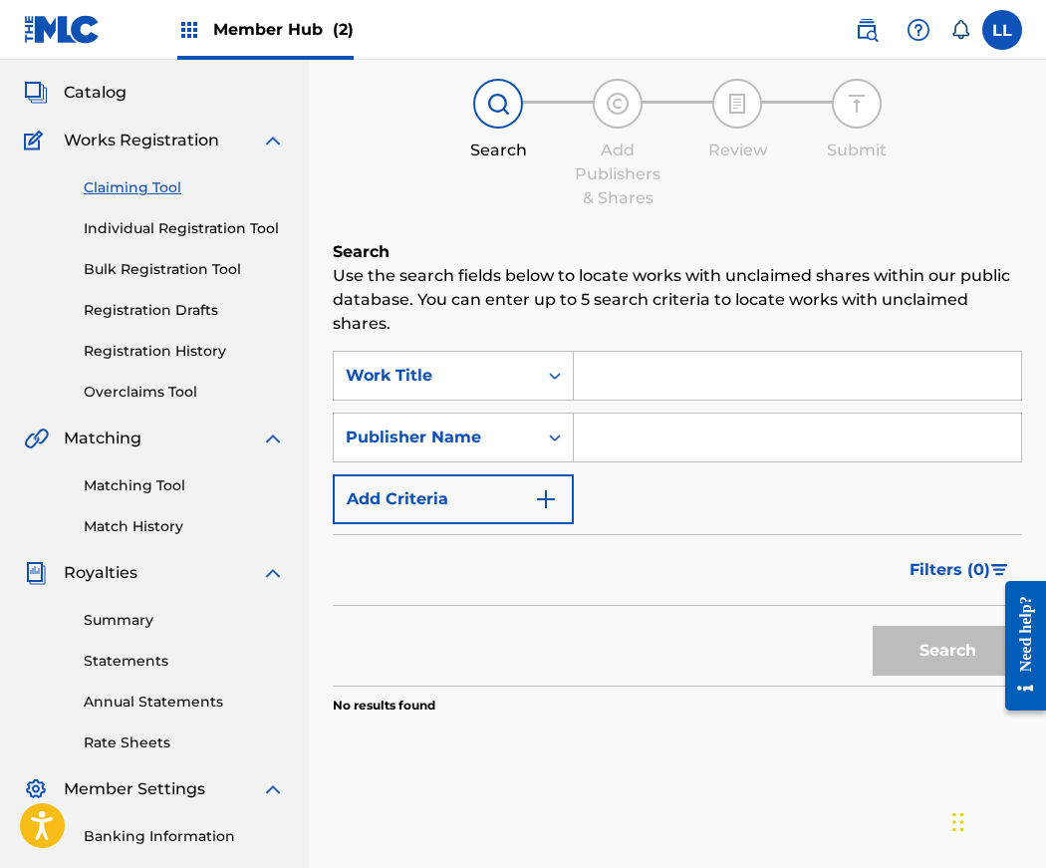
click at [606, 441] on input "Search Form" at bounding box center [797, 438] width 447 height 48
paste input "[PERSON_NAME] & SON PUBLISHING"
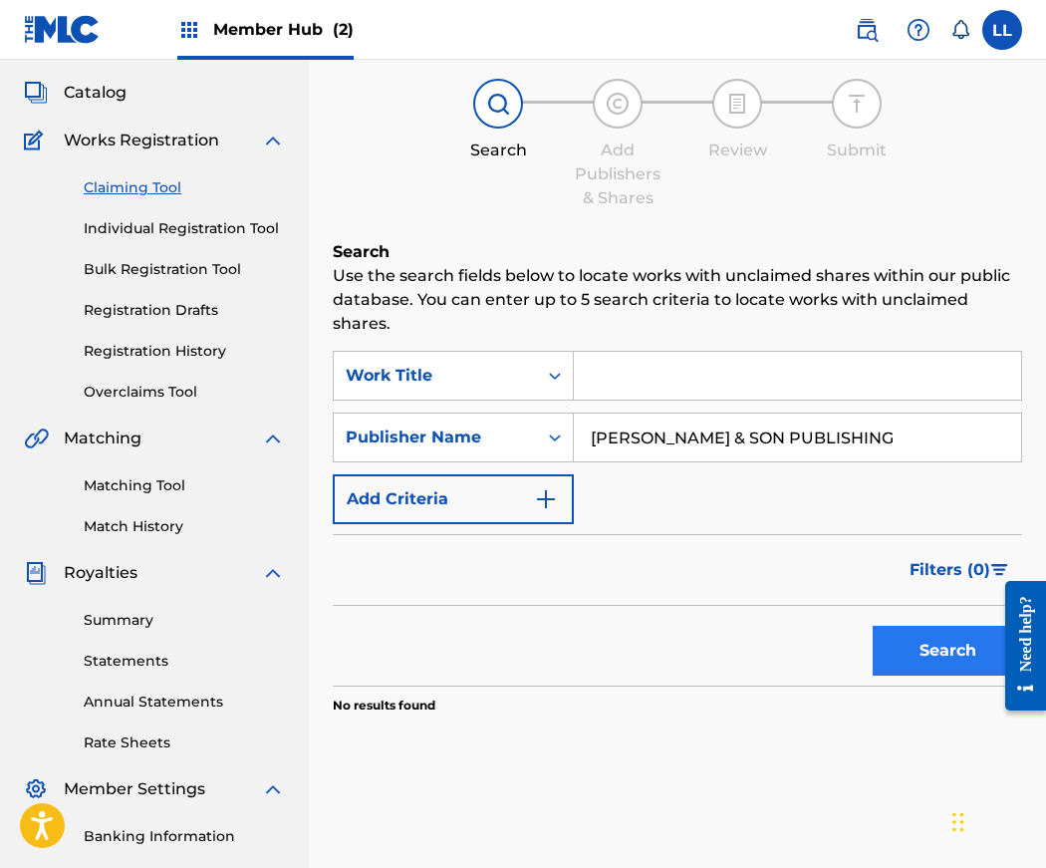
type input "[PERSON_NAME] & SON PUBLISHING"
click at [921, 640] on button "Search" at bounding box center [947, 651] width 149 height 50
click at [919, 645] on button "Search" at bounding box center [947, 651] width 149 height 50
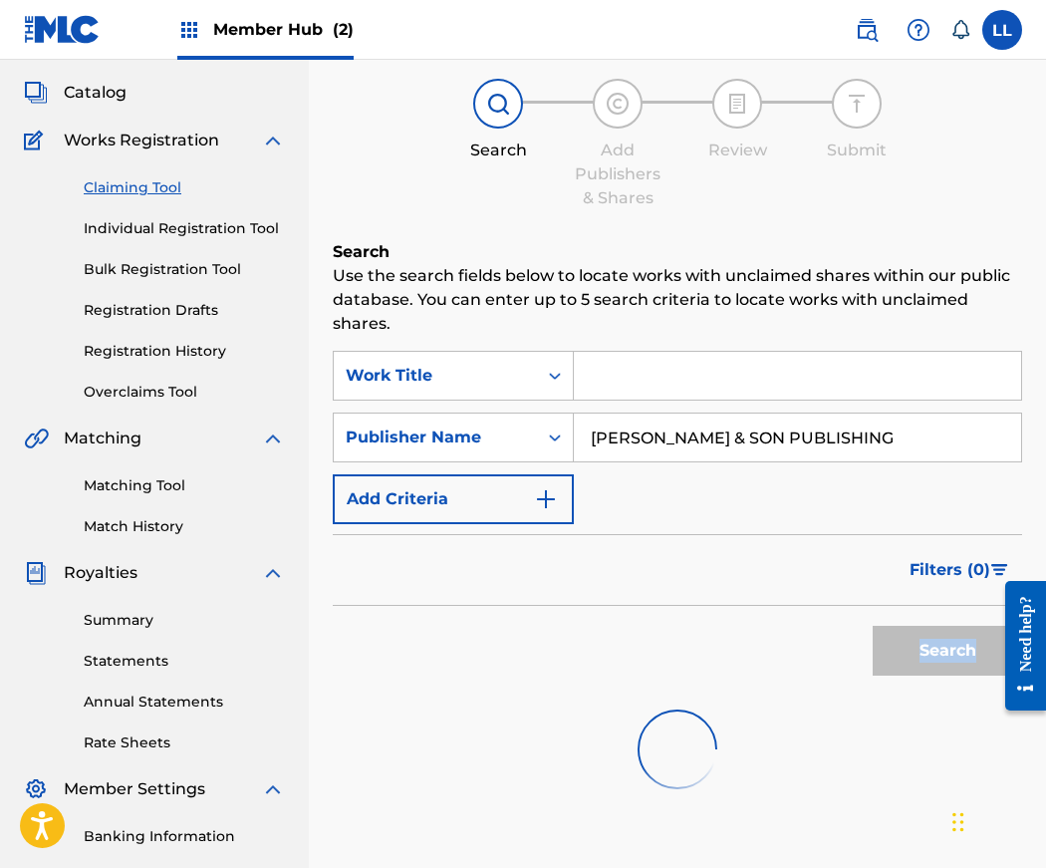
click at [919, 646] on div "Search" at bounding box center [942, 646] width 159 height 80
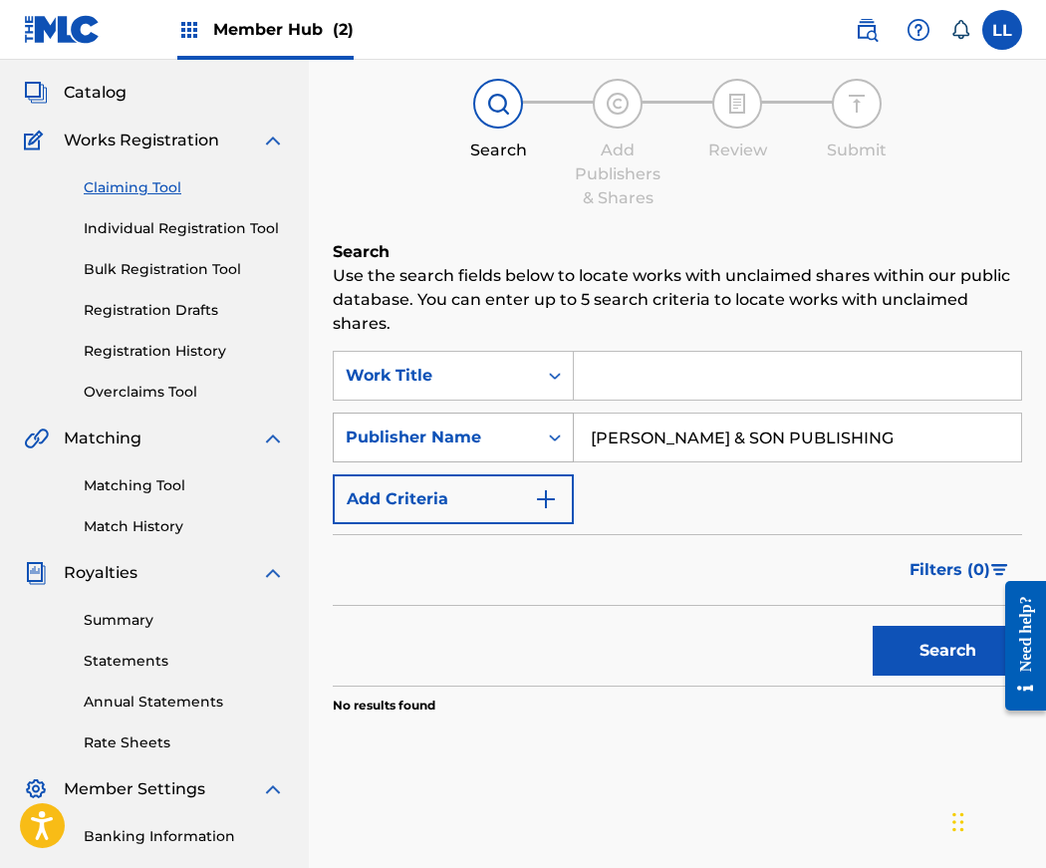
drag, startPoint x: 798, startPoint y: 442, endPoint x: 545, endPoint y: 442, distance: 253.1
click at [545, 442] on div "SearchWithCriteriaf88cce09-db23-4073-b1b8-18c3de5e8e82 Publisher Name J-B & SON…" at bounding box center [678, 438] width 690 height 50
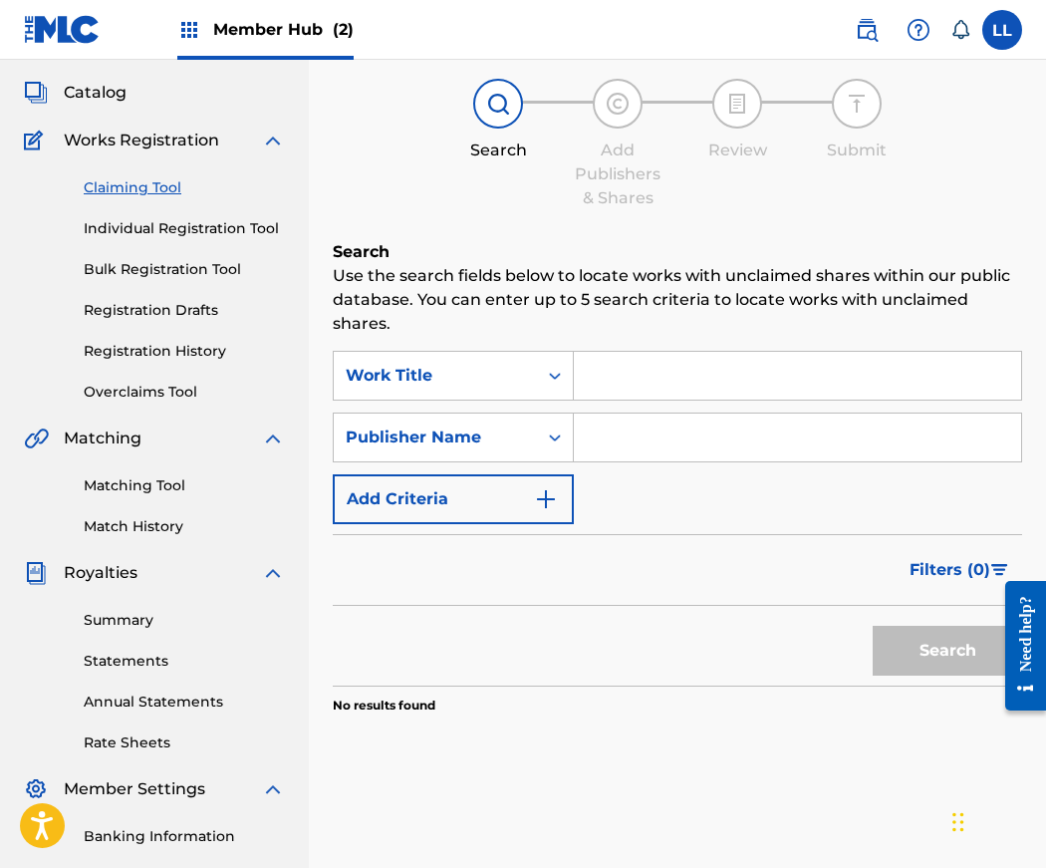
click at [610, 381] on input "Search Form" at bounding box center [797, 376] width 447 height 48
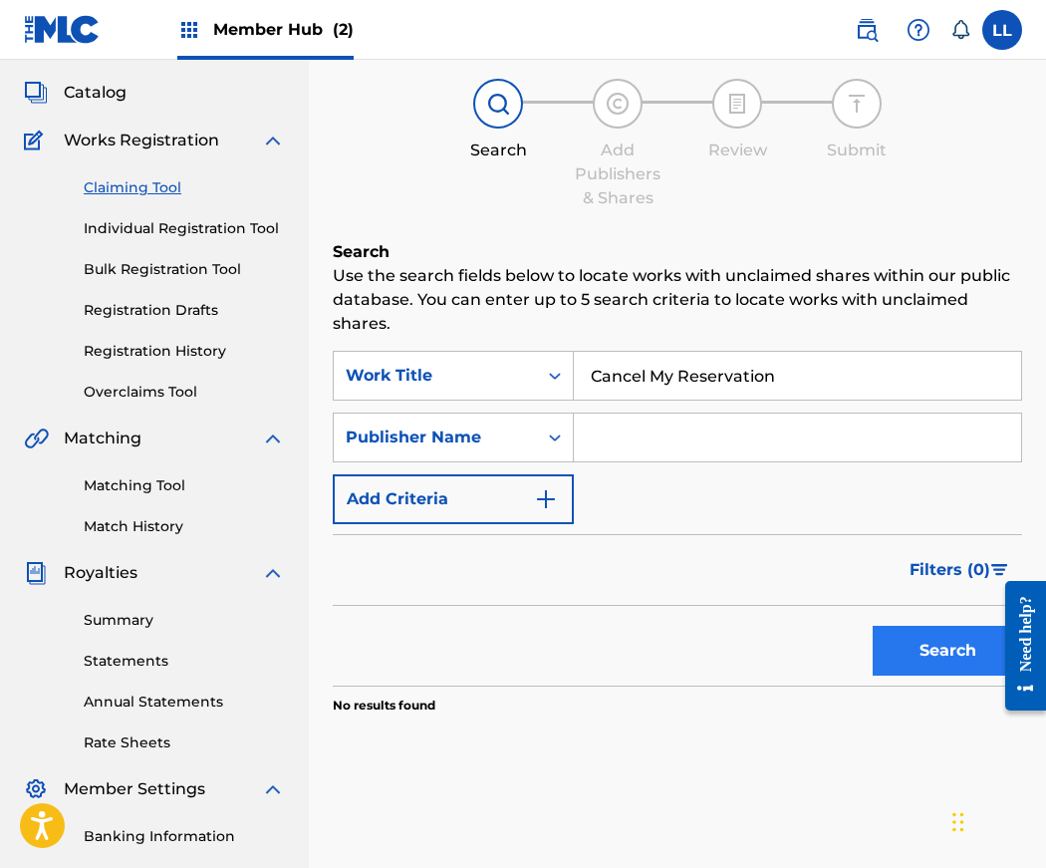
type input "Cancel My Reservation"
click at [923, 653] on button "Search" at bounding box center [947, 651] width 149 height 50
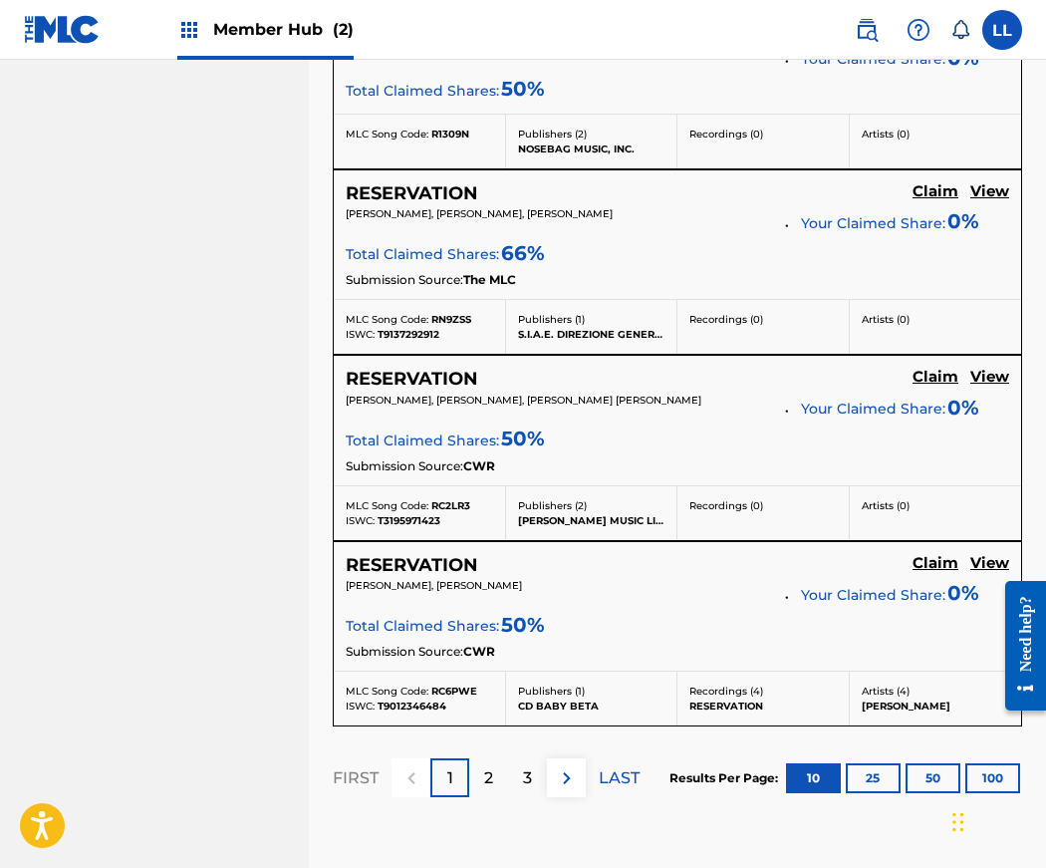
scroll to position [2072, 0]
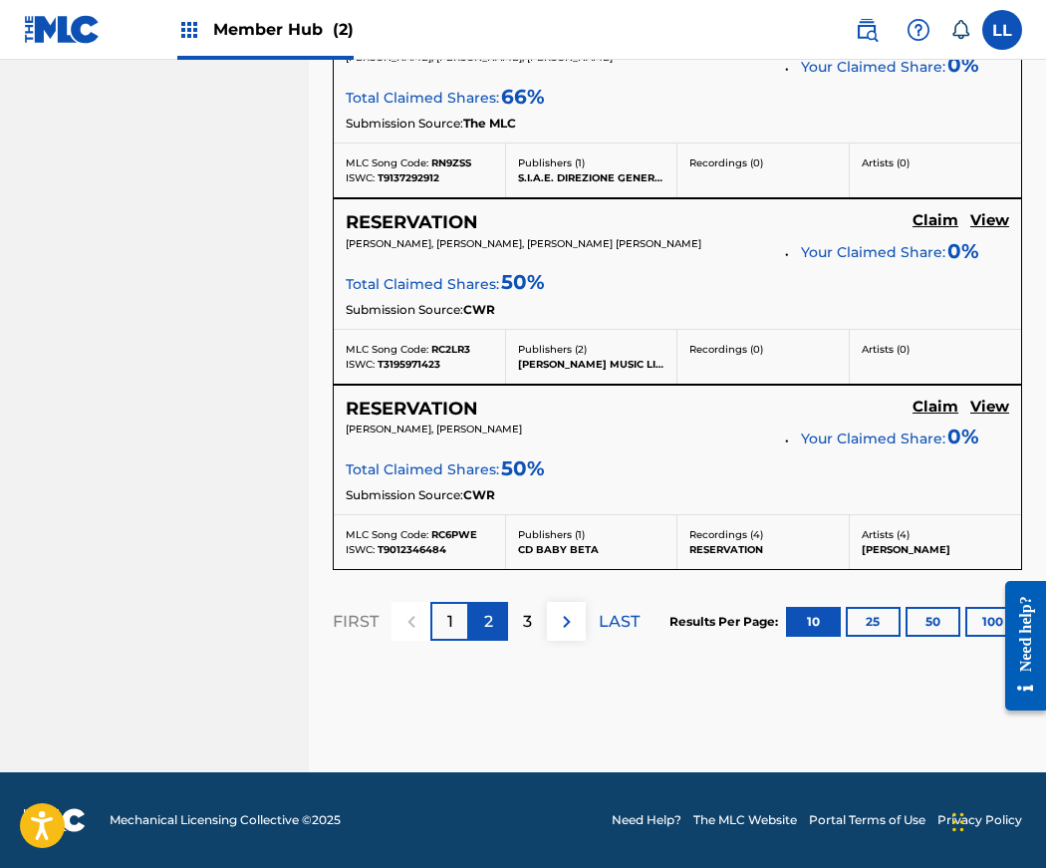
click at [487, 619] on p "2" at bounding box center [488, 622] width 9 height 24
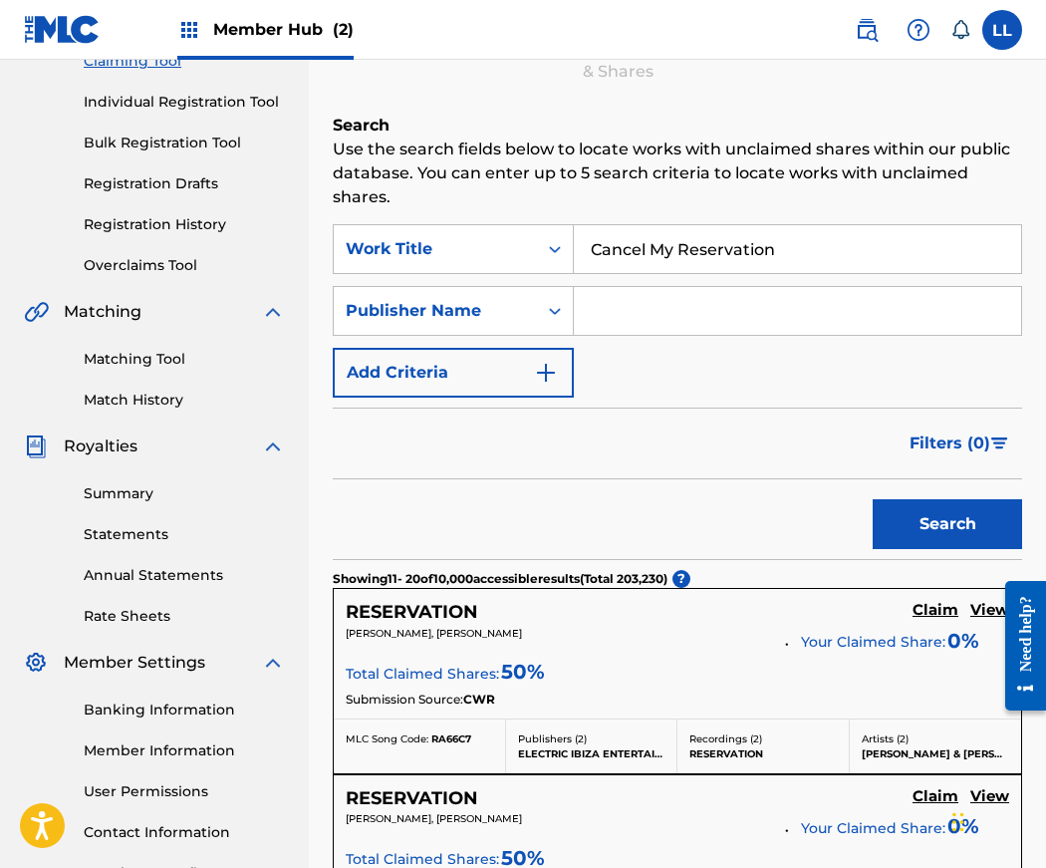
scroll to position [139, 0]
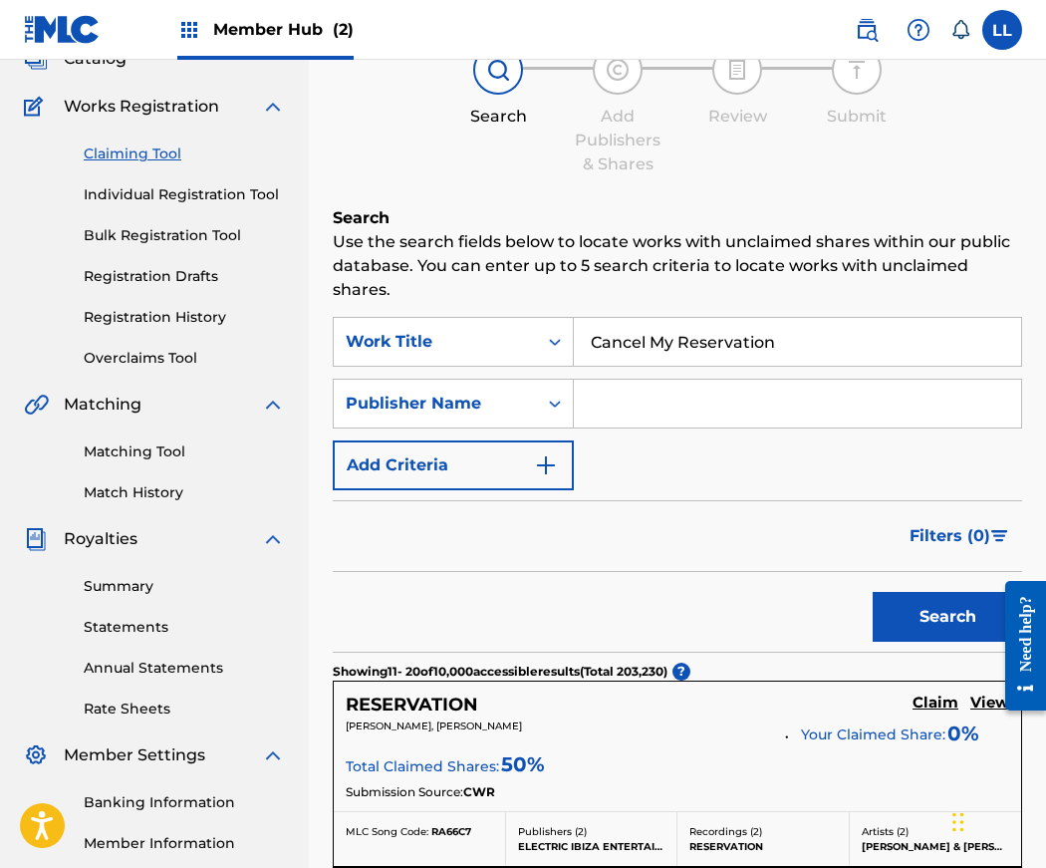
drag, startPoint x: 770, startPoint y: 336, endPoint x: 575, endPoint y: 337, distance: 195.3
click at [575, 337] on input "Cancel My Reservation" at bounding box center [797, 342] width 447 height 48
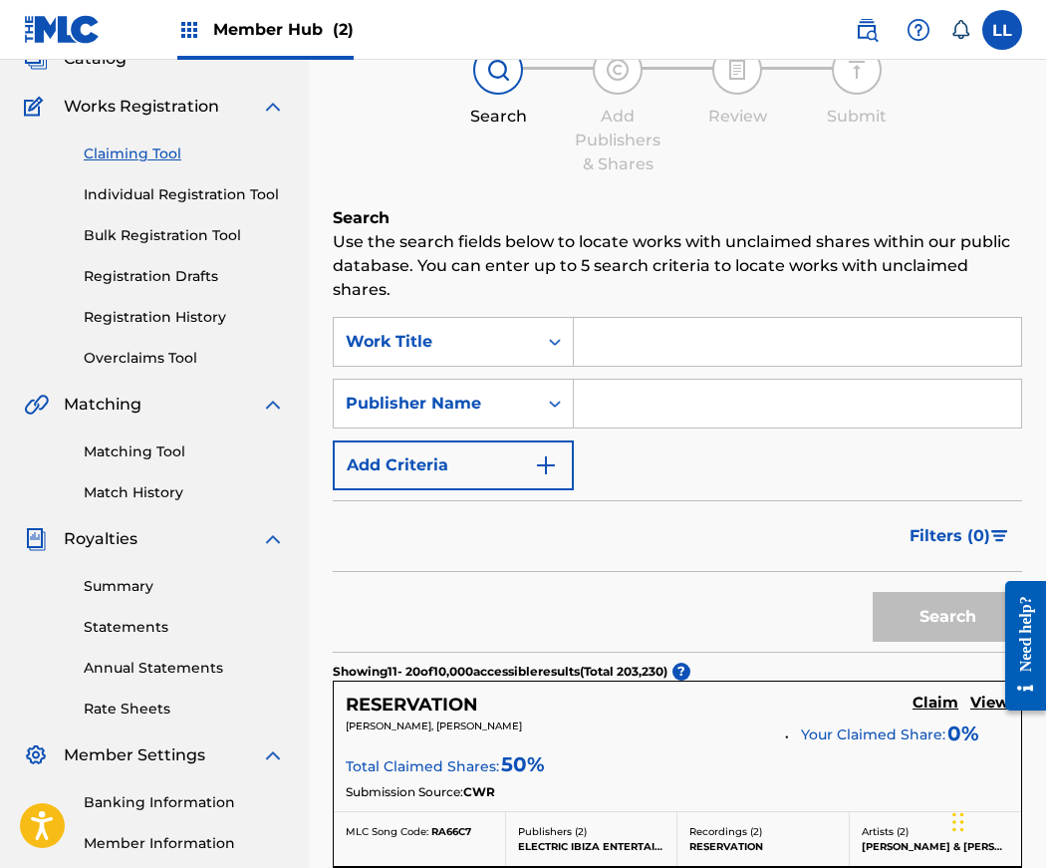
click at [597, 402] on input "Search Form" at bounding box center [797, 404] width 447 height 48
click at [486, 410] on div "Publisher Name" at bounding box center [435, 404] width 179 height 24
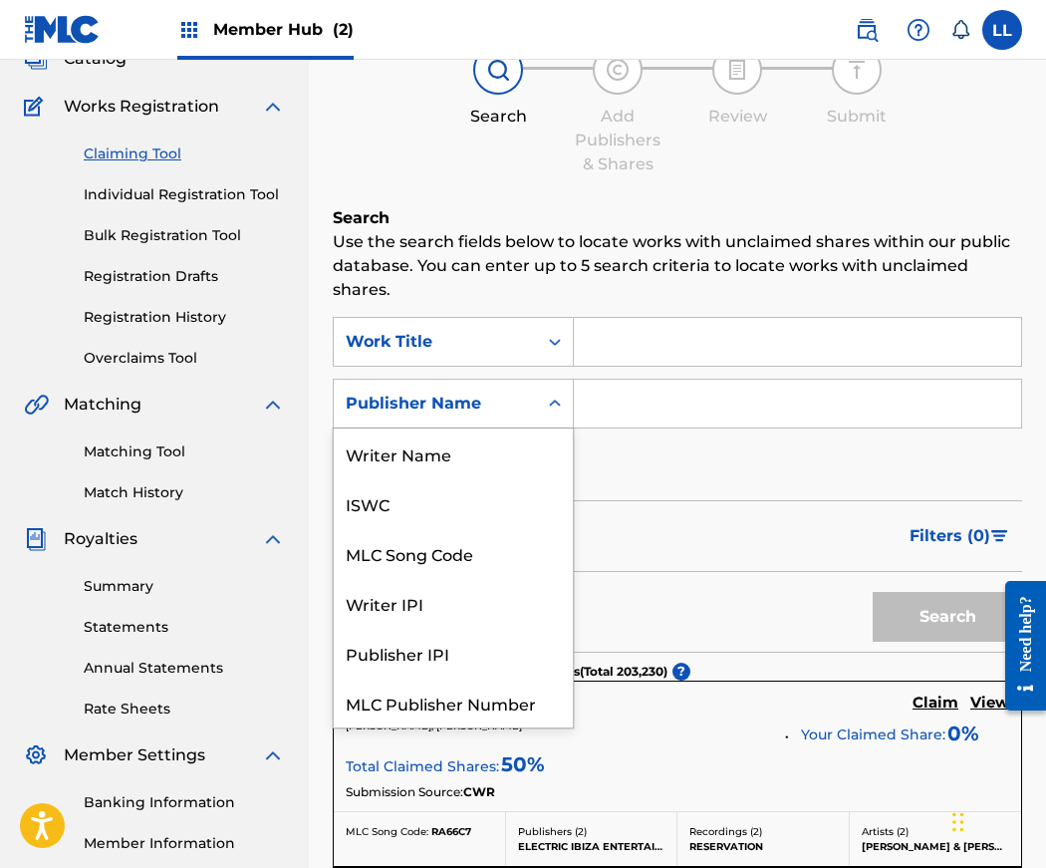
scroll to position [50, 0]
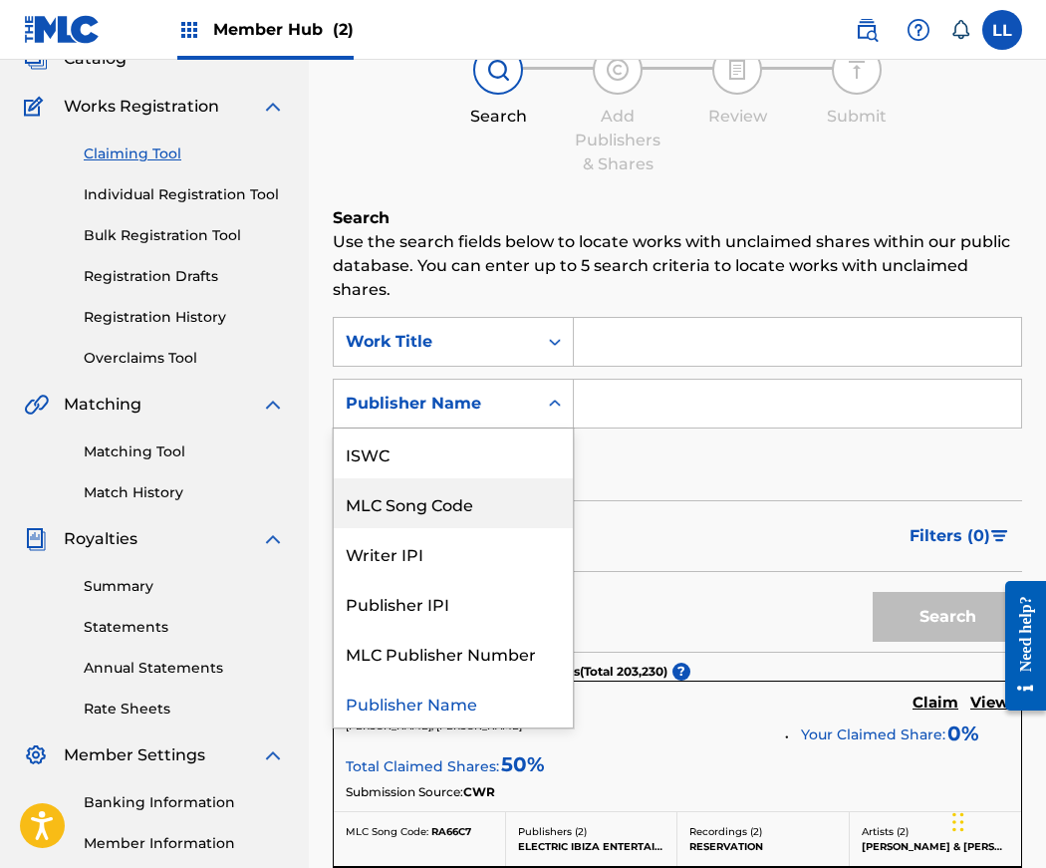
click at [429, 510] on div "MLC Song Code" at bounding box center [453, 503] width 239 height 50
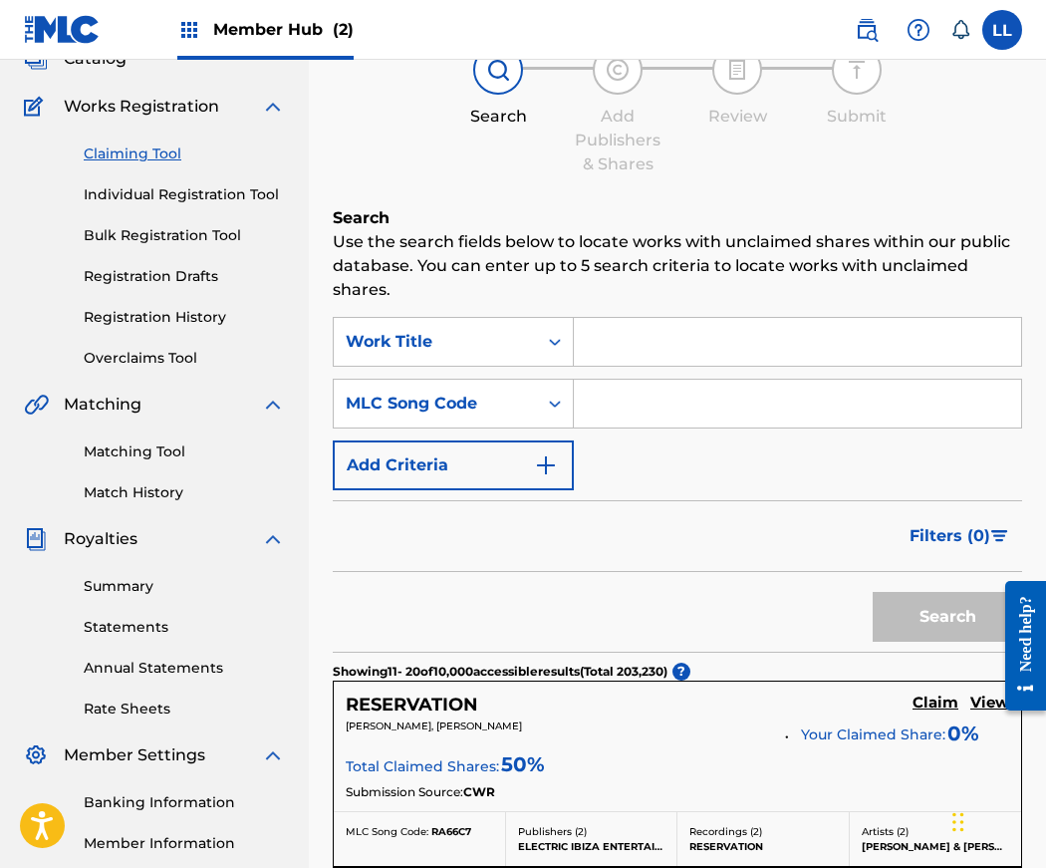
click at [602, 400] on input "Search Form" at bounding box center [797, 404] width 447 height 48
type input "C12675"
click at [873, 592] on button "Search" at bounding box center [947, 617] width 149 height 50
